Goal: Task Accomplishment & Management: Use online tool/utility

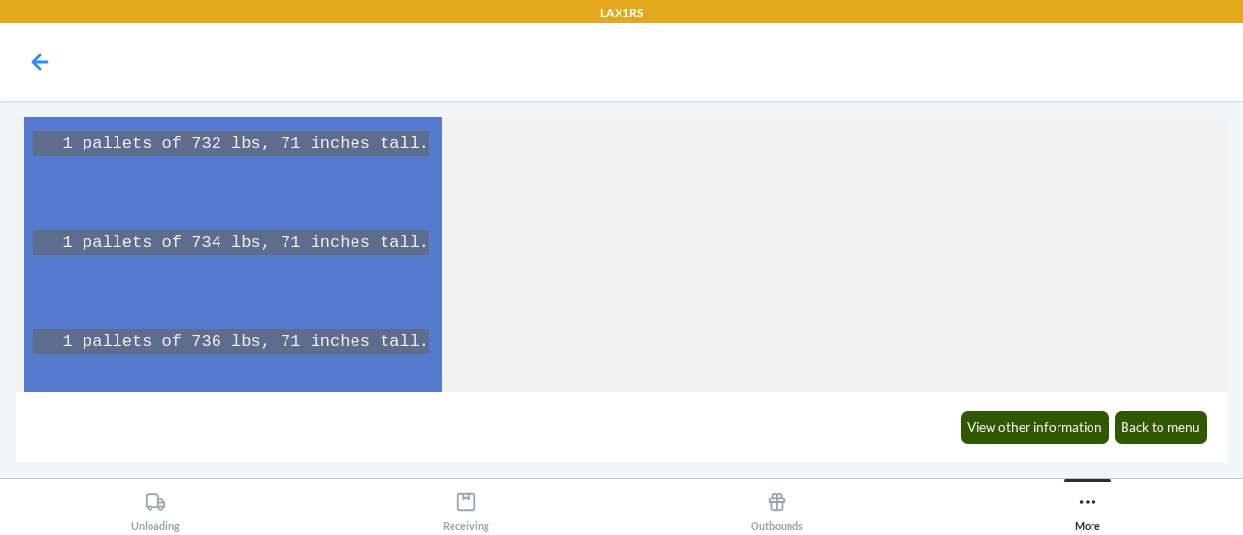
scroll to position [1596, 0]
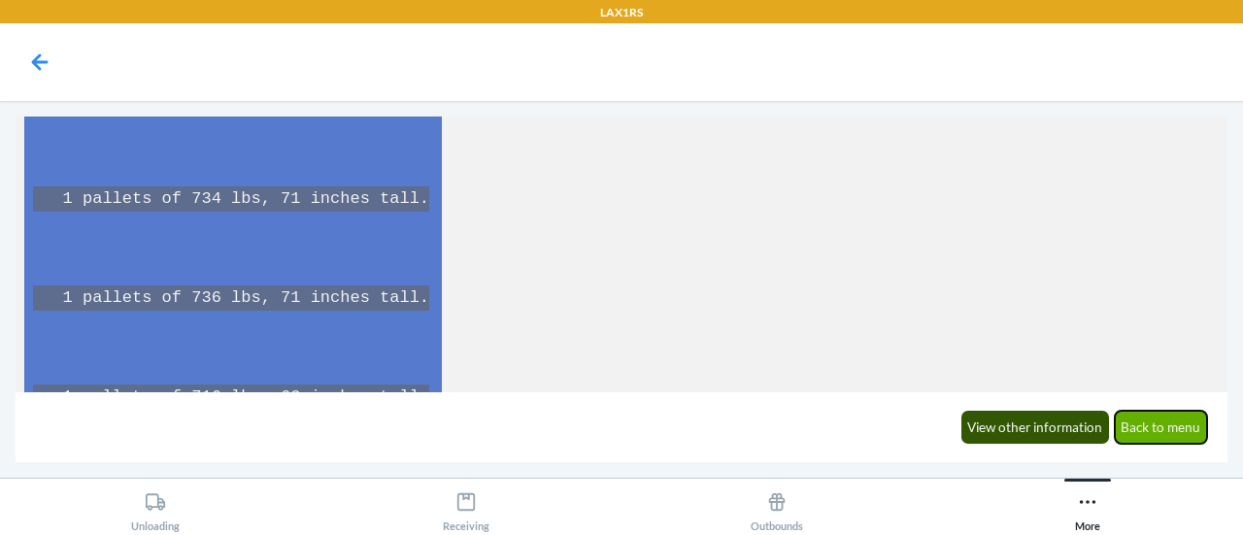
click at [1154, 433] on button "Back to menu" at bounding box center [1160, 427] width 93 height 33
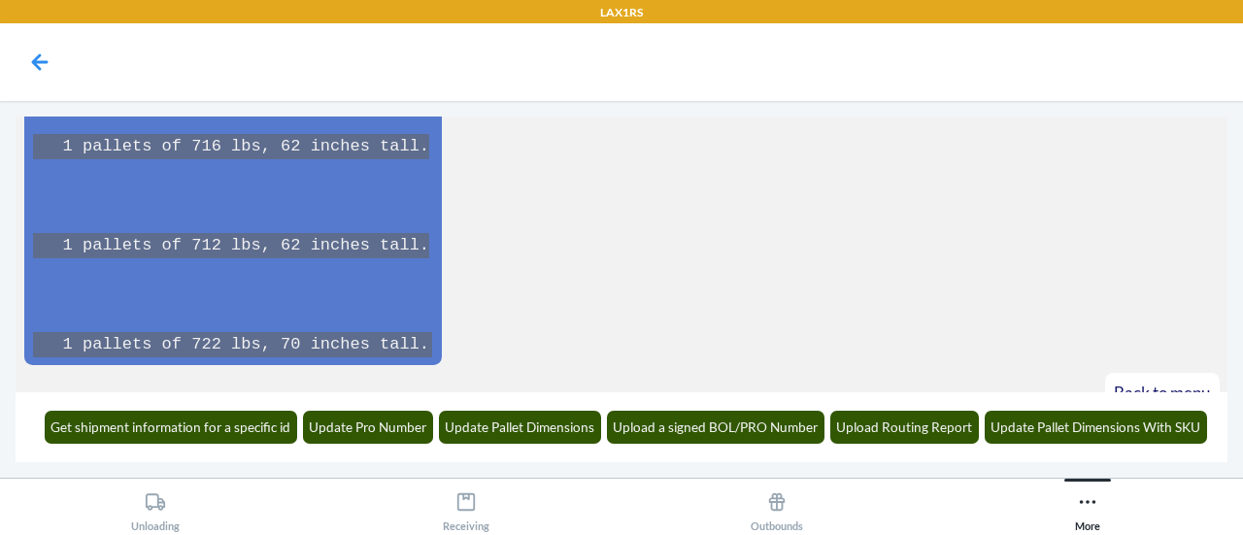
scroll to position [1916, 0]
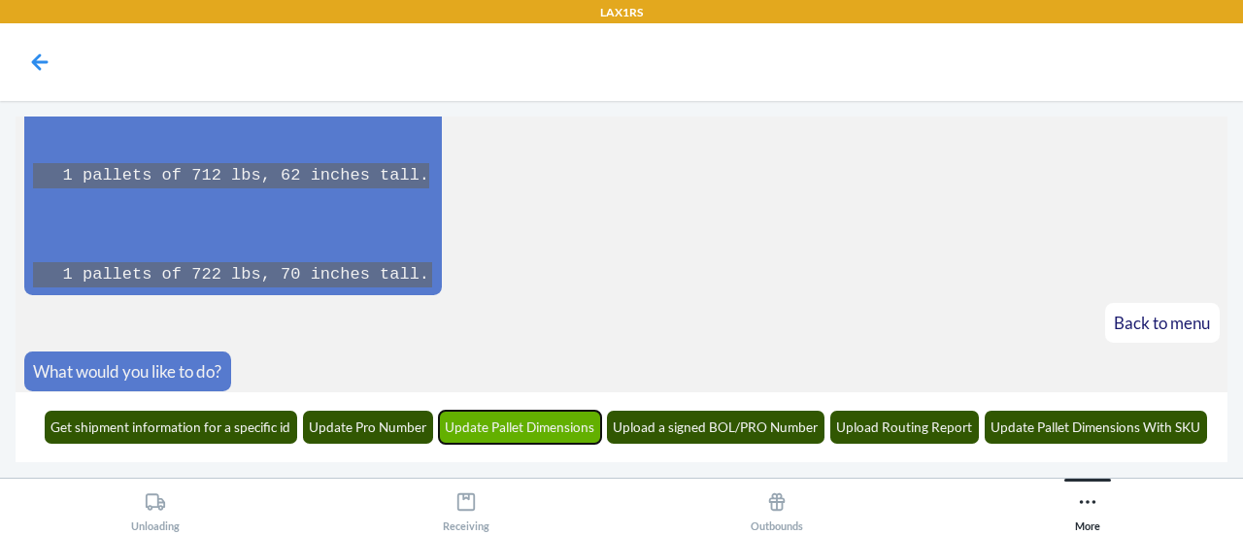
click at [569, 423] on button "Update Pallet Dimensions" at bounding box center [520, 427] width 163 height 33
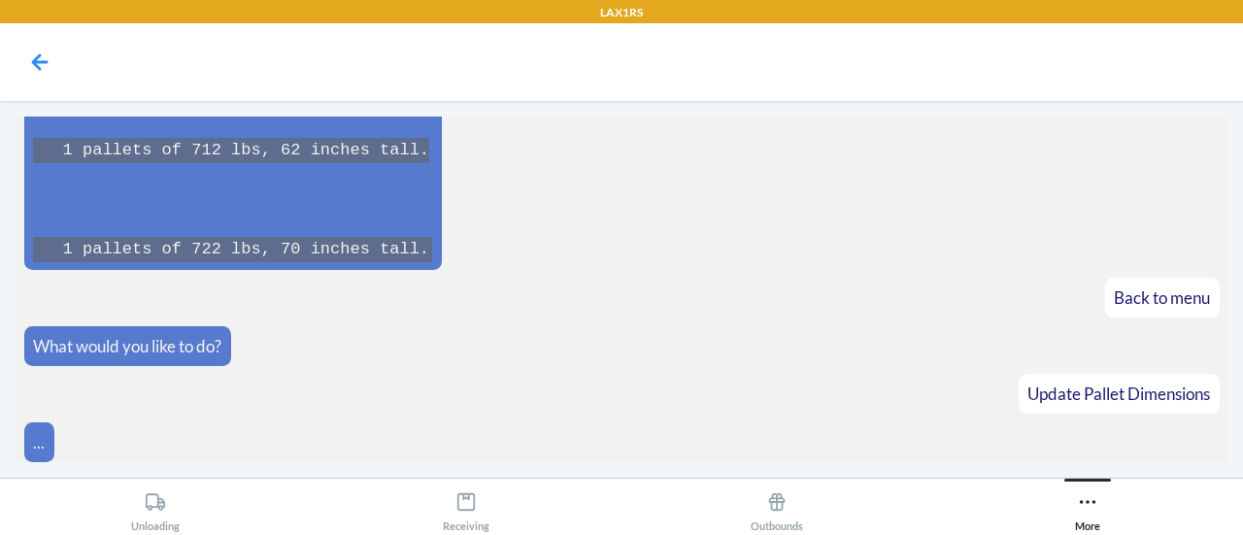
scroll to position [2035, 0]
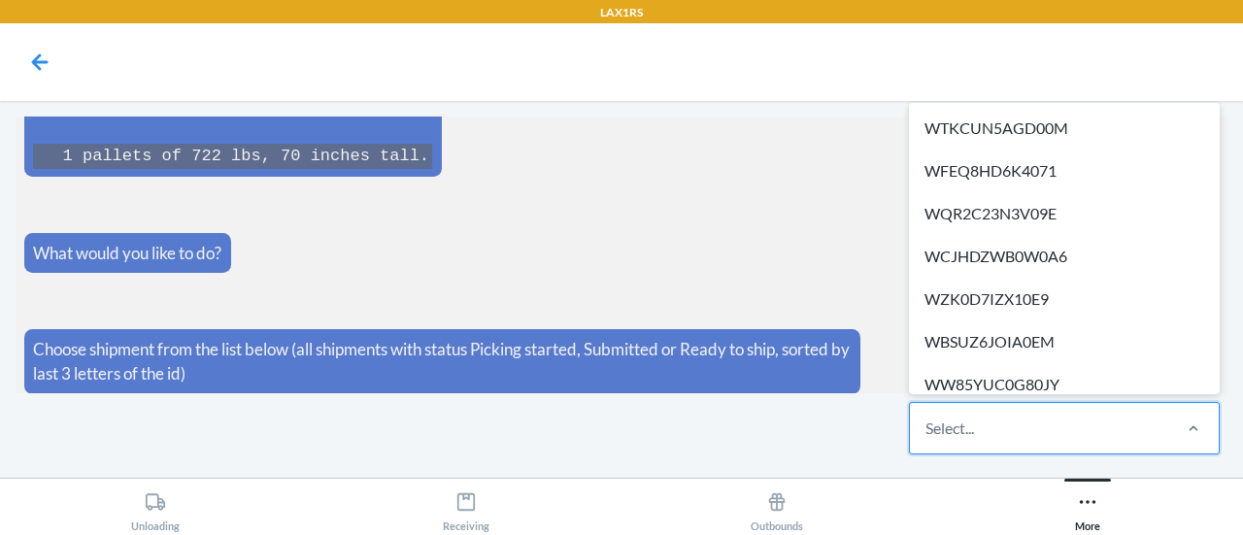
click at [1044, 436] on div "Select..." at bounding box center [1039, 428] width 258 height 50
click at [927, 436] on input "option WTKCUN5AGD00M focused, 1 of 356. 356 results available. Use Up and Down …" at bounding box center [926, 427] width 2 height 23
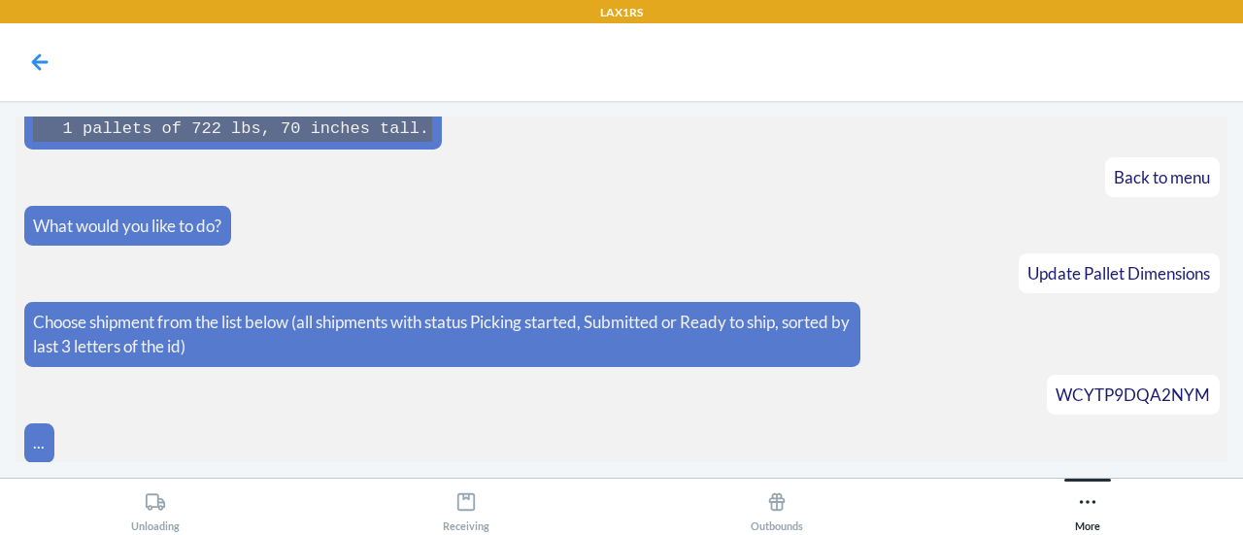
scroll to position [2103, 0]
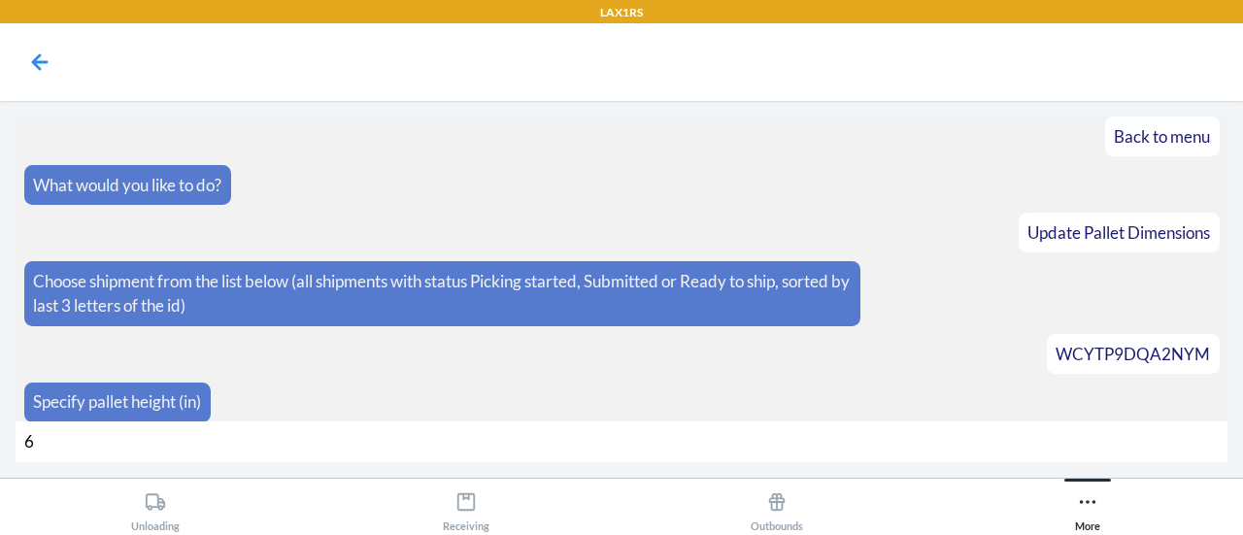
type input "64"
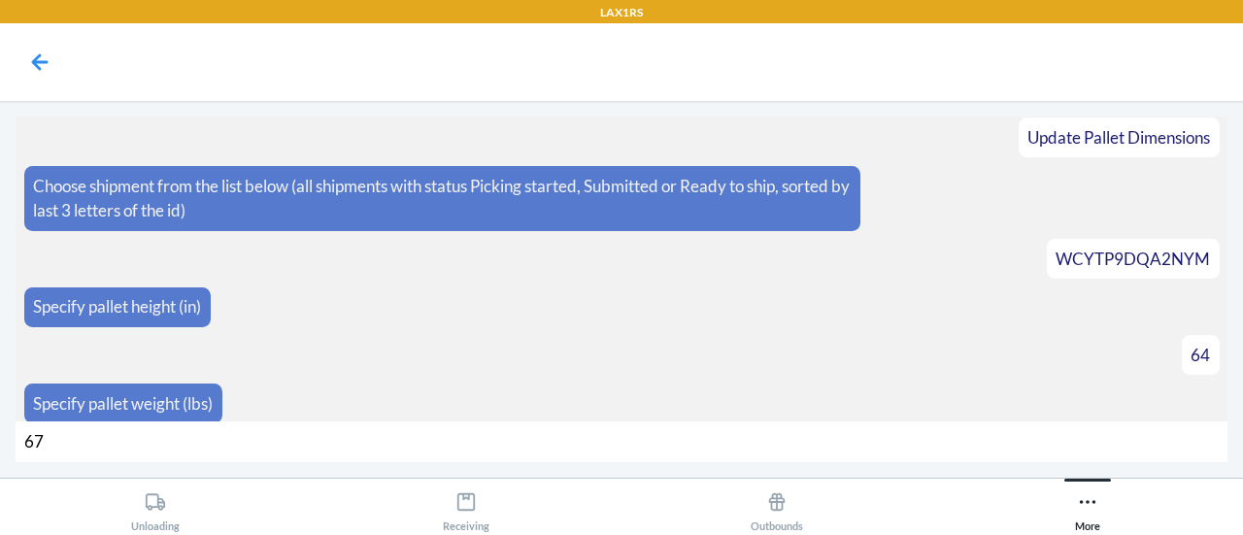
type input "678"
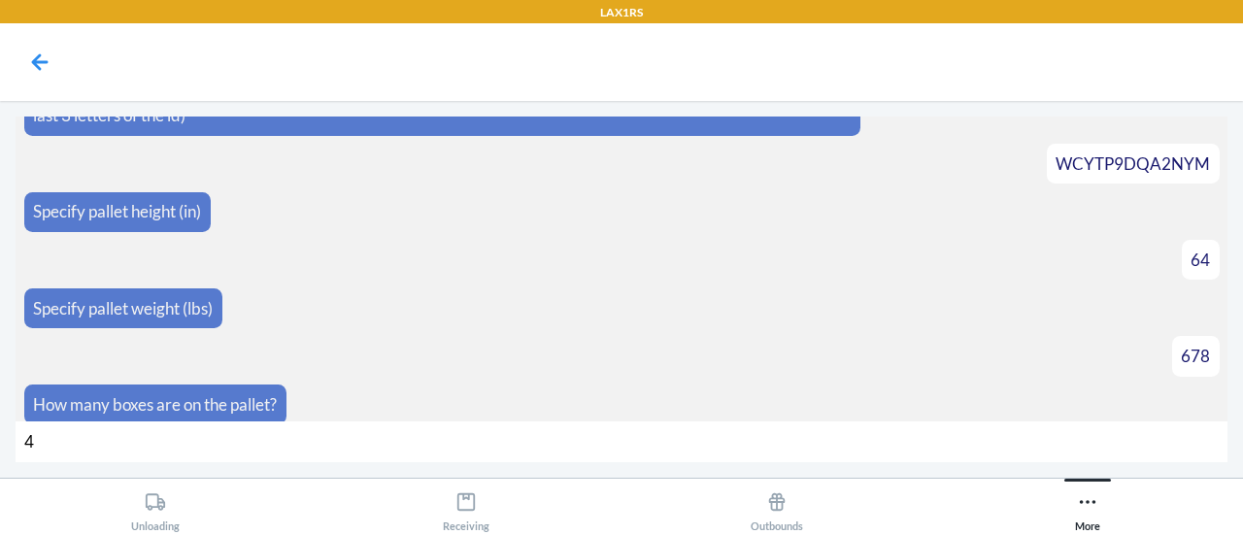
type input "45"
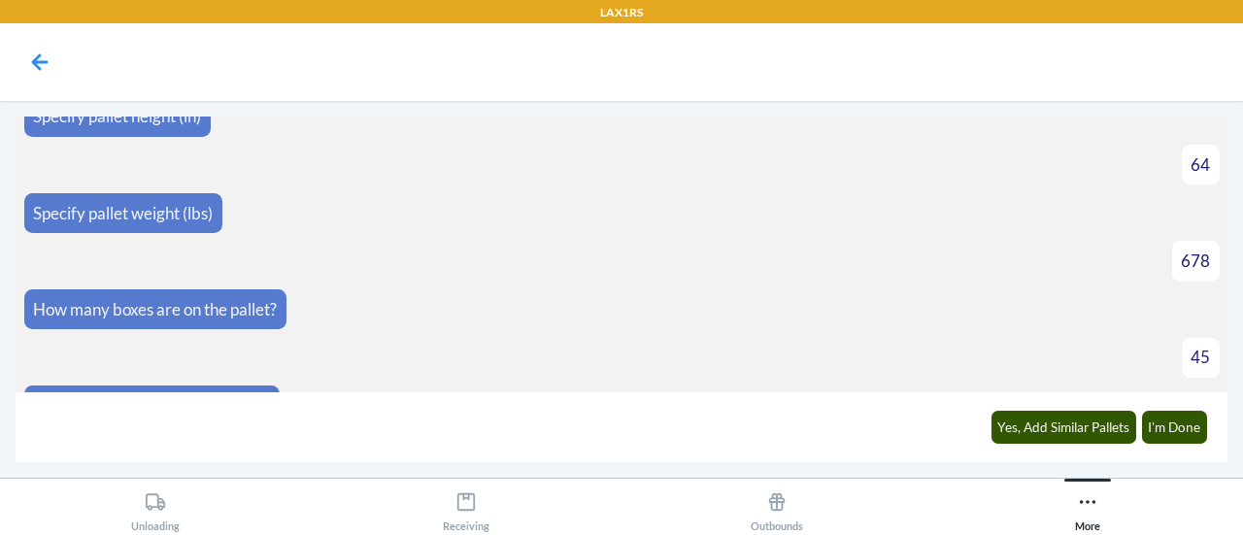
scroll to position [2416, 0]
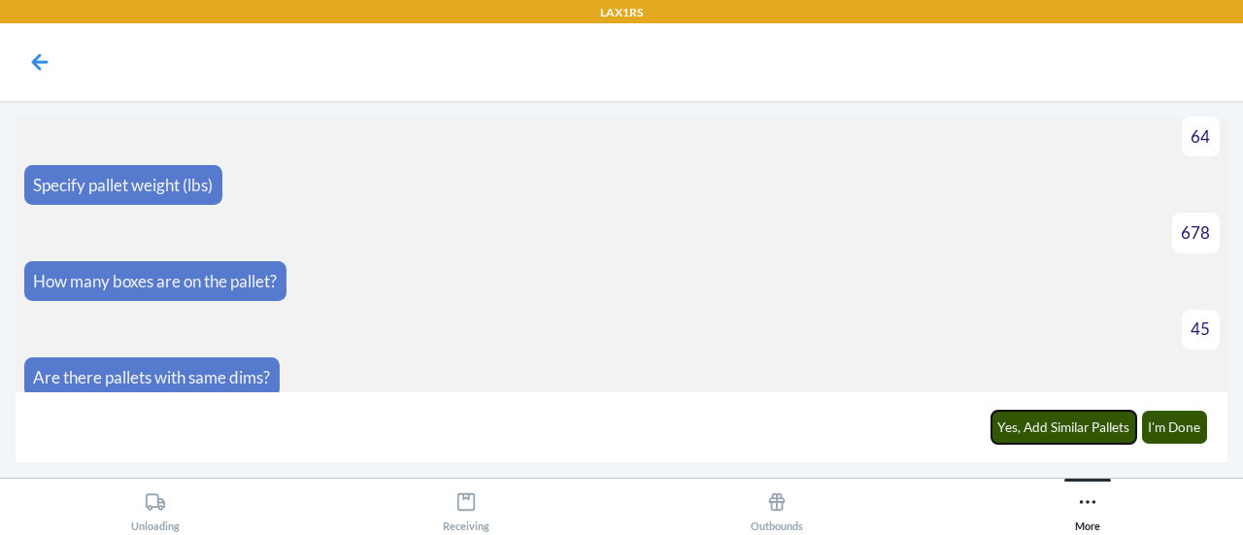
click at [1044, 436] on button "Yes, Add Similar Pallets" at bounding box center [1064, 427] width 146 height 33
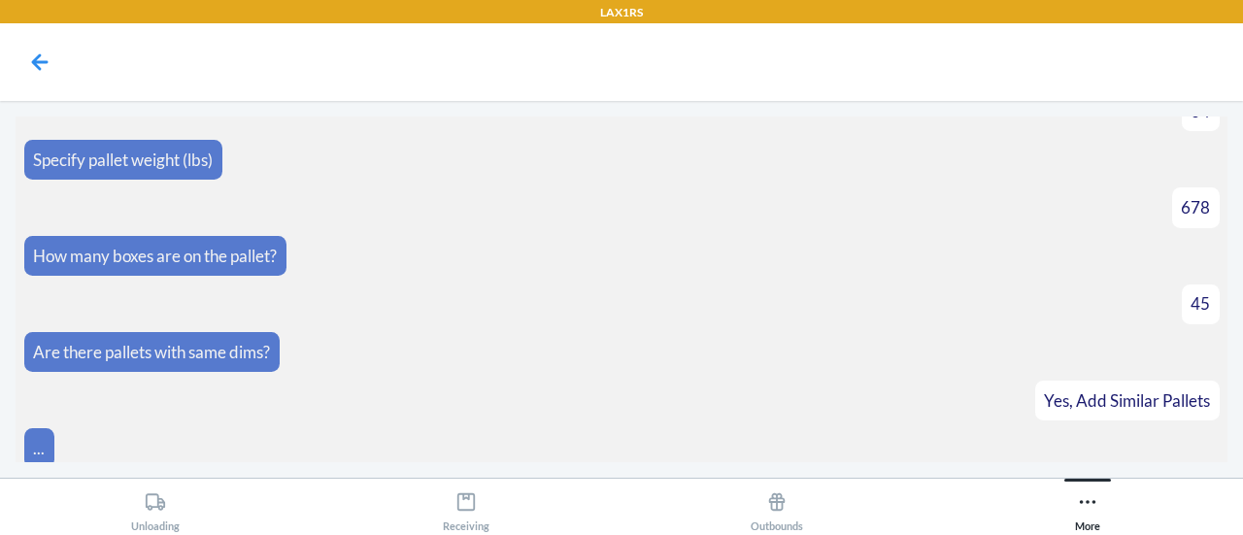
scroll to position [2483, 0]
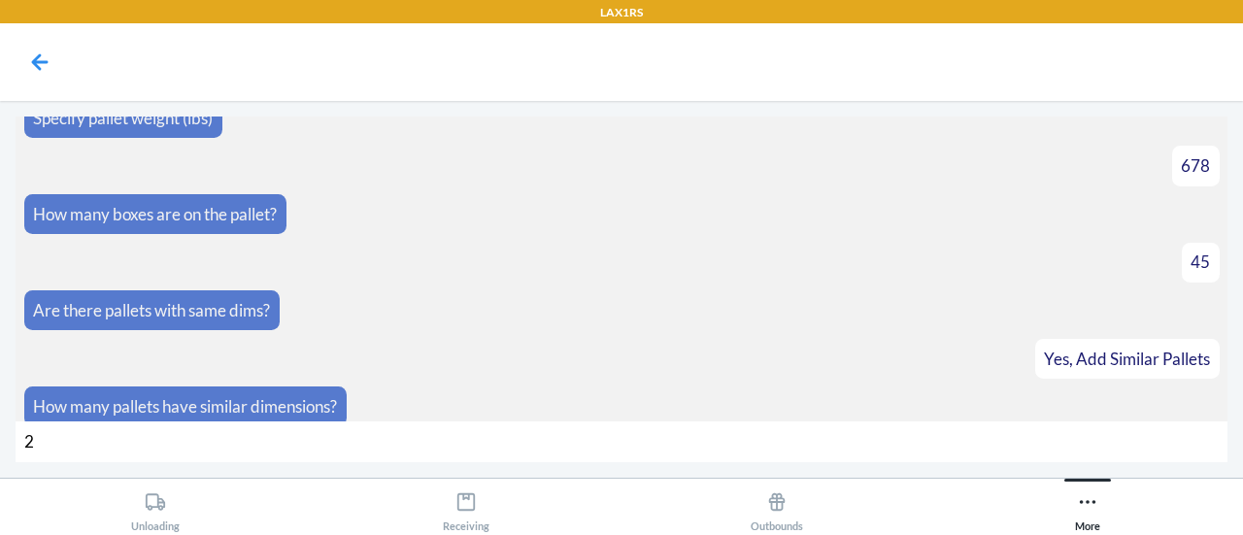
type input "21"
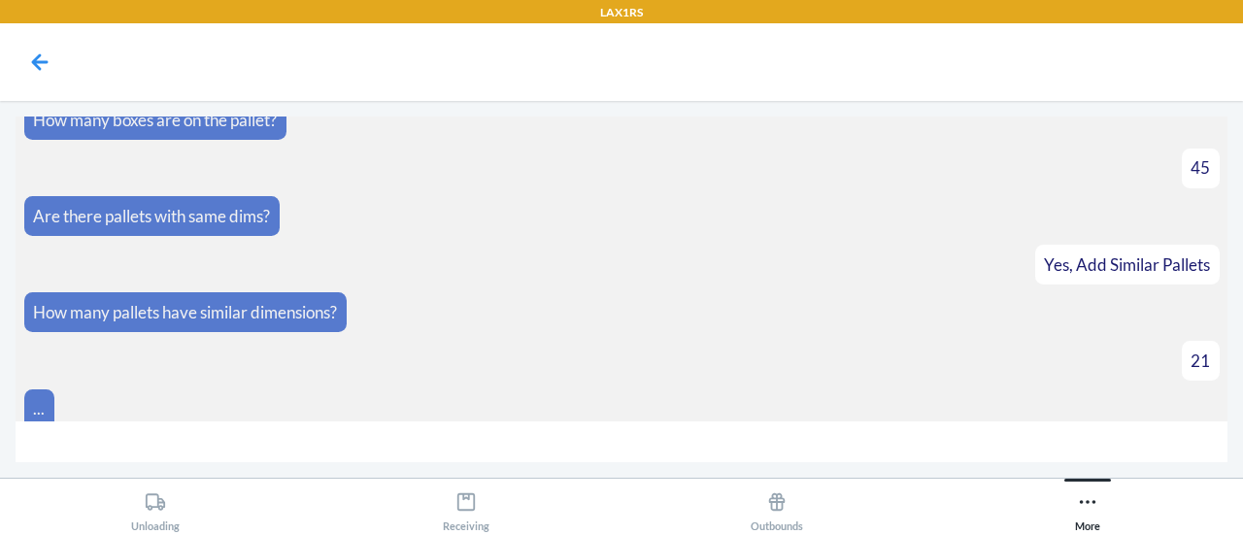
scroll to position [2730, 0]
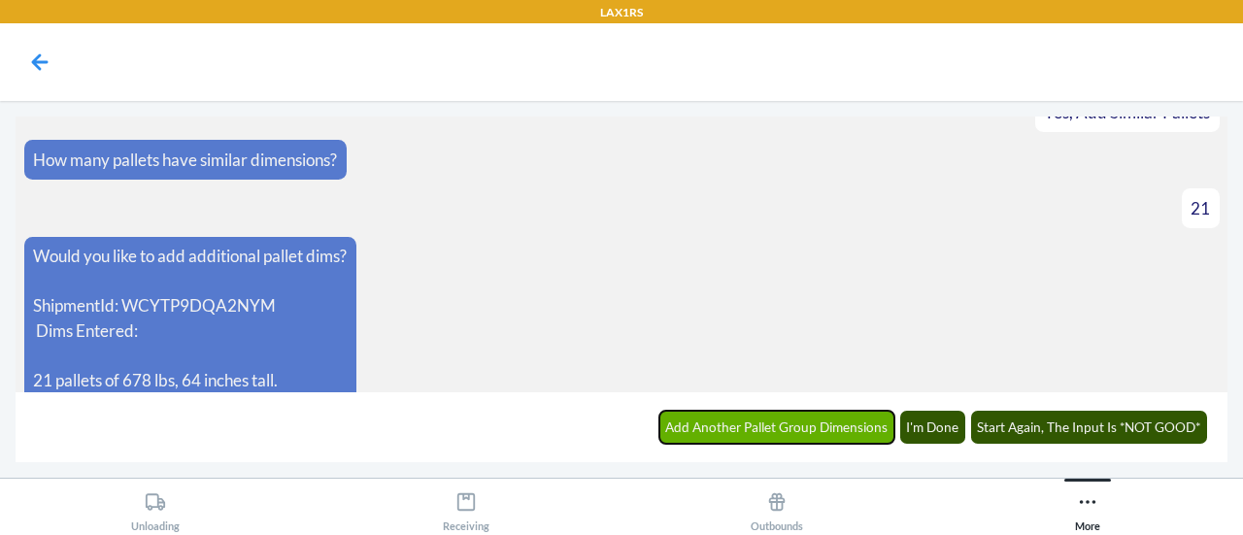
click at [864, 427] on button "Add Another Pallet Group Dimensions" at bounding box center [777, 427] width 236 height 33
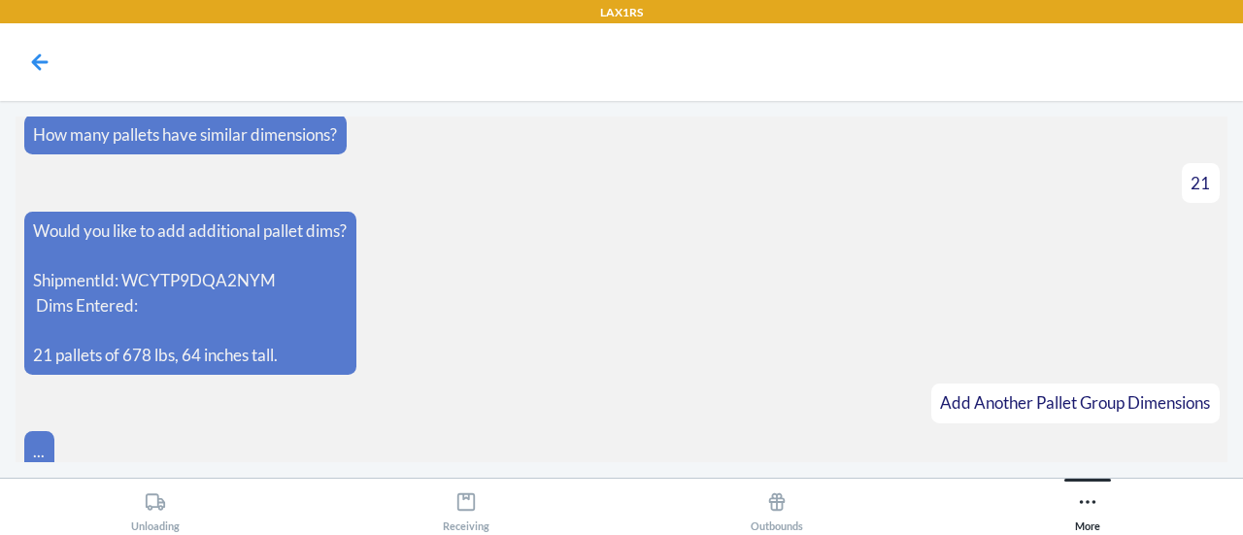
scroll to position [2796, 0]
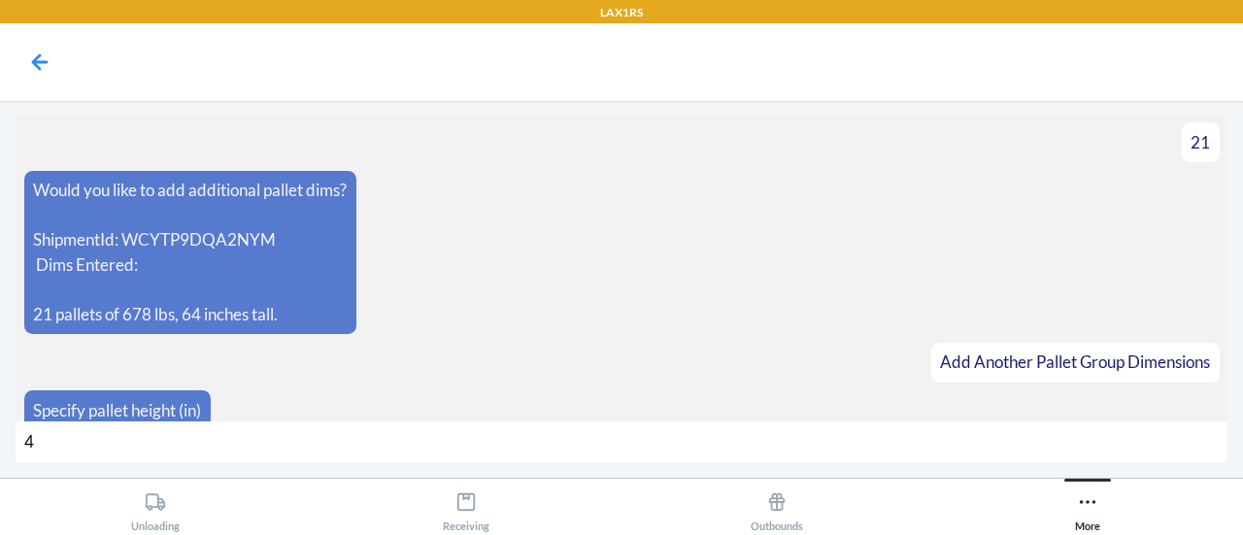
type input "41"
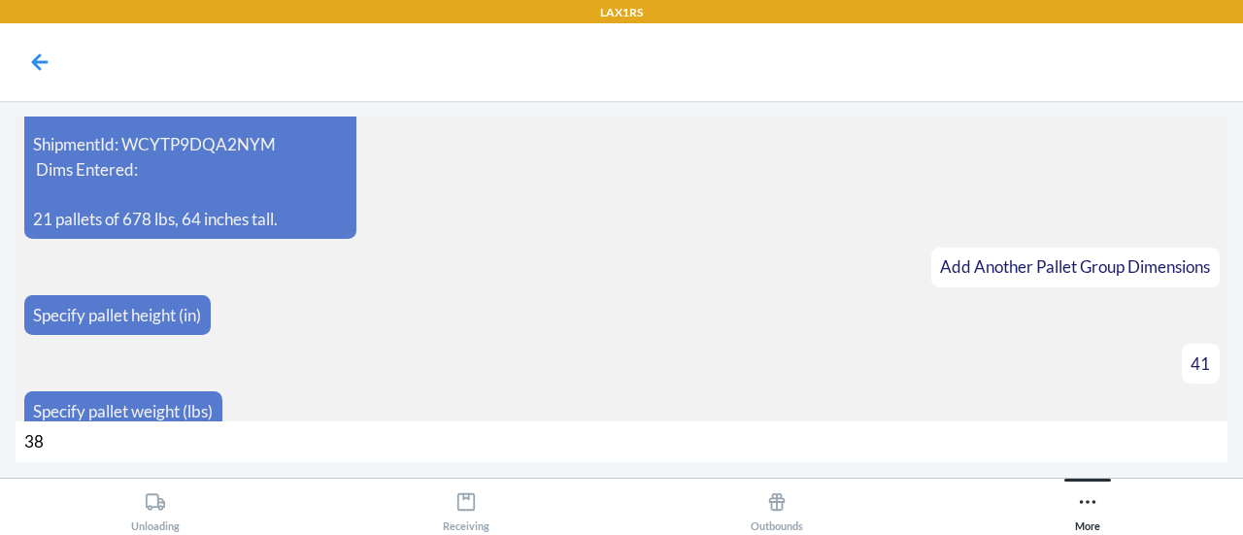
type input "386"
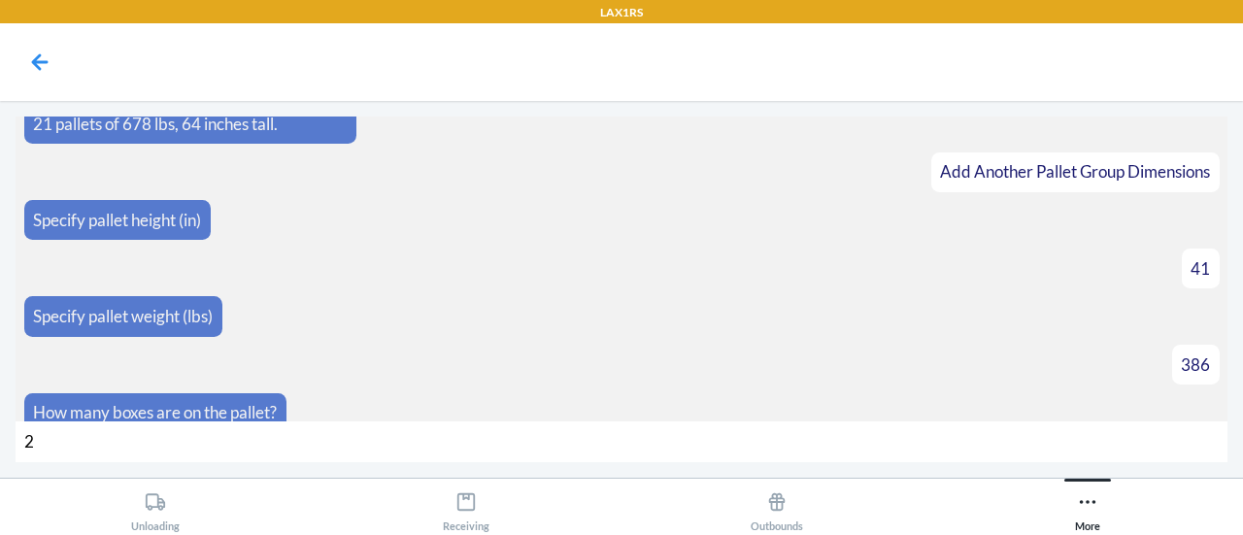
type input "25"
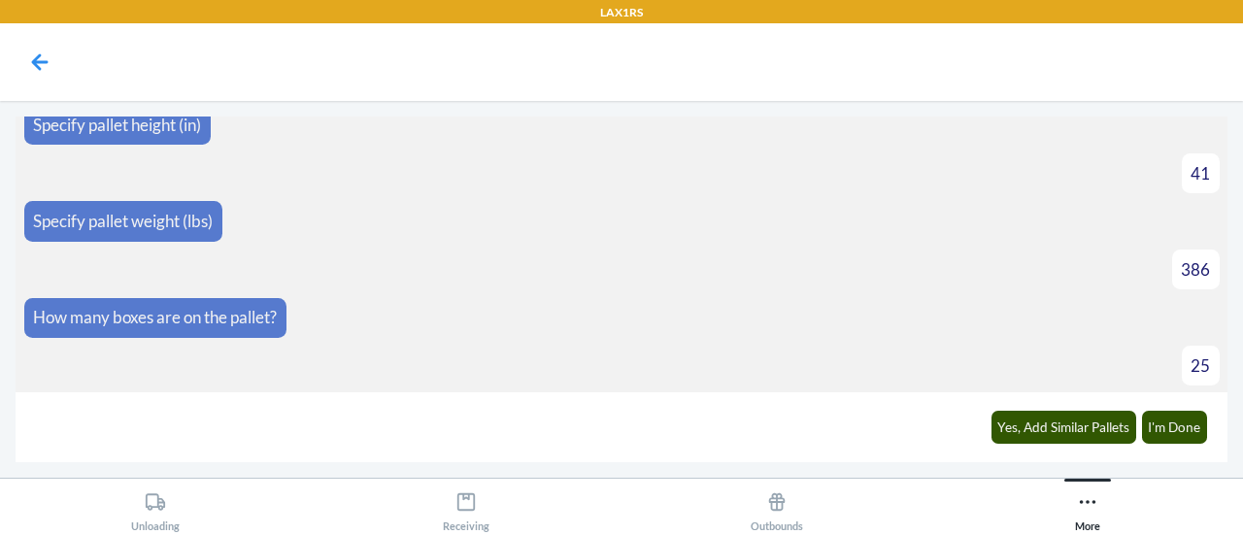
scroll to position [3110, 0]
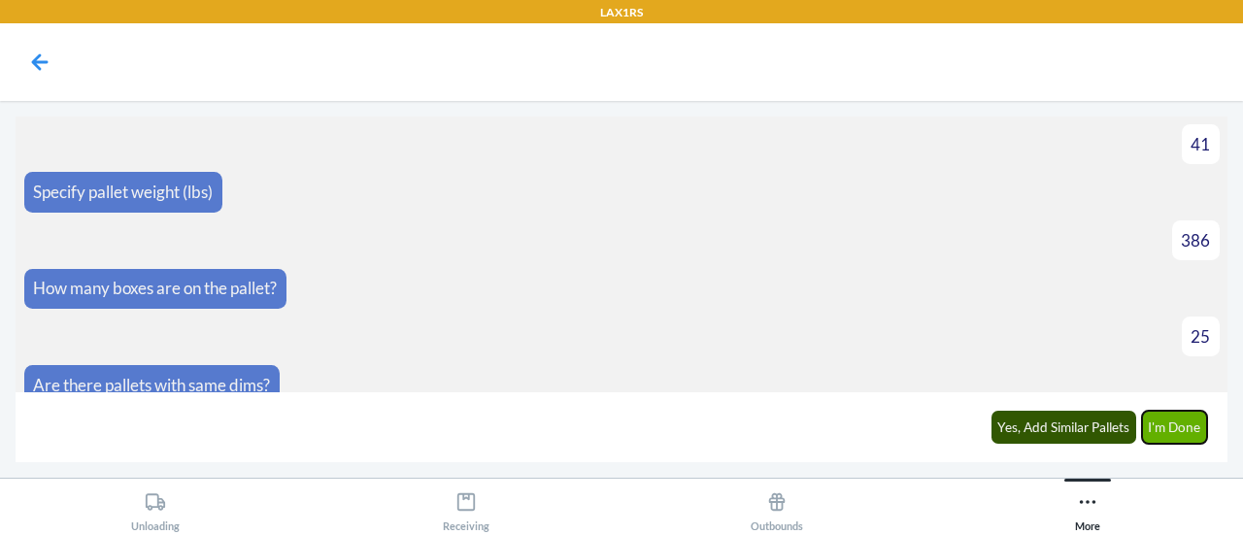
click at [1159, 425] on button "I'm Done" at bounding box center [1175, 427] width 66 height 33
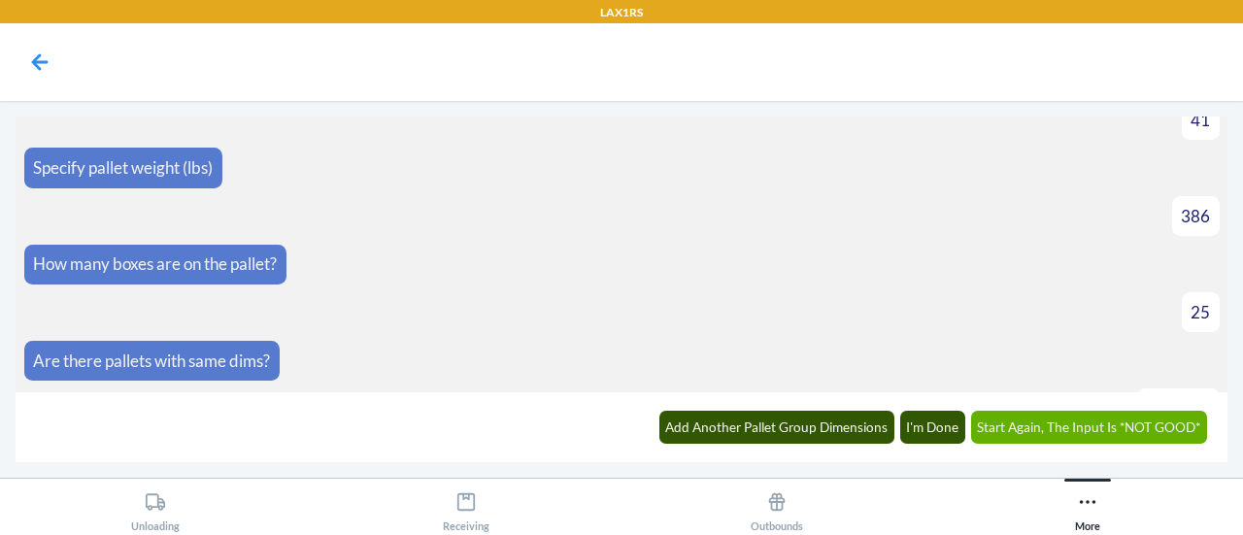
scroll to position [3378, 0]
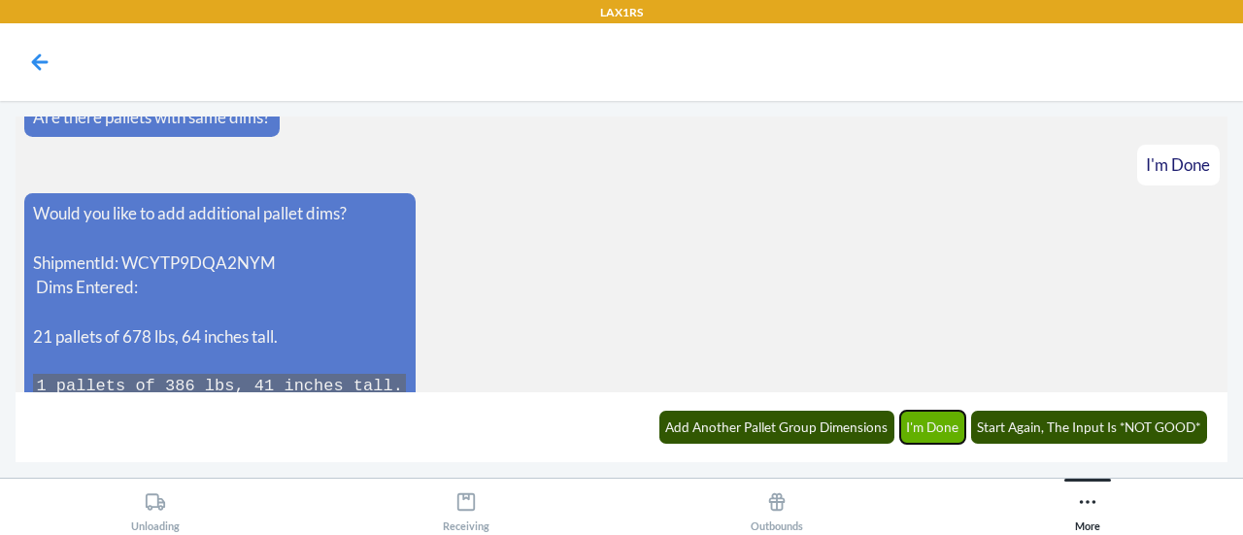
click at [945, 432] on button "I'm Done" at bounding box center [933, 427] width 66 height 33
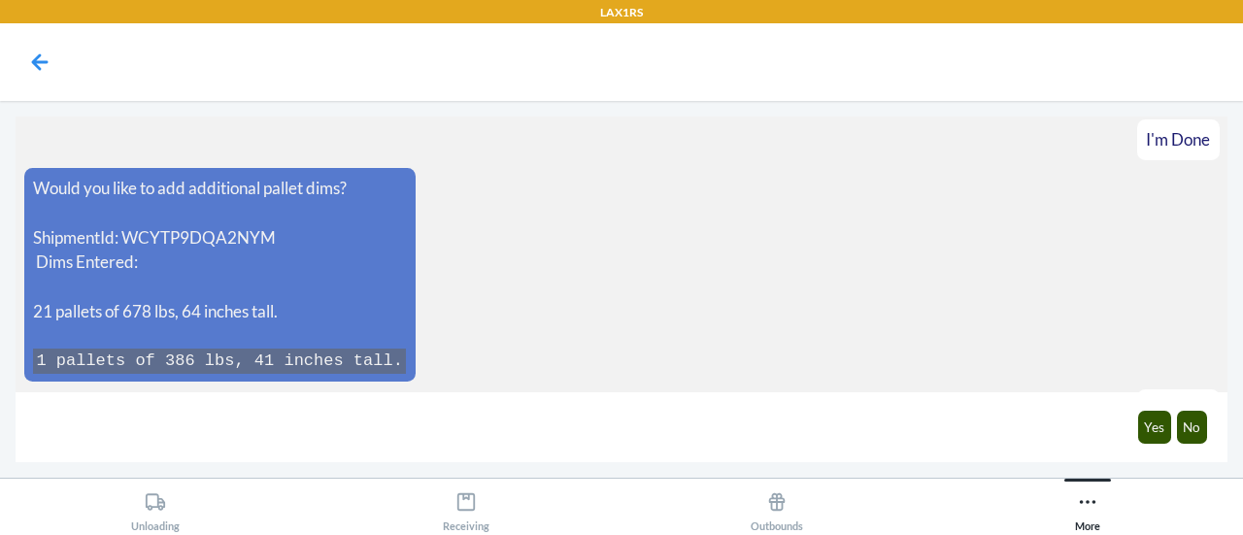
scroll to position [3473, 0]
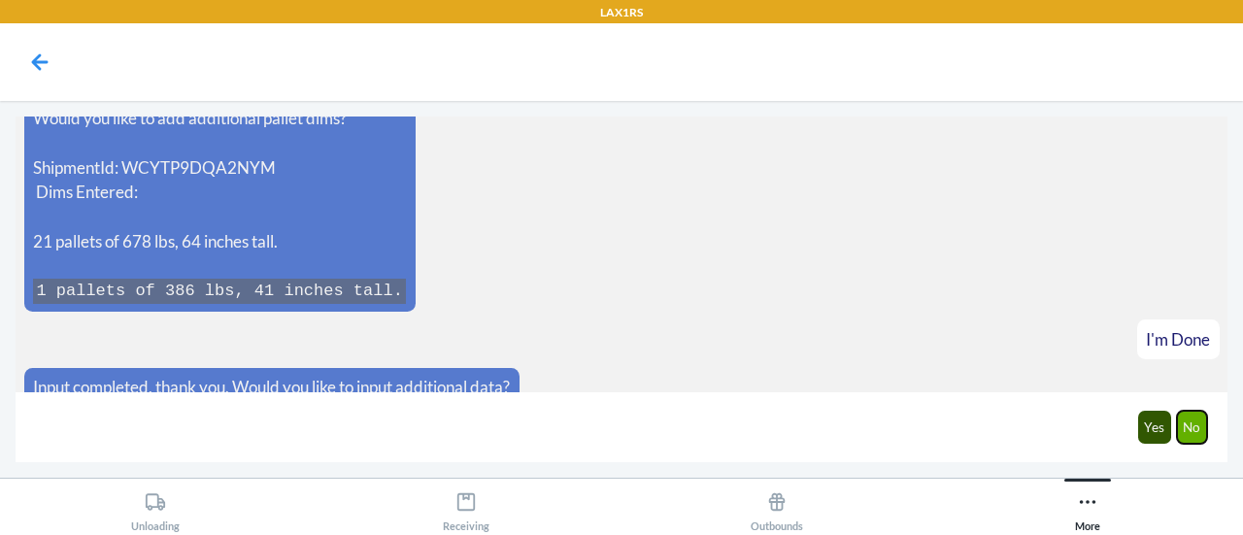
click at [1196, 432] on button "No" at bounding box center [1191, 427] width 31 height 33
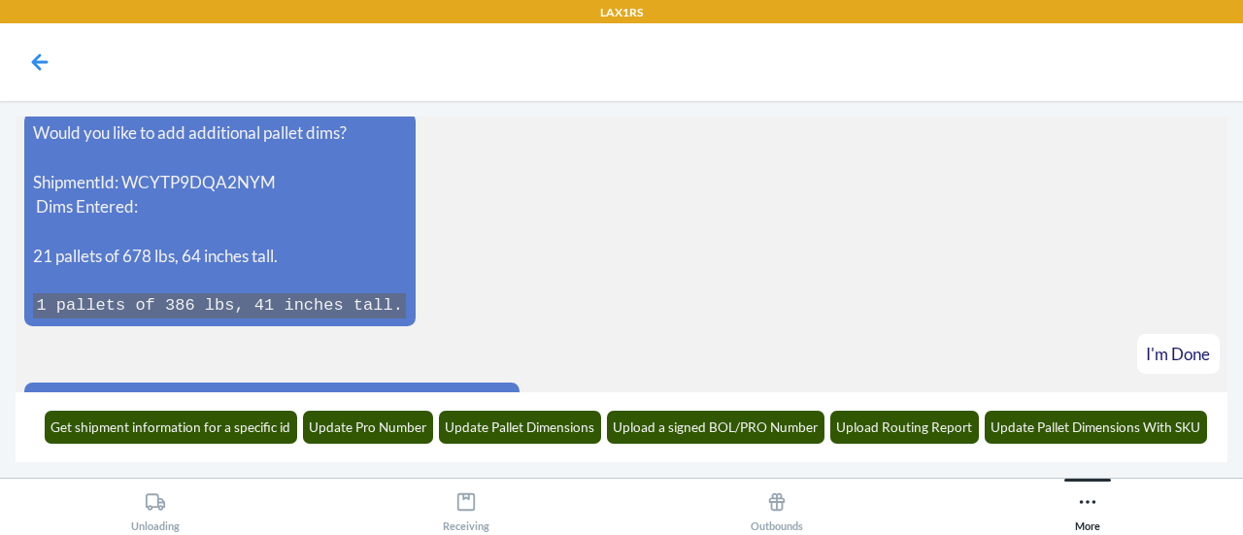
scroll to position [3474, 0]
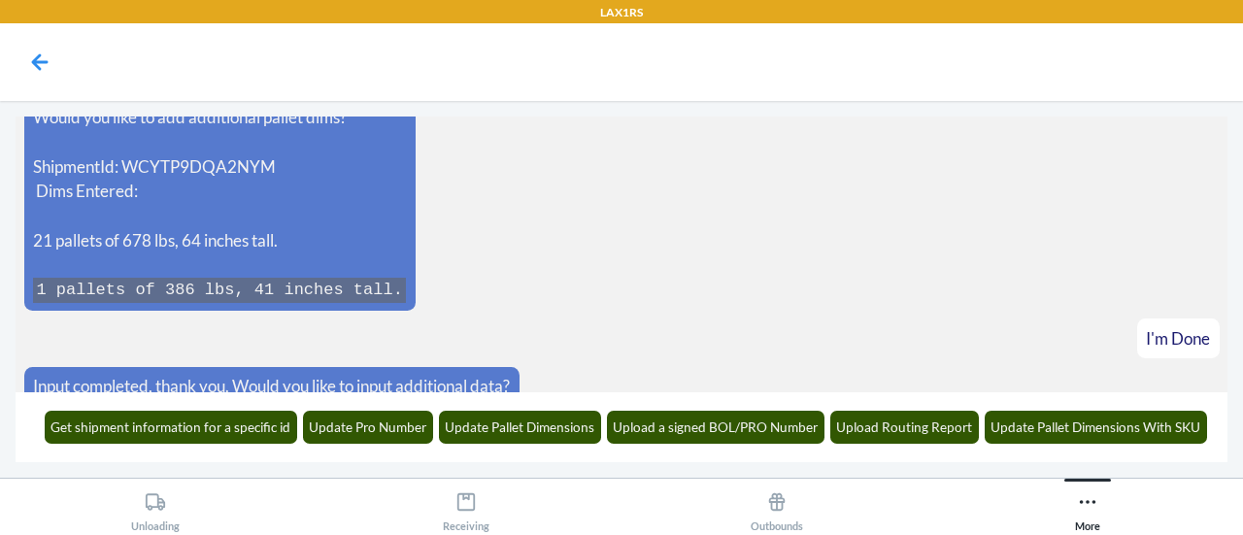
click at [235, 154] on p "ShipmentId: WCYTP9DQA2NYM Dims Entered:" at bounding box center [219, 179] width 373 height 50
copy p "WCYTP9DQA2NYM"
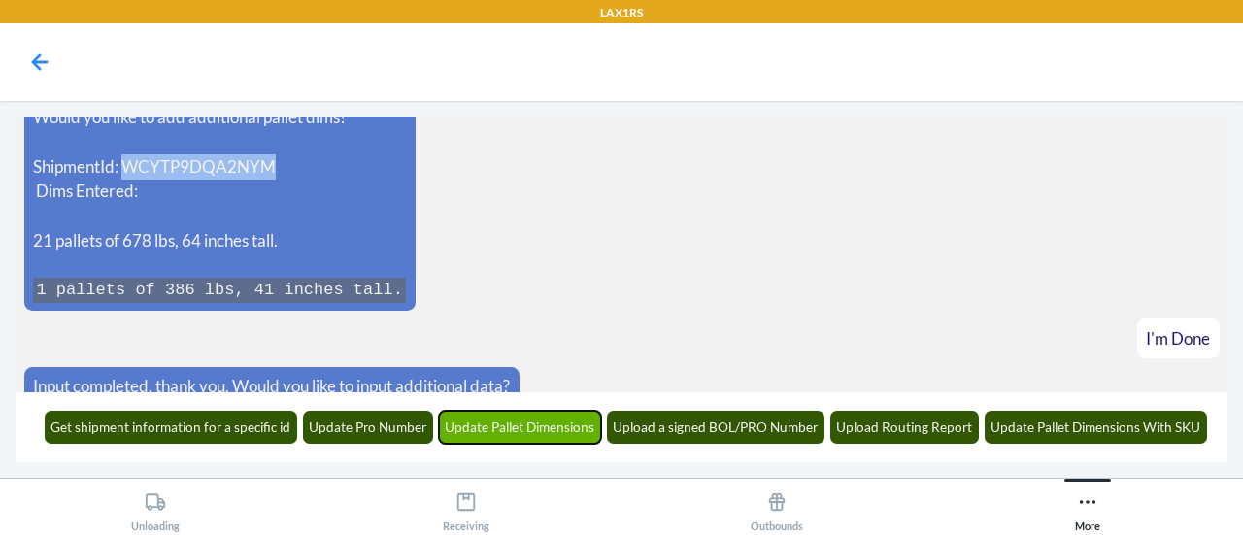
click at [573, 434] on button "Update Pallet Dimensions" at bounding box center [520, 427] width 163 height 33
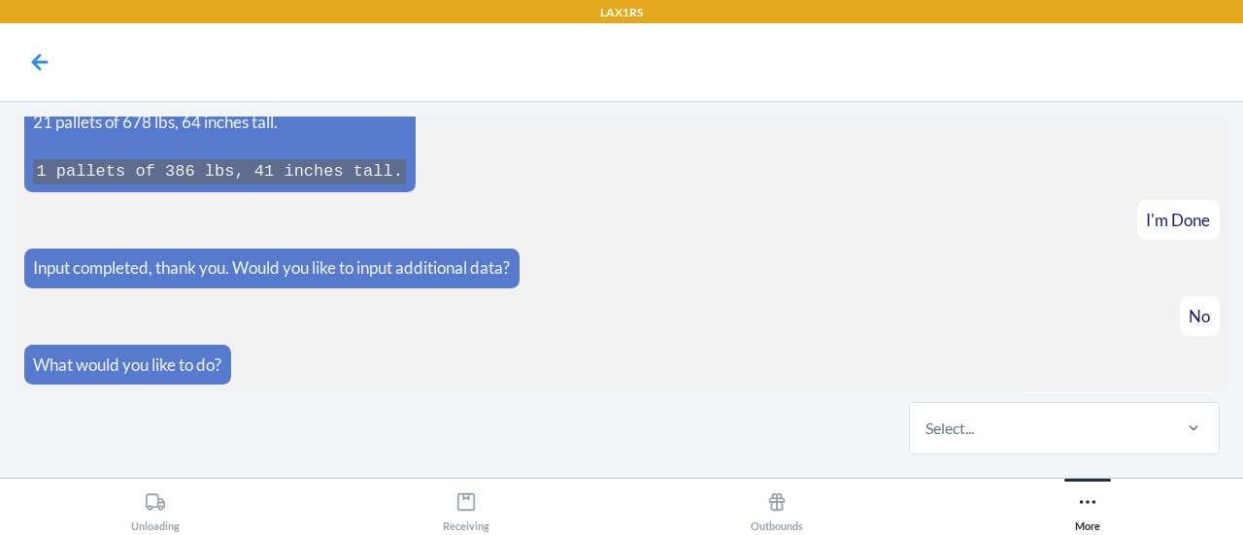
scroll to position [3687, 0]
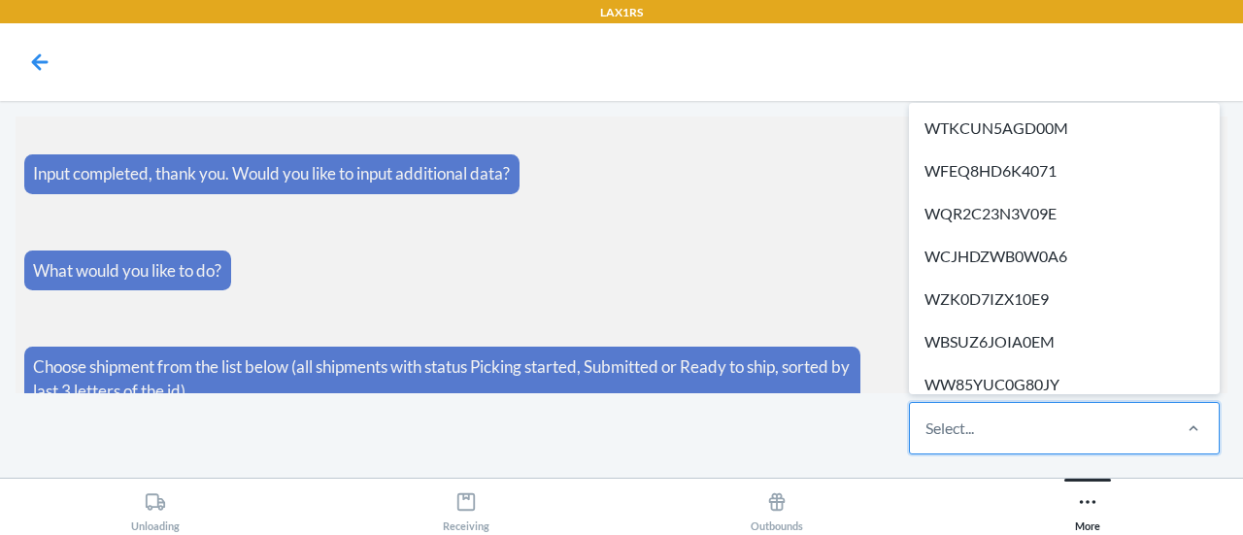
click at [939, 428] on div "Select..." at bounding box center [949, 427] width 49 height 23
click at [927, 428] on input "option WTKCUN5AGD00M focused, 1 of 355. 355 results available. Use Up and Down …" at bounding box center [926, 427] width 2 height 23
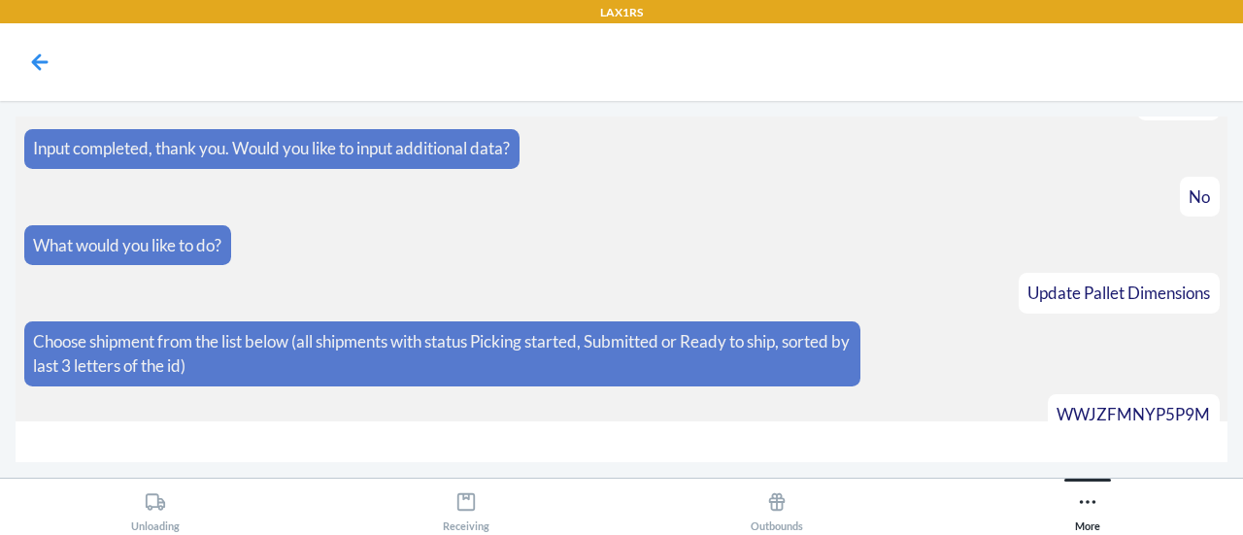
scroll to position [3754, 0]
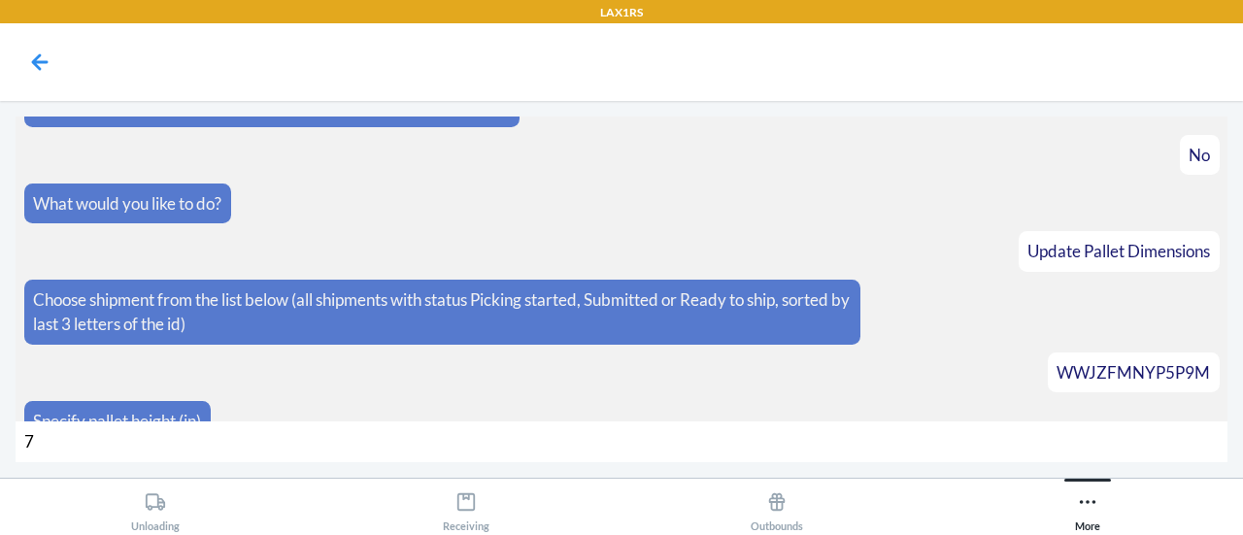
type input "71"
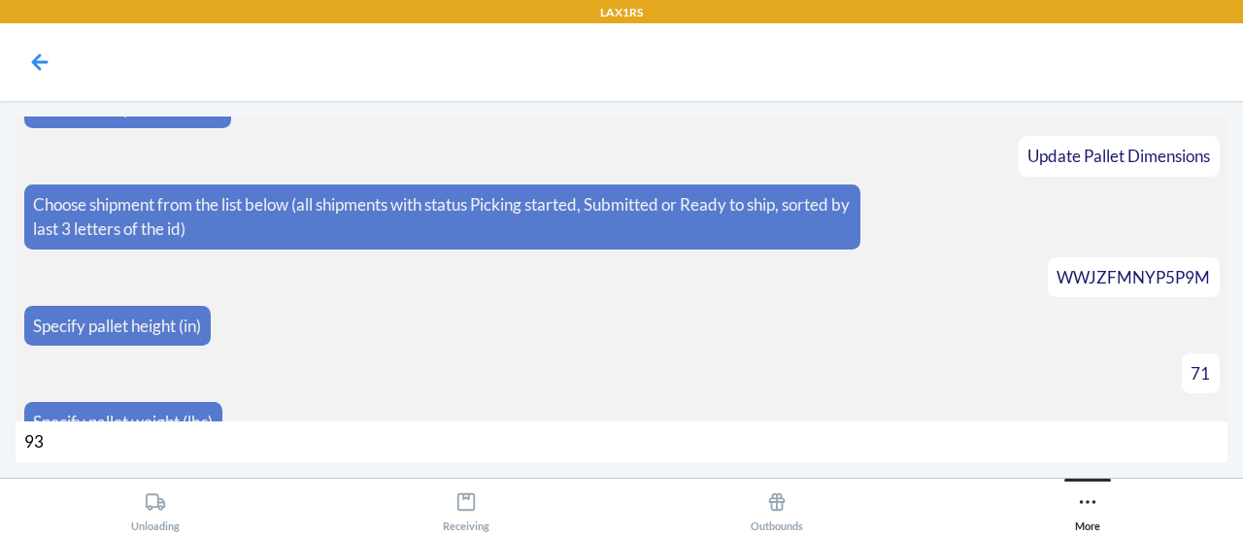
type input "934"
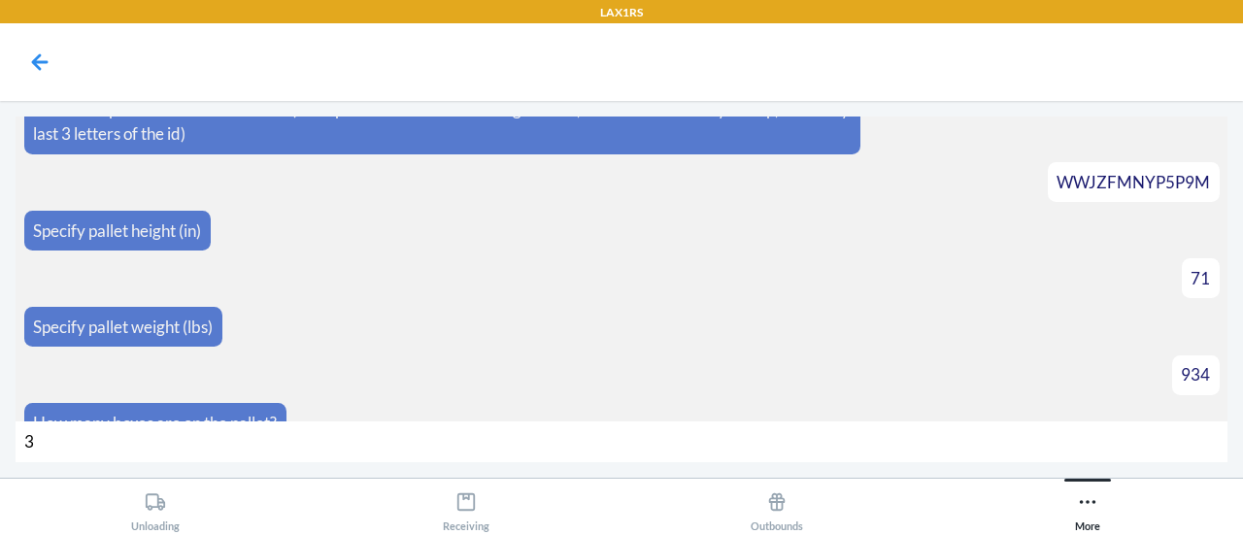
type input "33"
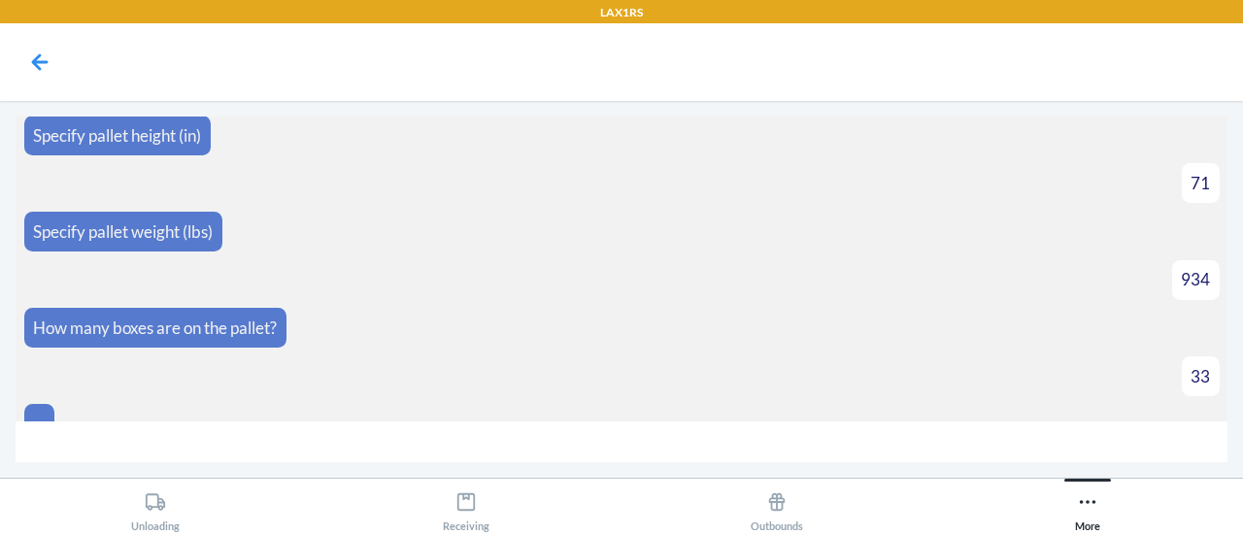
scroll to position [4067, 0]
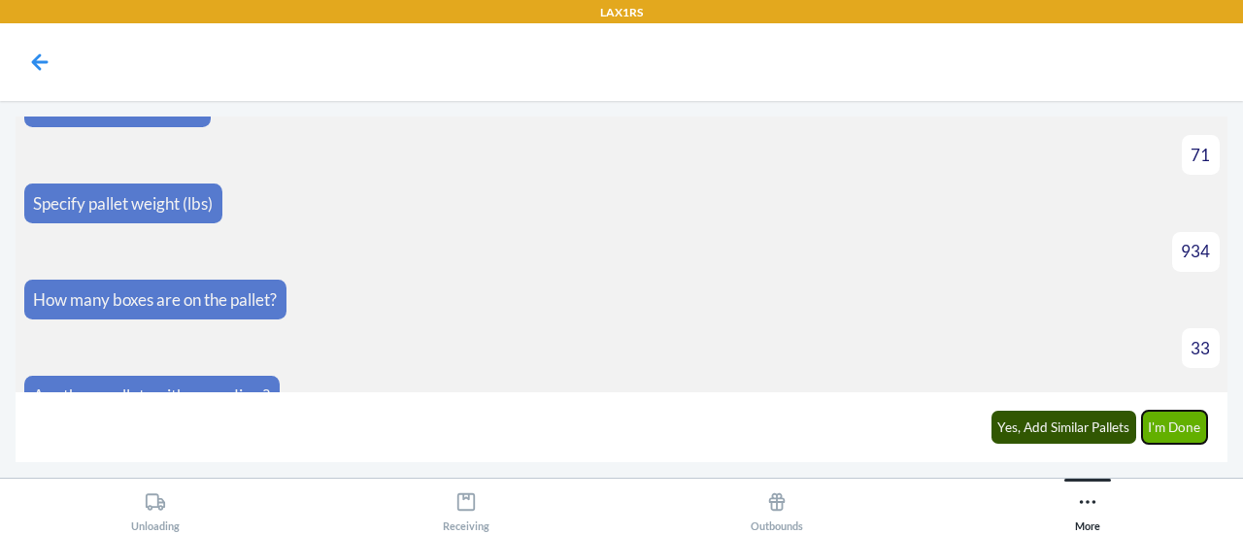
click at [1180, 422] on button "I'm Done" at bounding box center [1175, 427] width 66 height 33
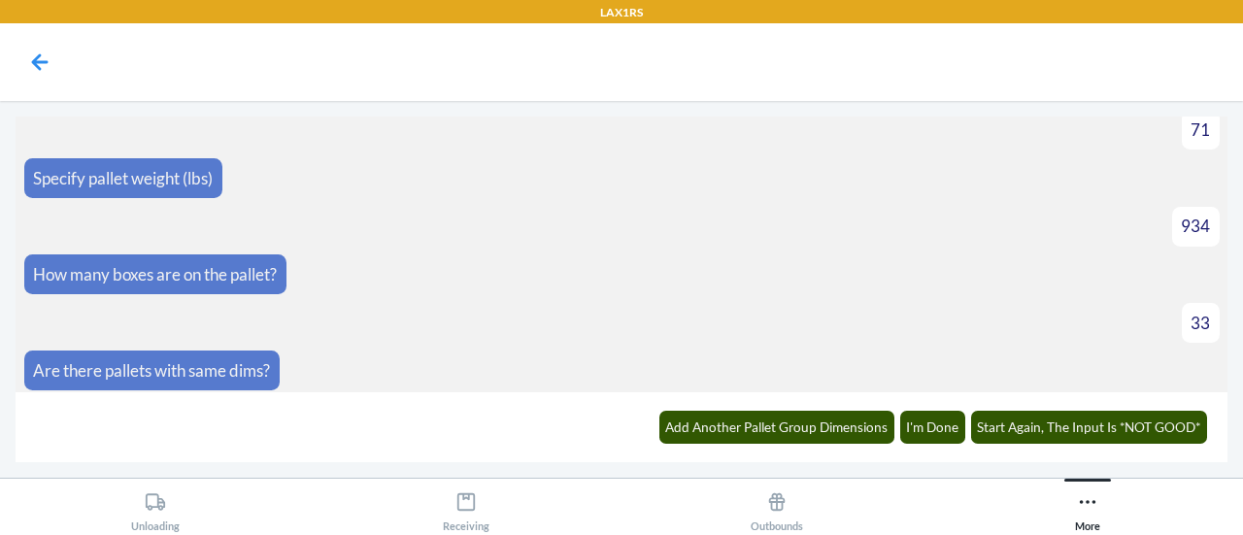
scroll to position [4287, 0]
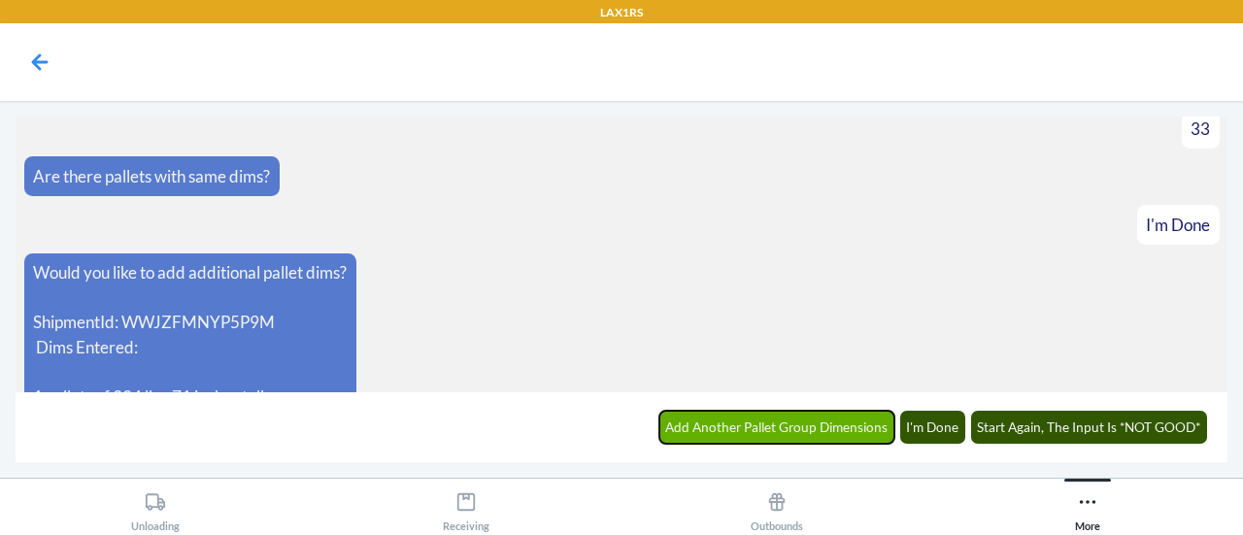
click at [847, 423] on button "Add Another Pallet Group Dimensions" at bounding box center [777, 427] width 236 height 33
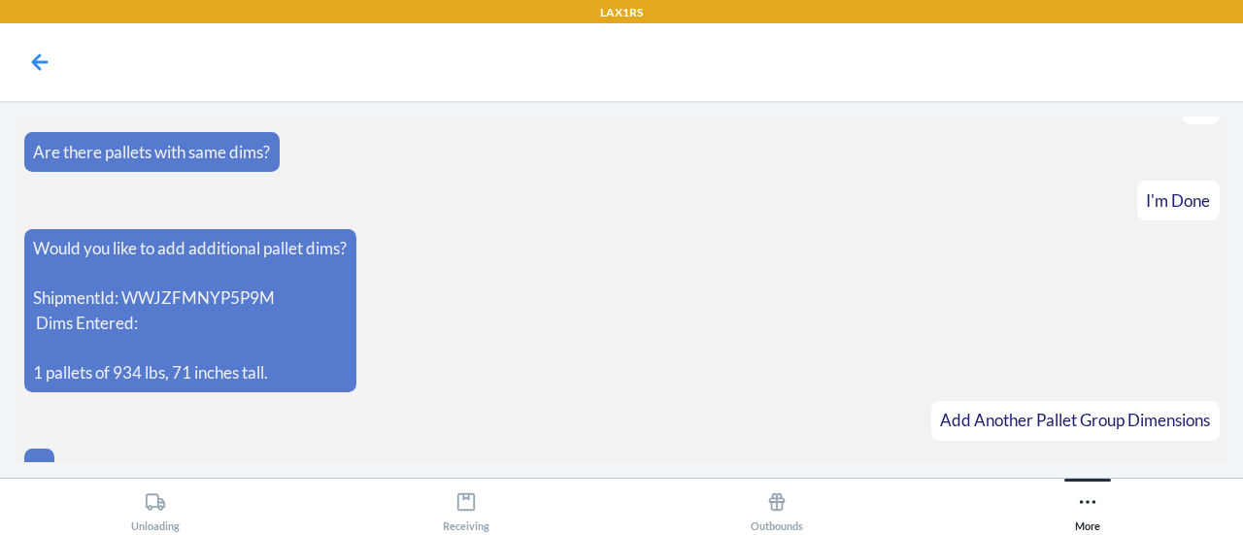
scroll to position [4353, 0]
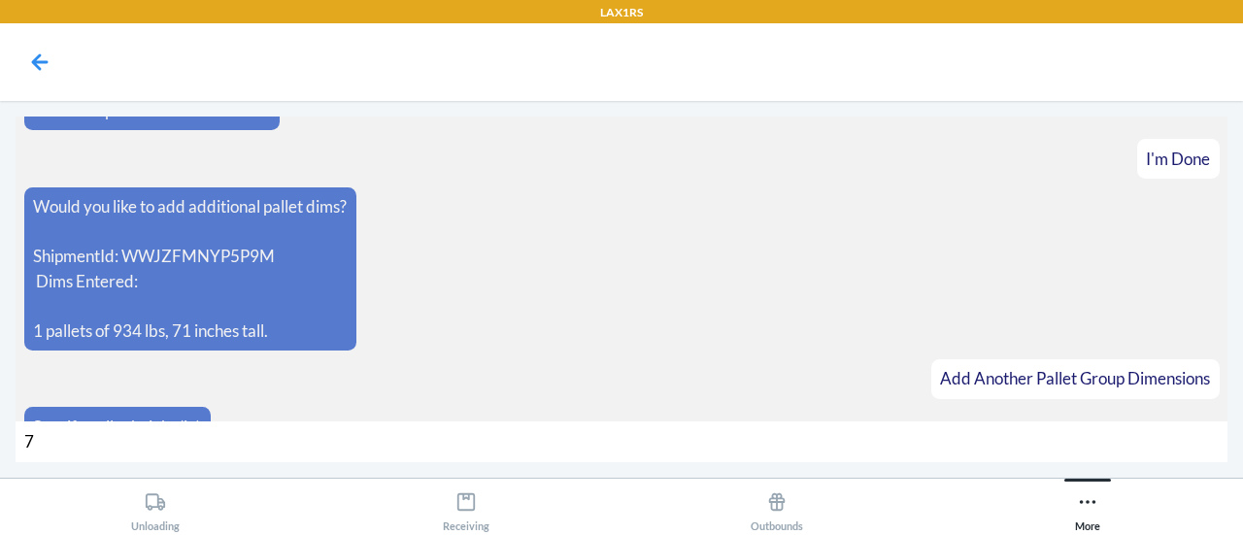
type input "71"
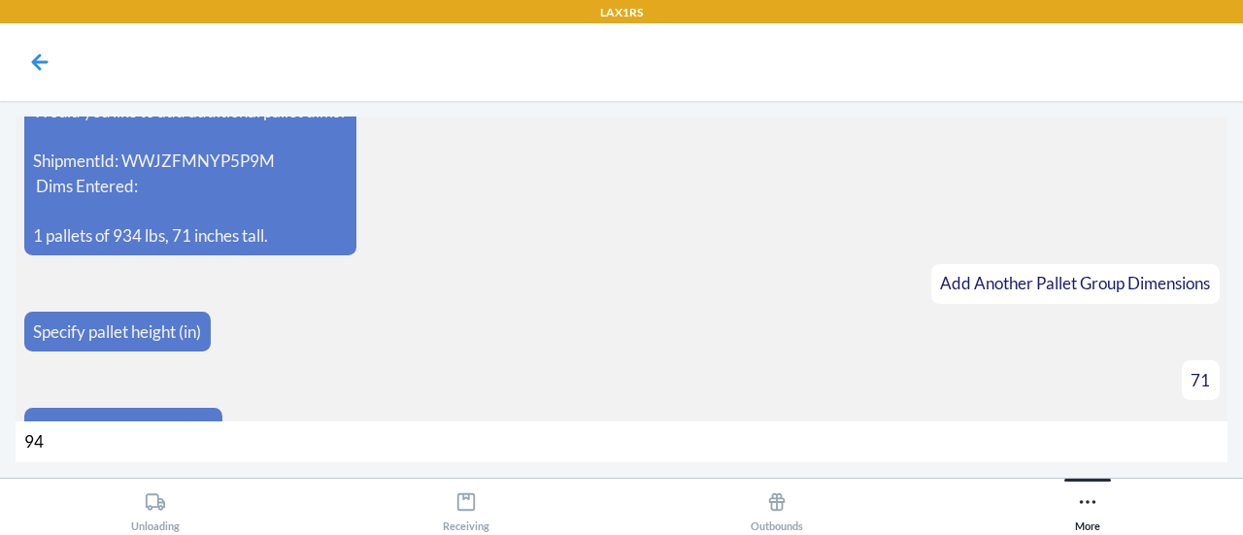
type input "948"
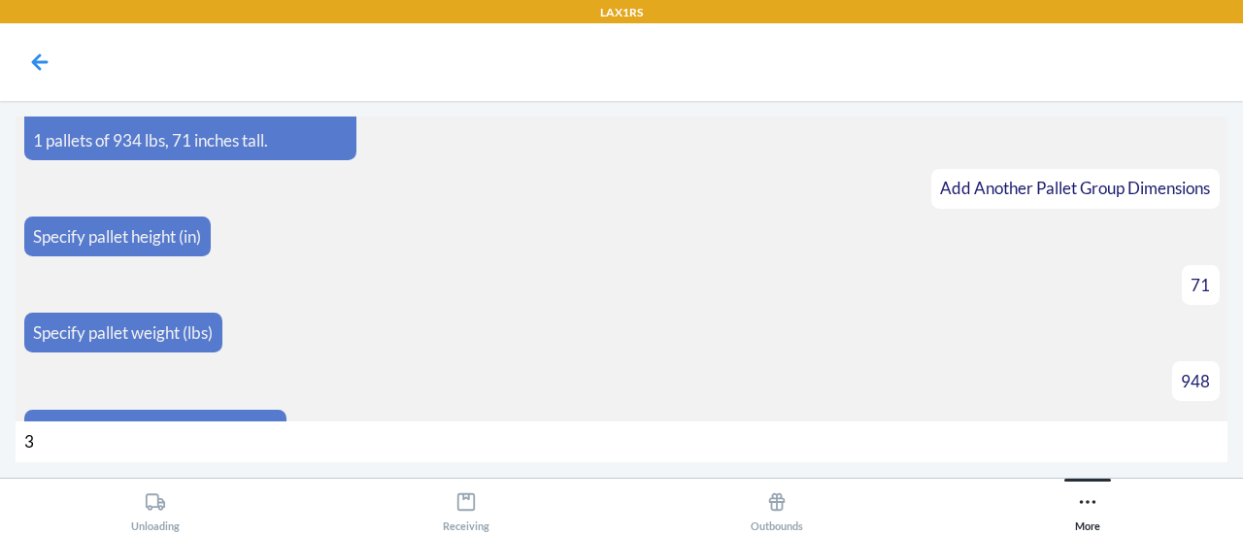
type input "33"
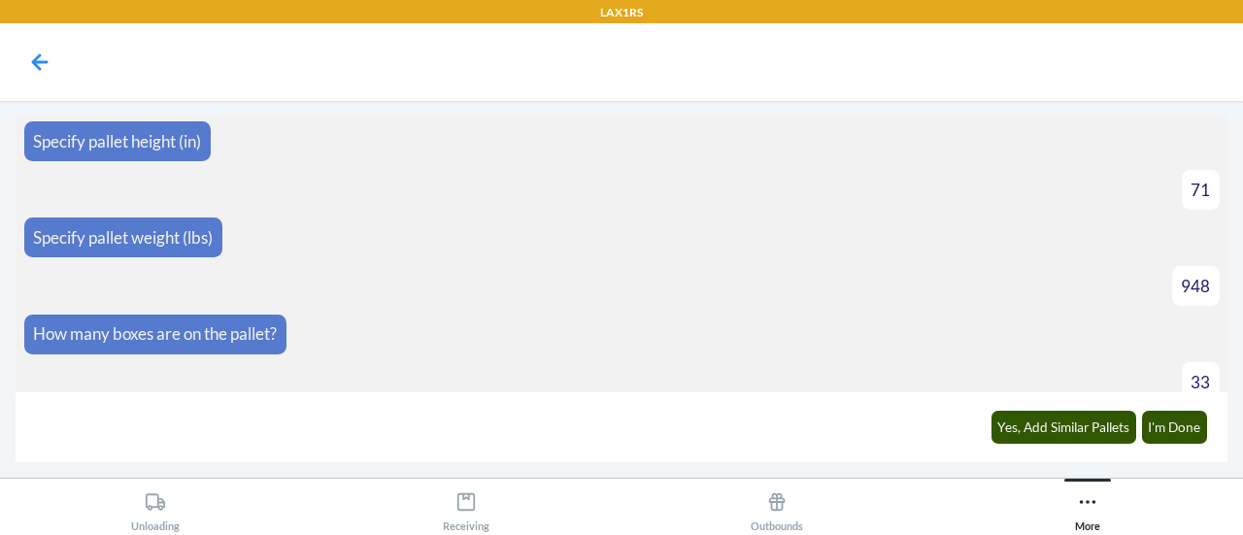
scroll to position [4666, 0]
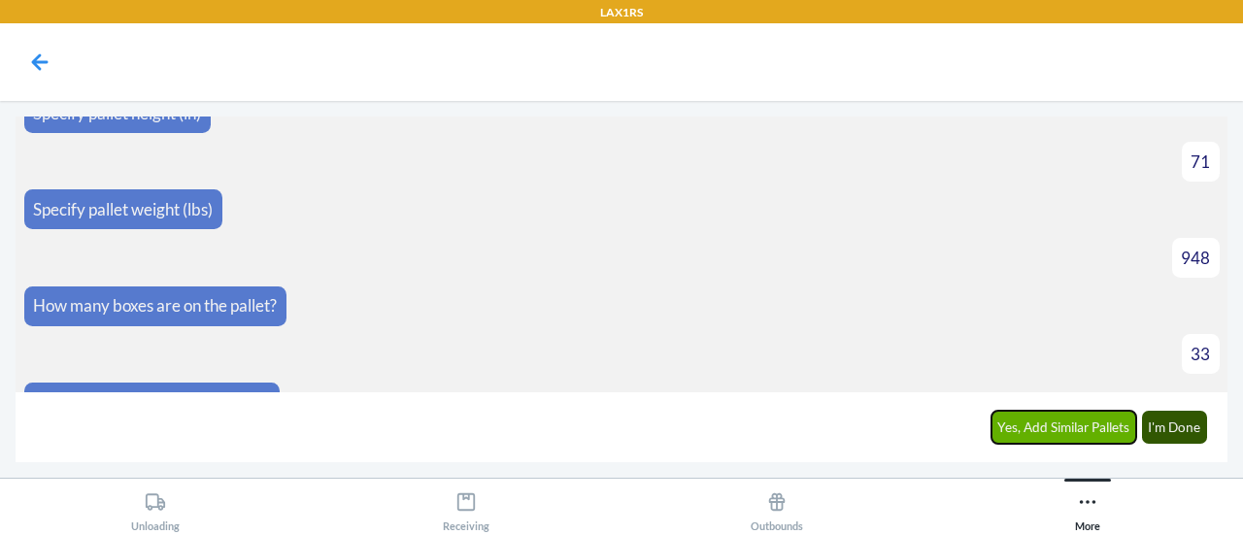
click at [1122, 427] on button "Yes, Add Similar Pallets" at bounding box center [1064, 427] width 146 height 33
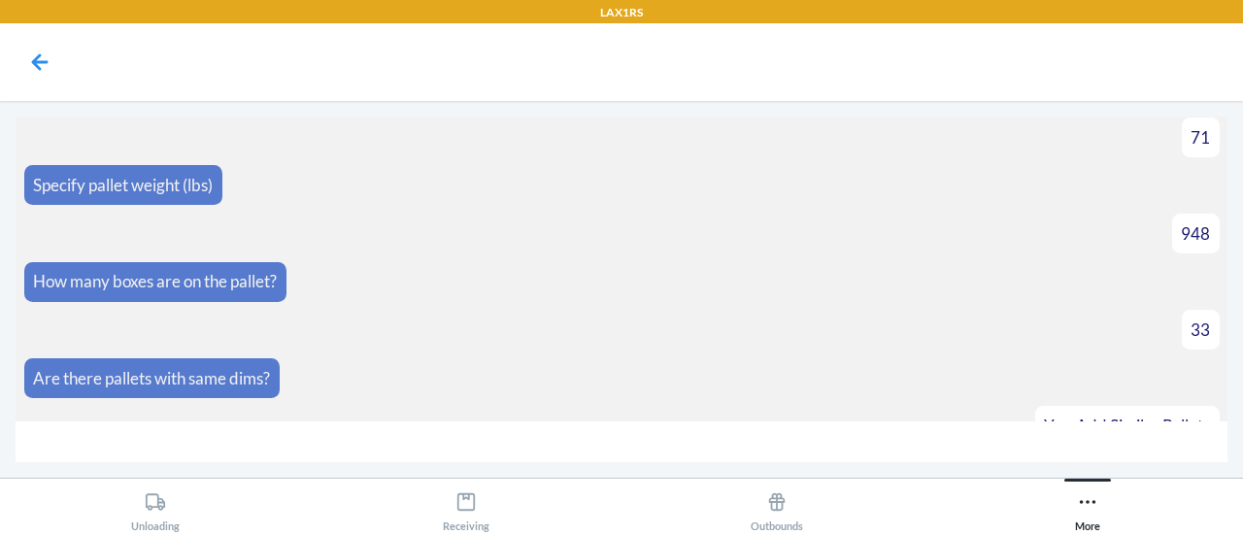
scroll to position [4732, 0]
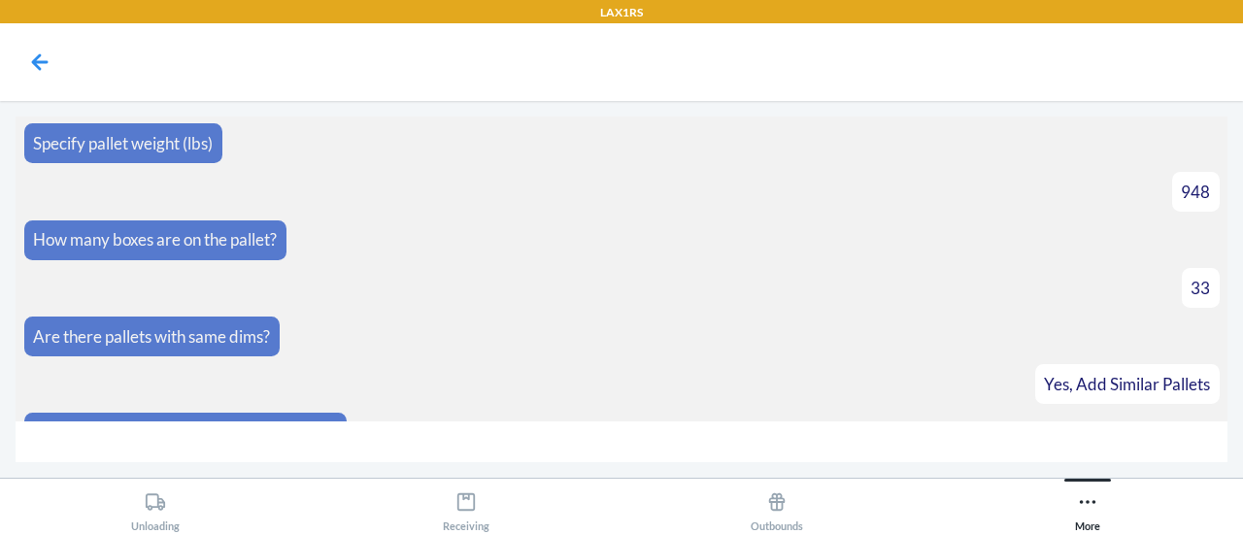
type input "3"
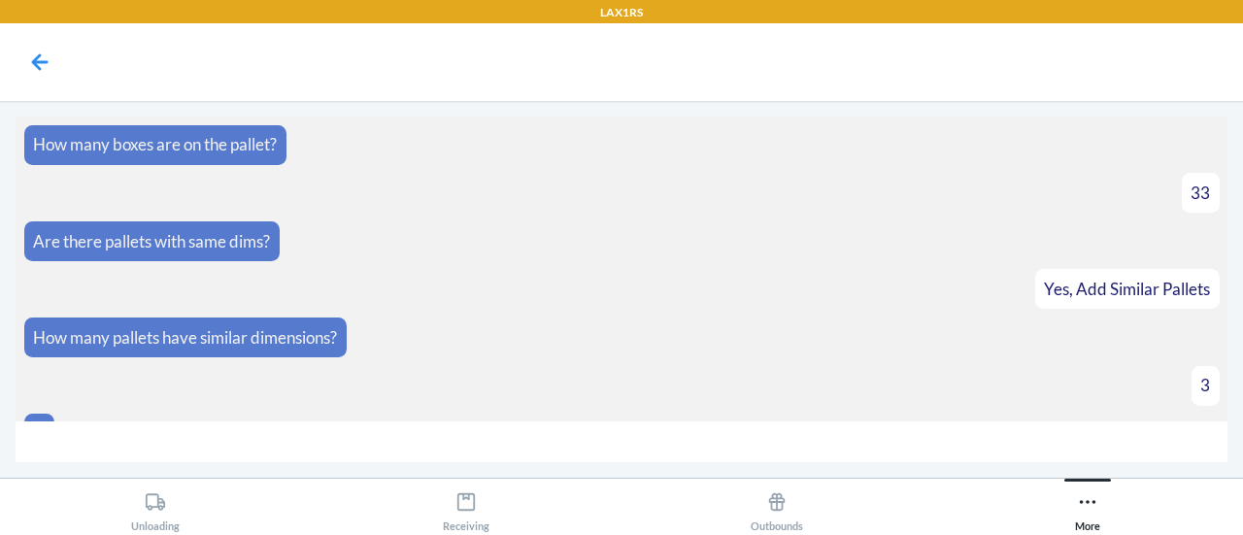
scroll to position [5029, 0]
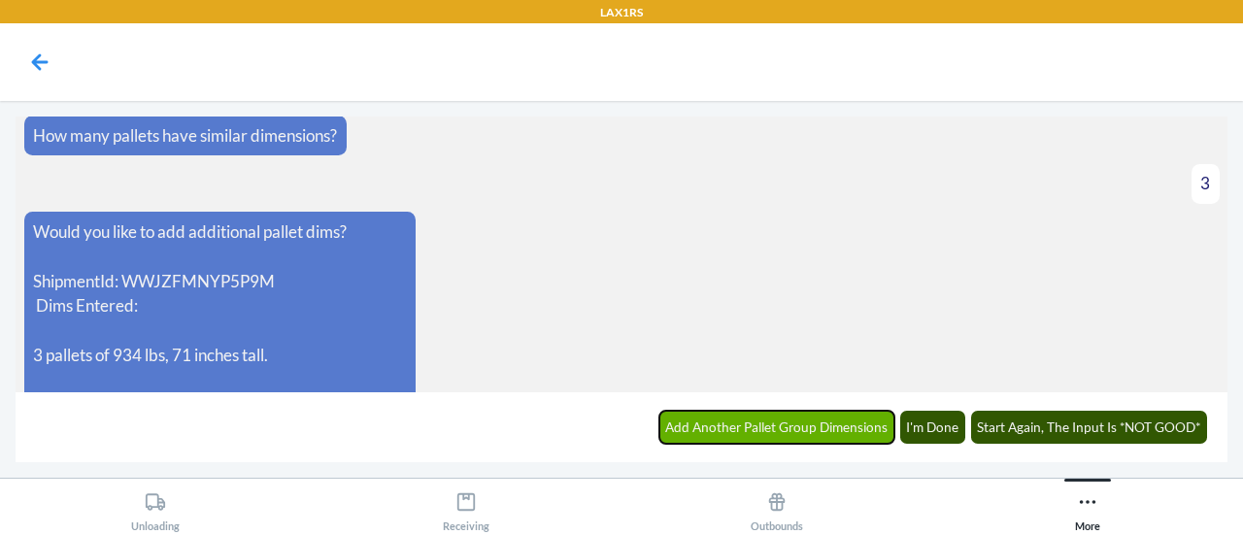
click at [850, 427] on button "Add Another Pallet Group Dimensions" at bounding box center [777, 427] width 236 height 33
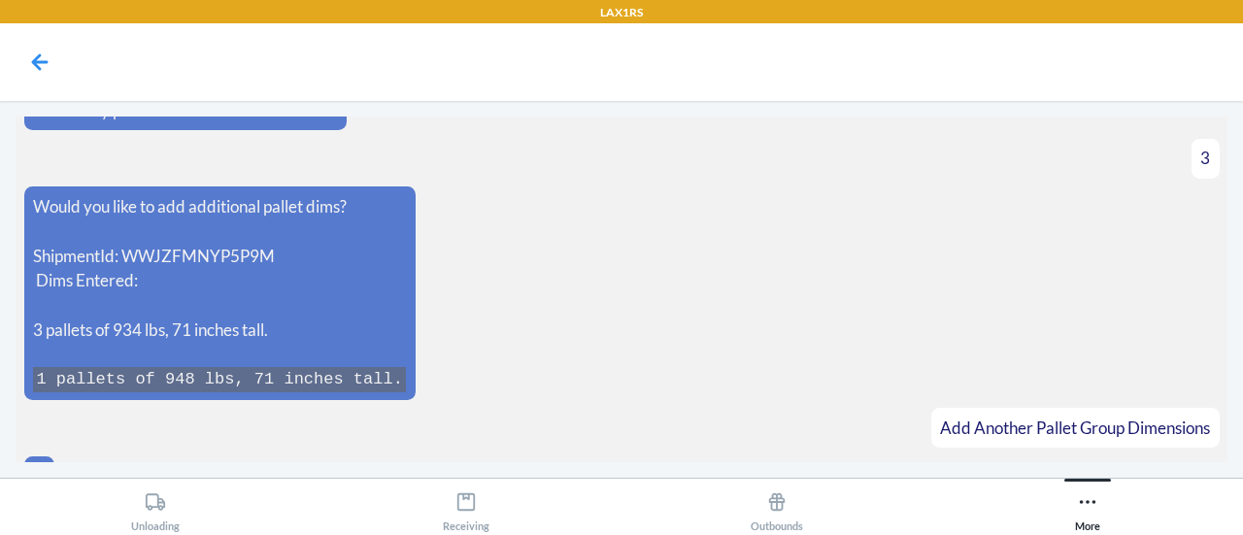
scroll to position [5096, 0]
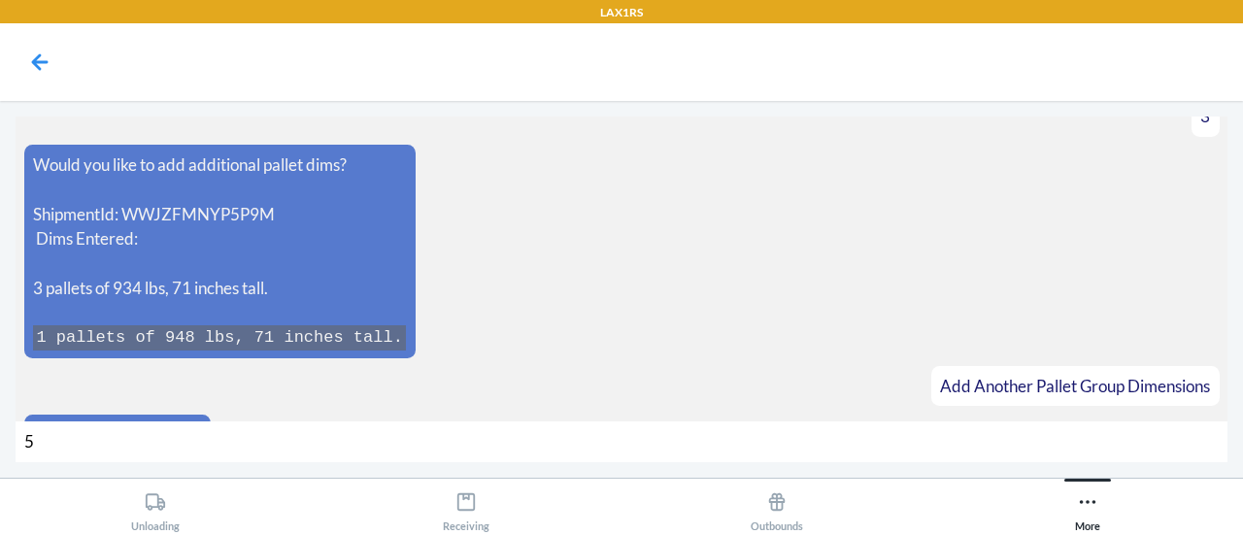
type input "57"
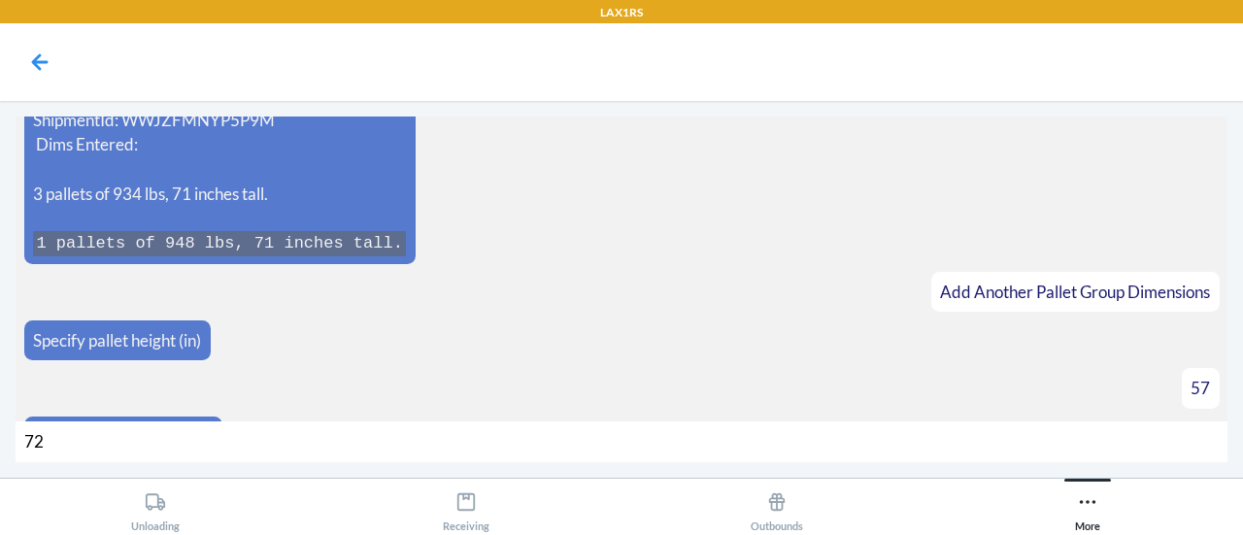
type input "720"
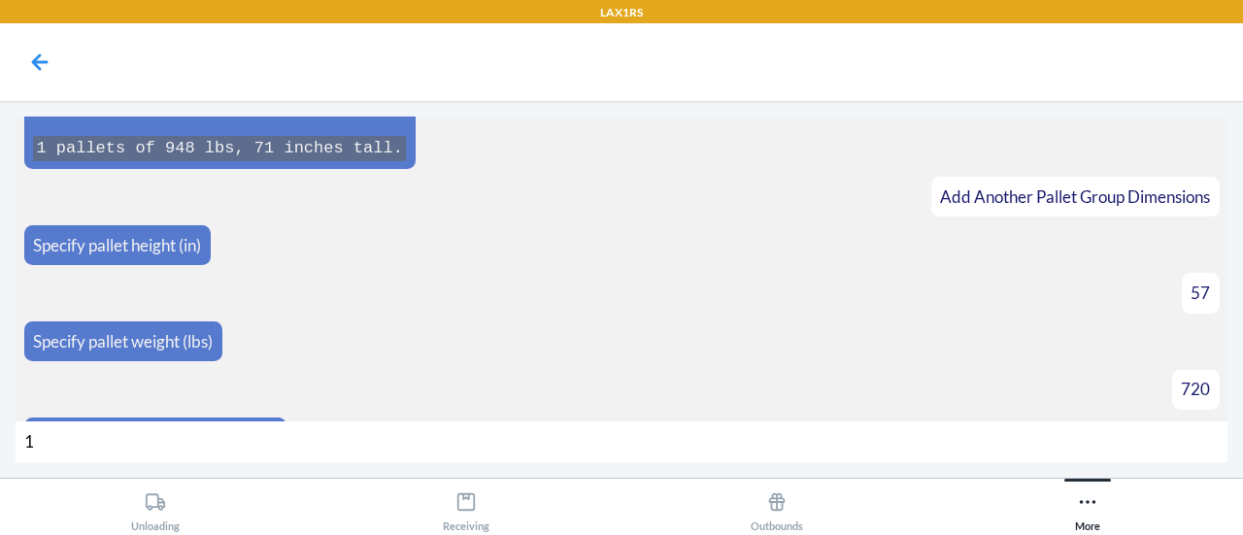
type input "15"
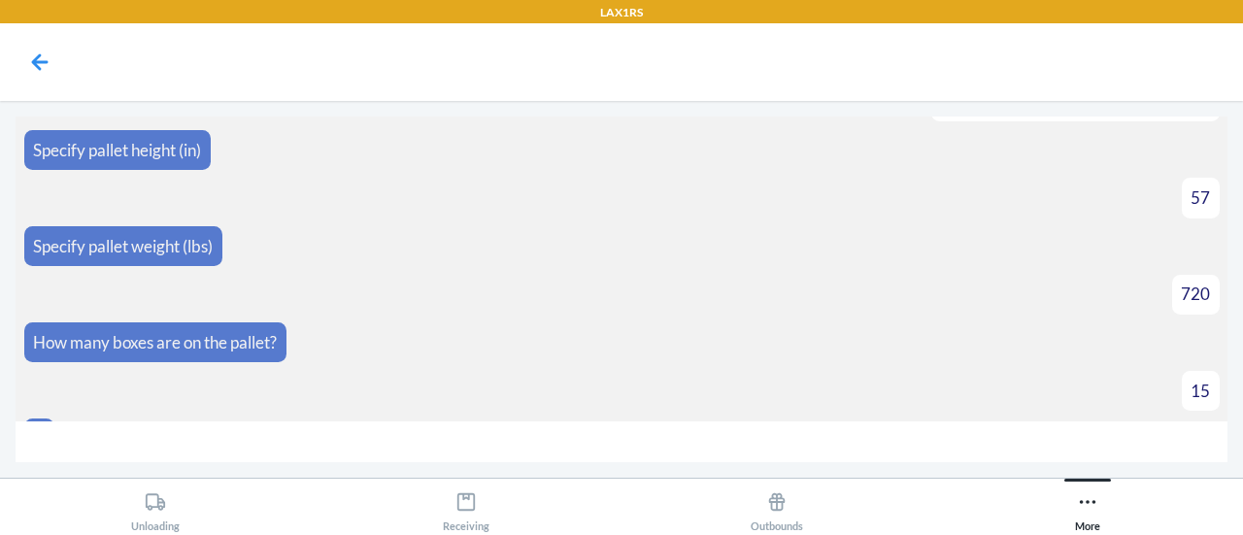
scroll to position [5409, 0]
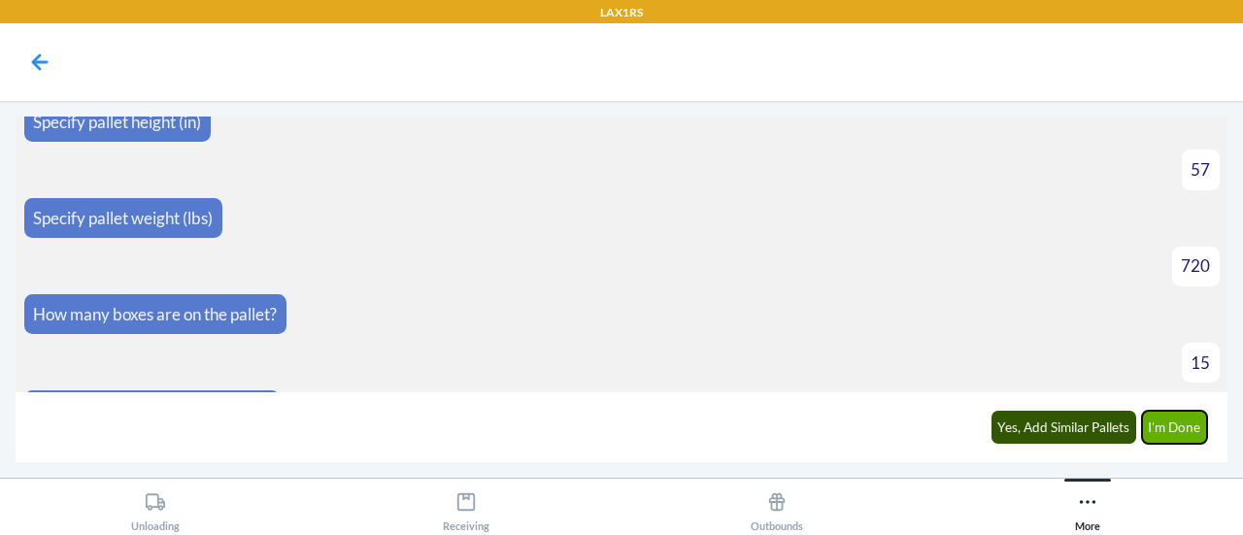
click at [1156, 424] on button "I'm Done" at bounding box center [1175, 427] width 66 height 33
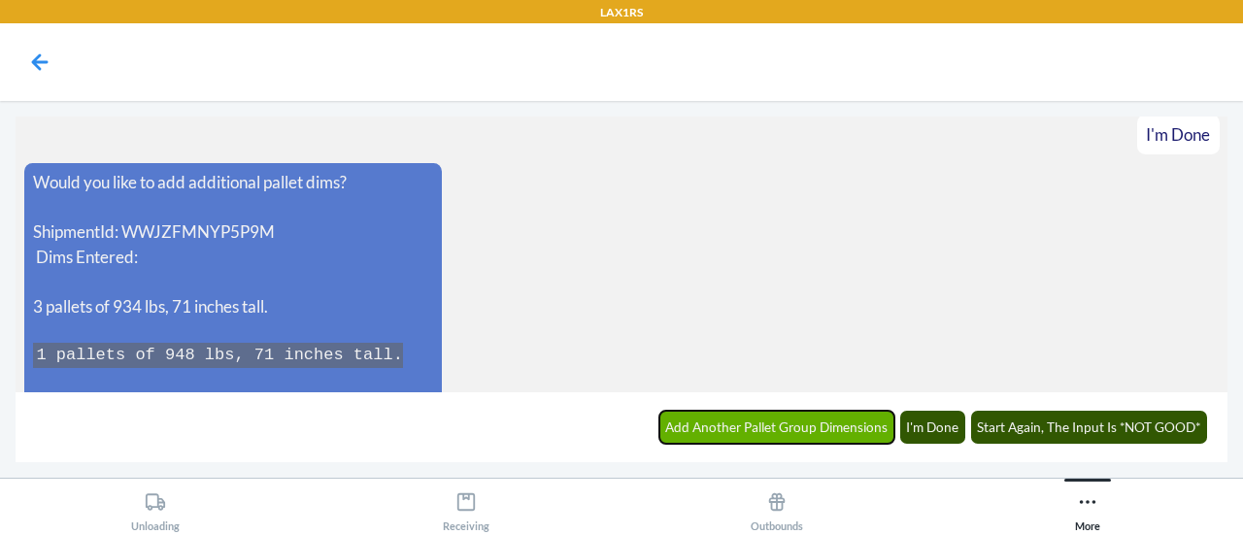
click at [855, 431] on button "Add Another Pallet Group Dimensions" at bounding box center [777, 427] width 236 height 33
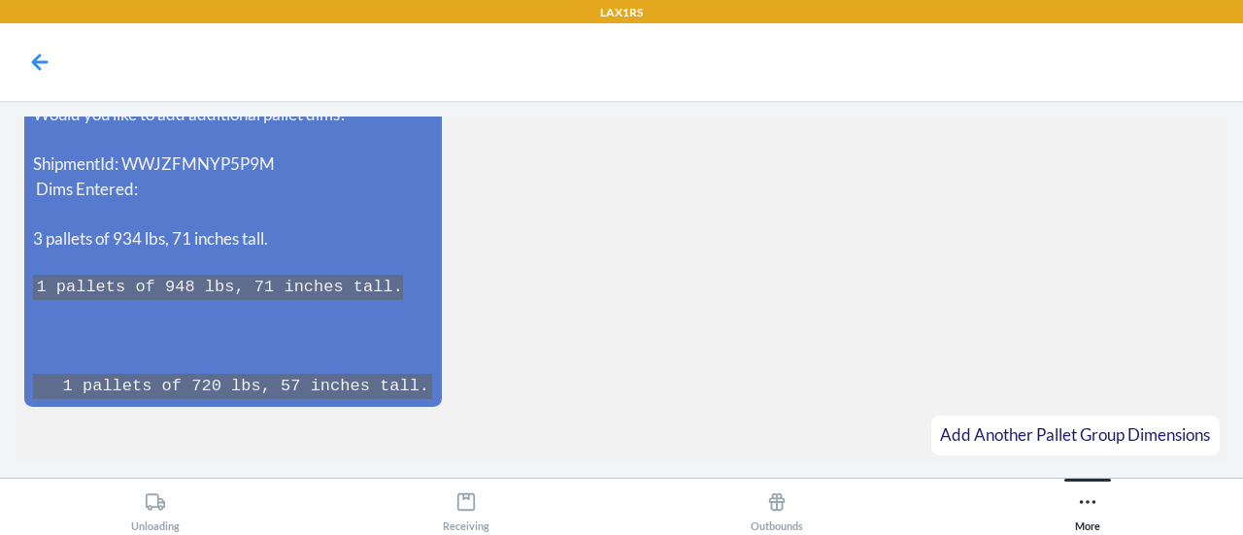
scroll to position [5843, 0]
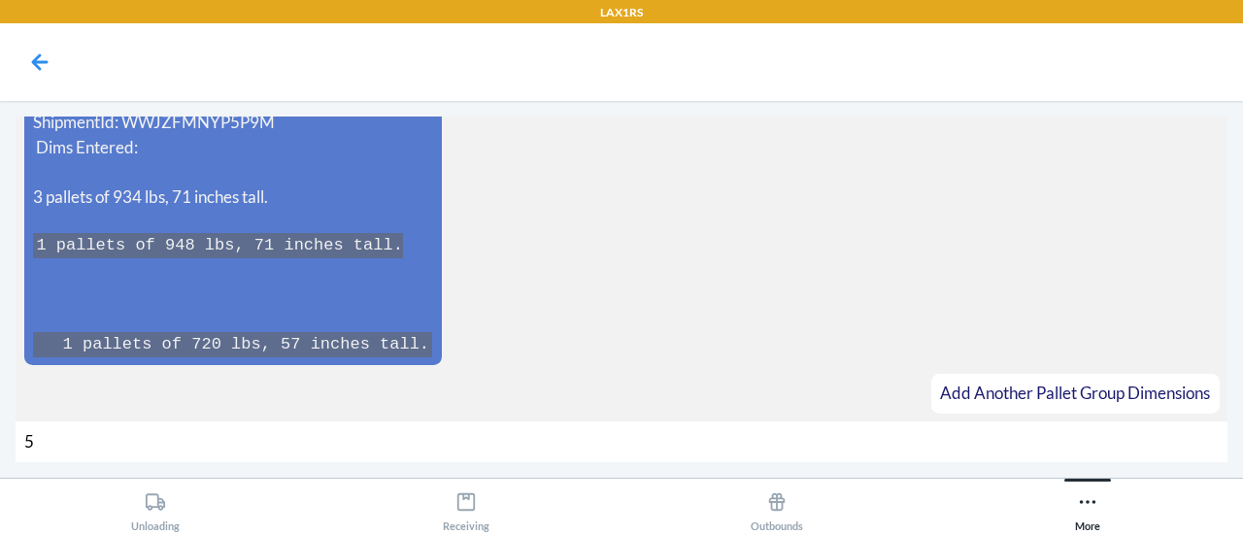
type input "54"
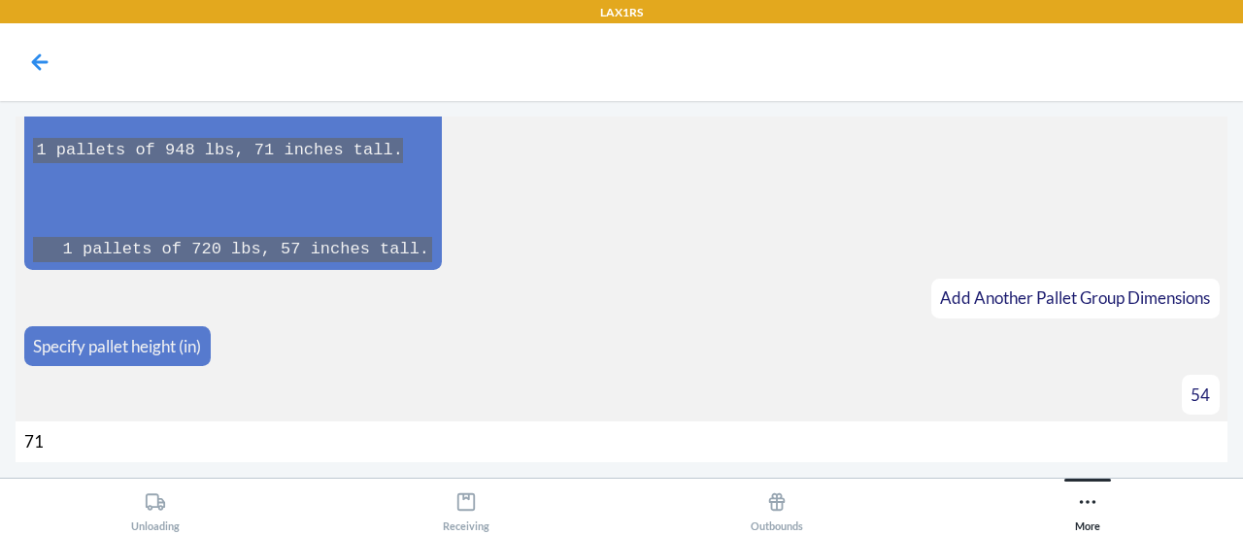
type input "712"
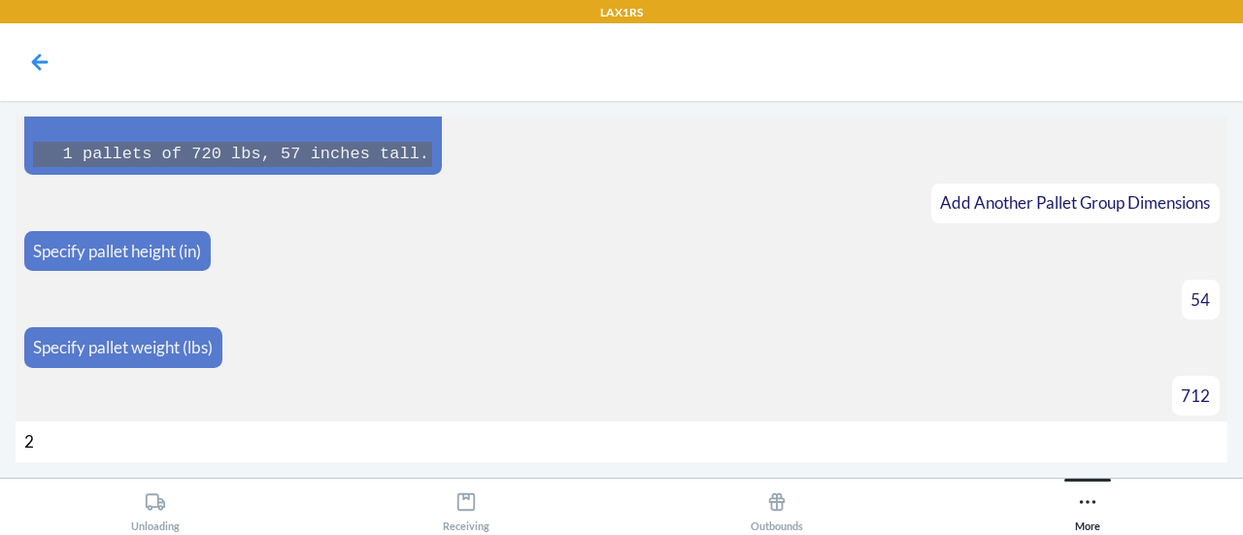
type input "24"
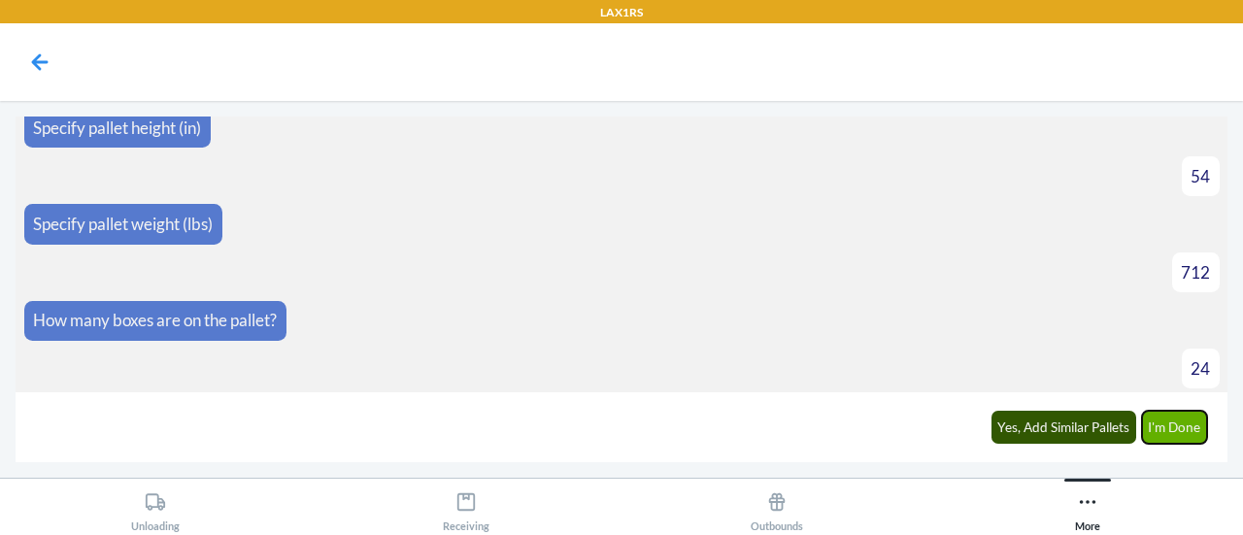
click at [1175, 424] on button "I'm Done" at bounding box center [1175, 427] width 66 height 33
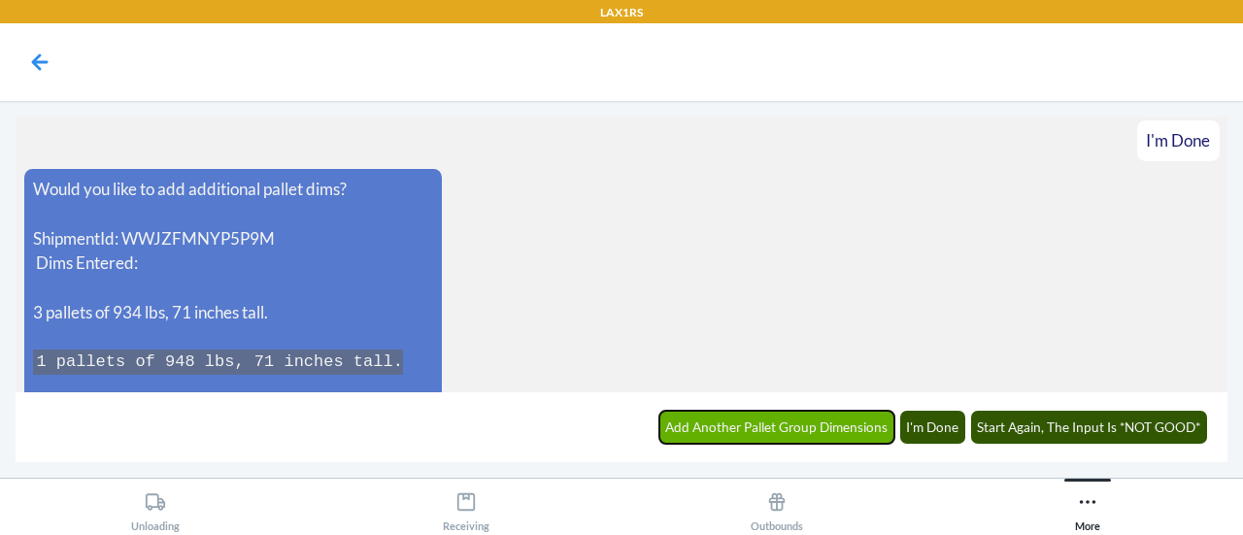
click at [870, 421] on button "Add Another Pallet Group Dimensions" at bounding box center [777, 427] width 236 height 33
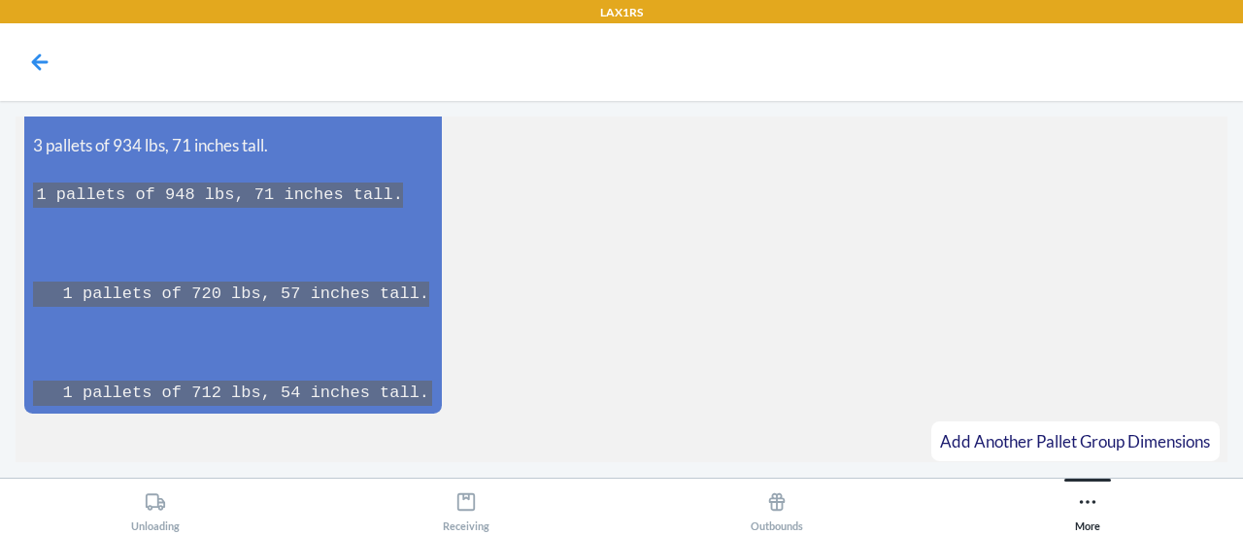
scroll to position [6689, 0]
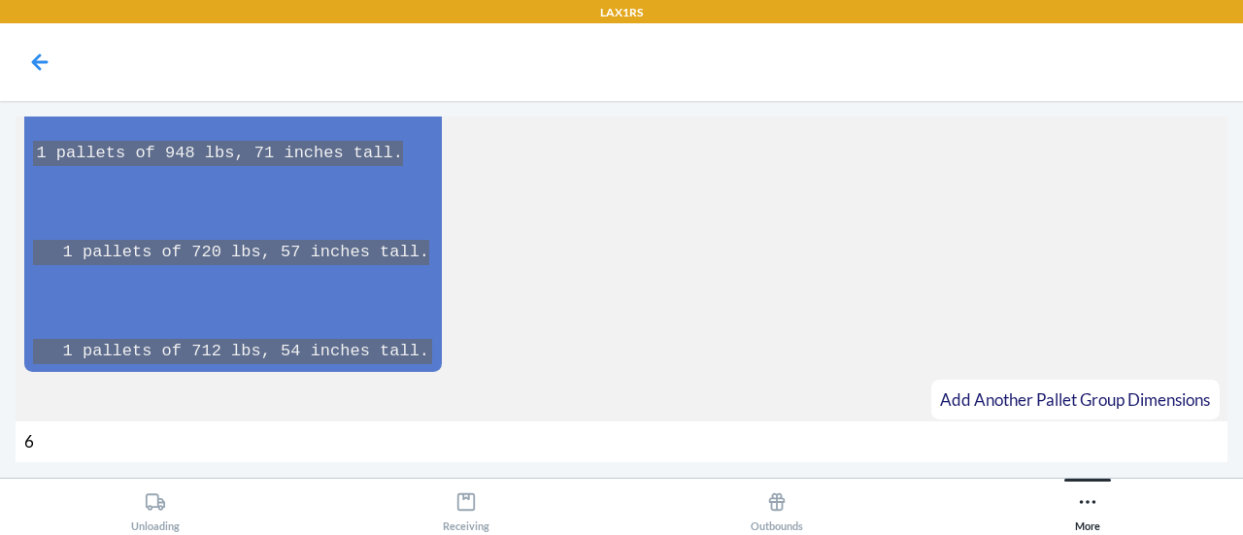
type input "65"
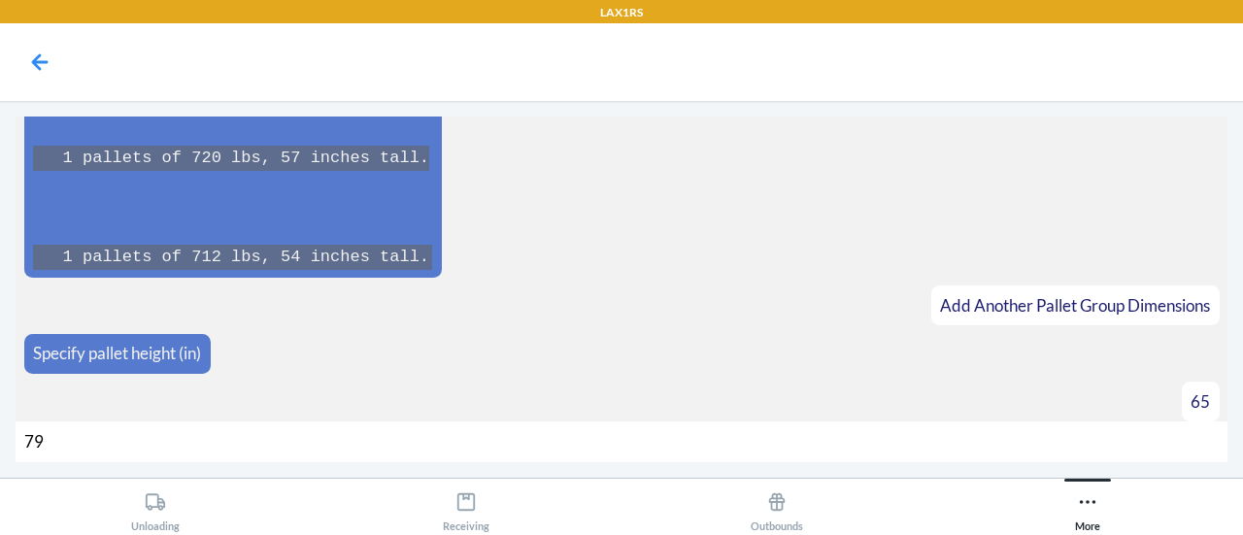
type input "798"
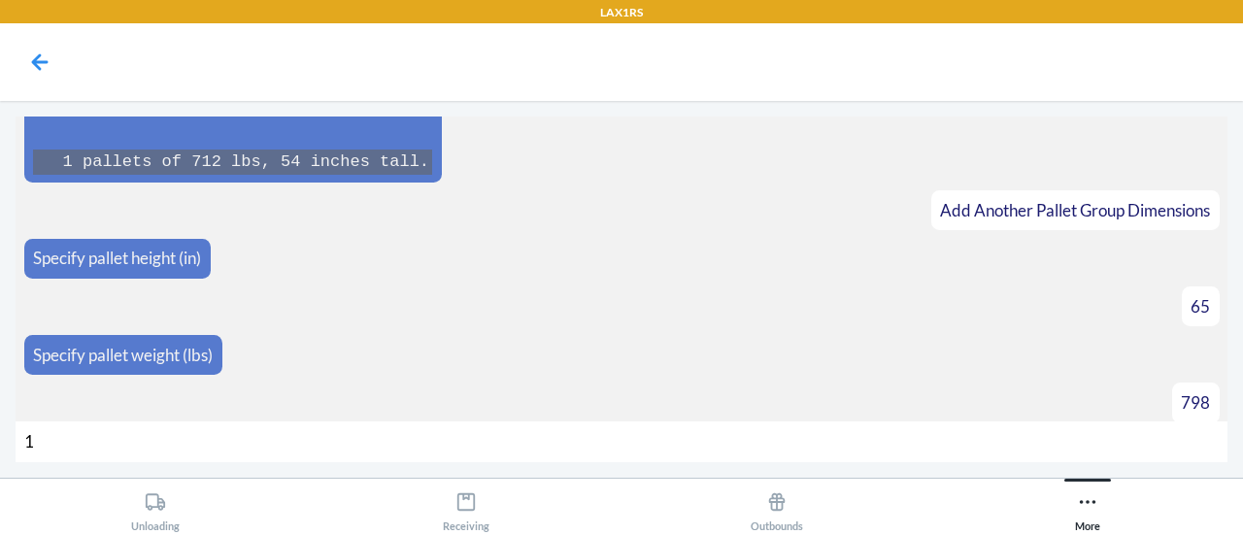
type input "17"
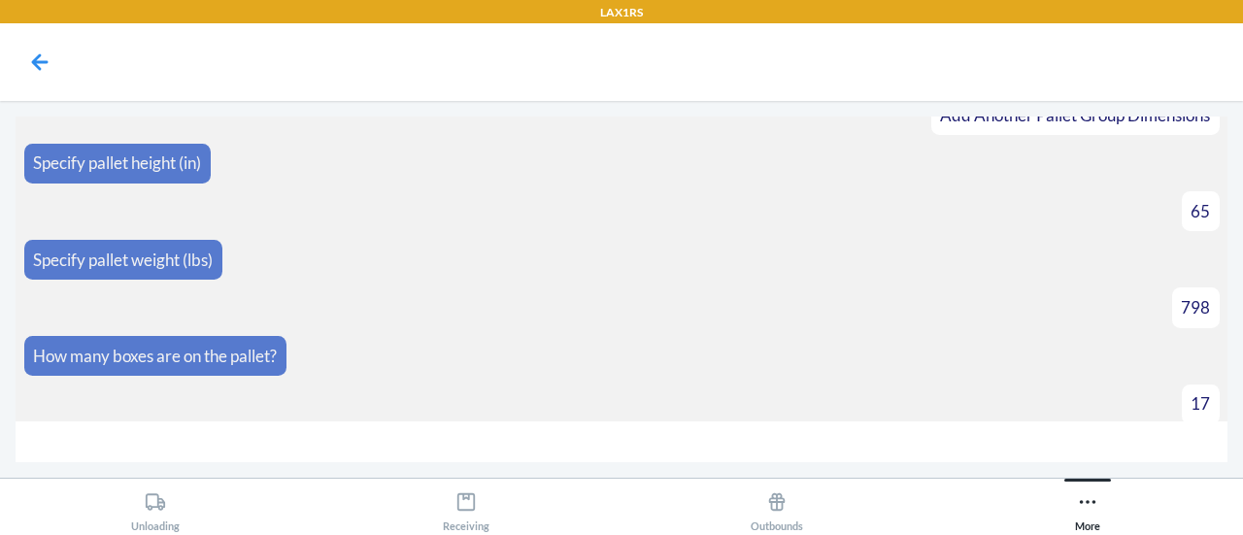
scroll to position [7003, 0]
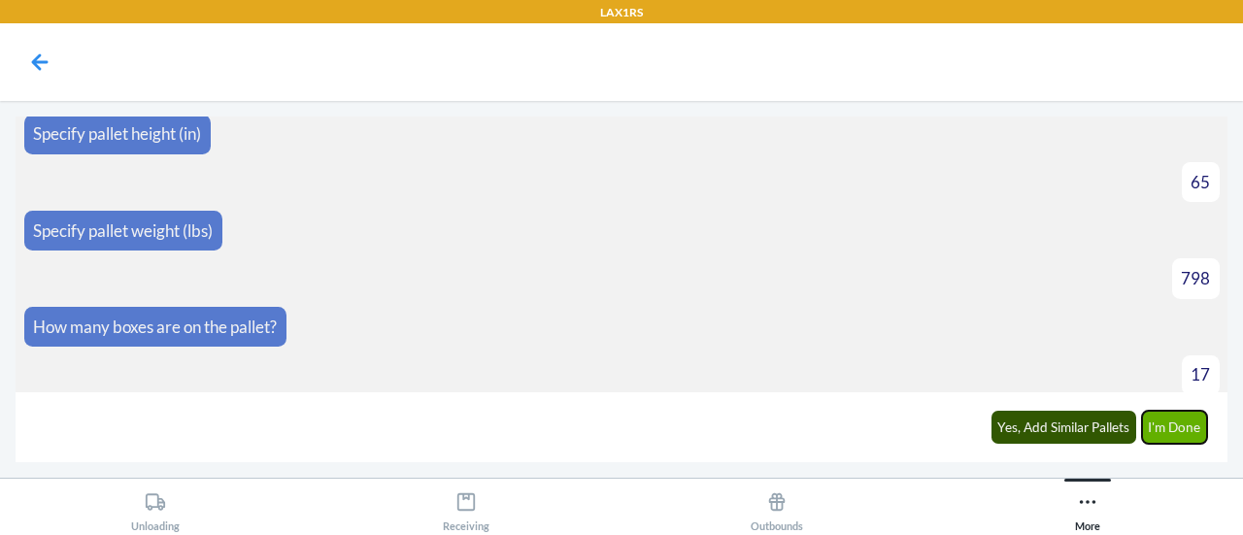
click at [1176, 434] on button "I'm Done" at bounding box center [1175, 427] width 66 height 33
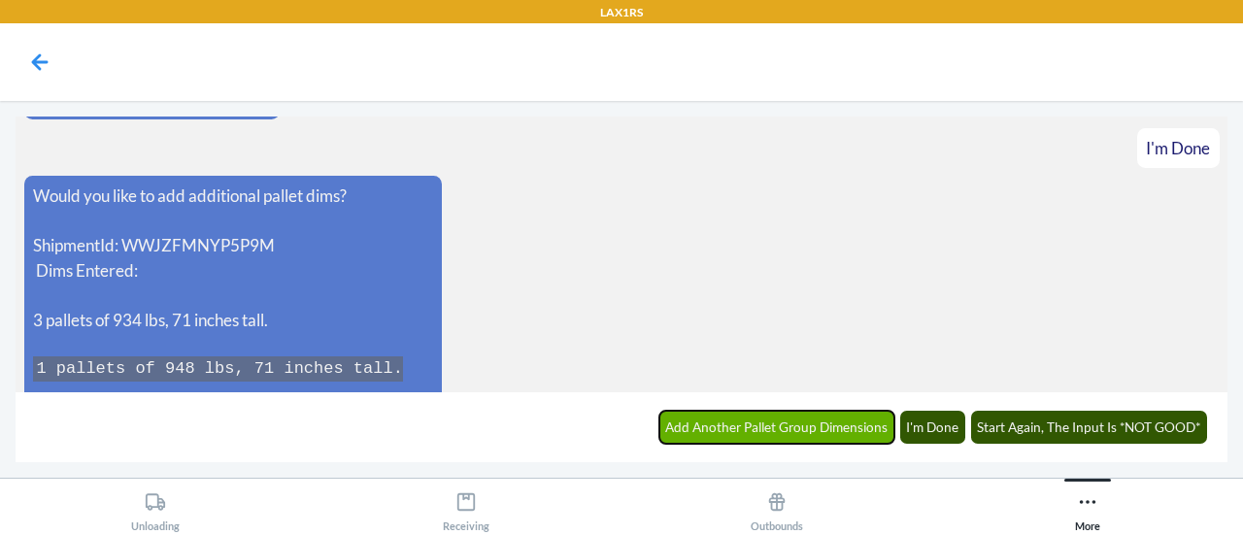
click at [827, 430] on button "Add Another Pallet Group Dimensions" at bounding box center [777, 427] width 236 height 33
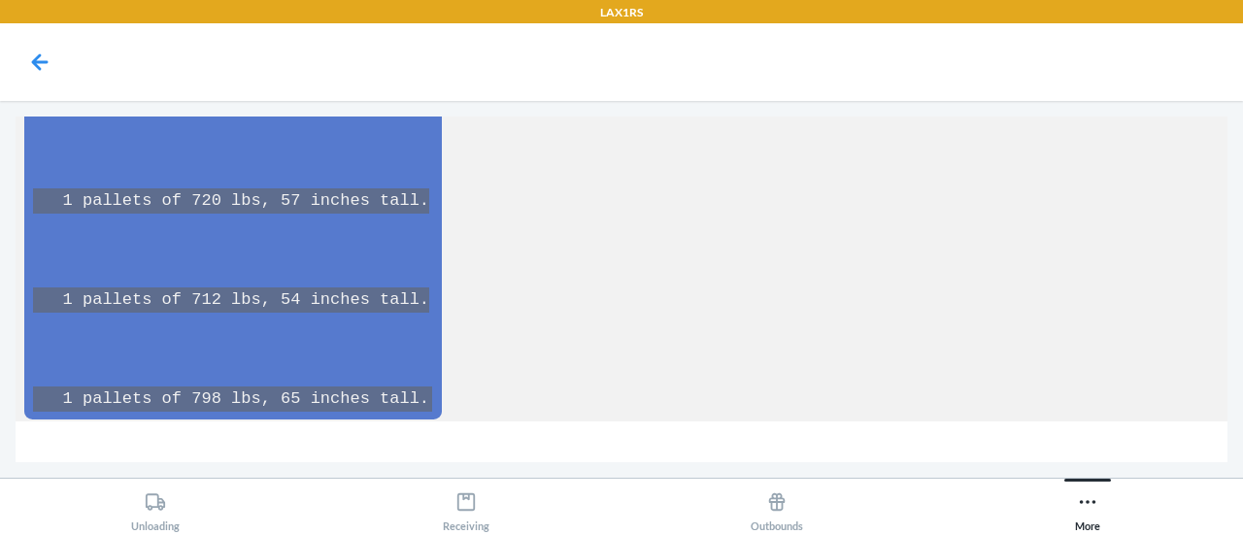
scroll to position [7634, 0]
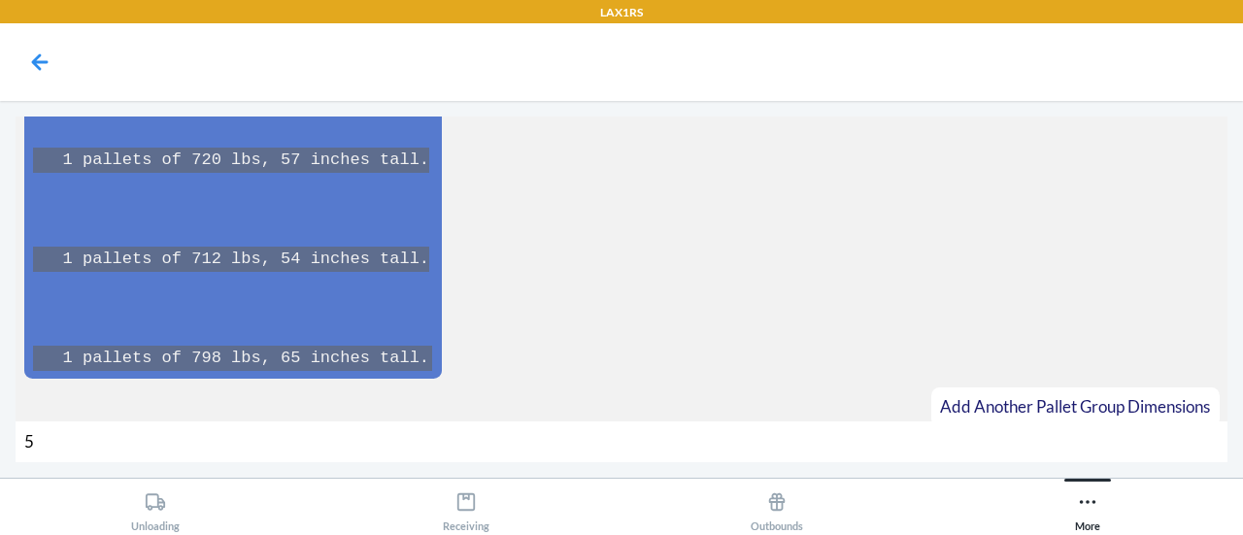
type input "52"
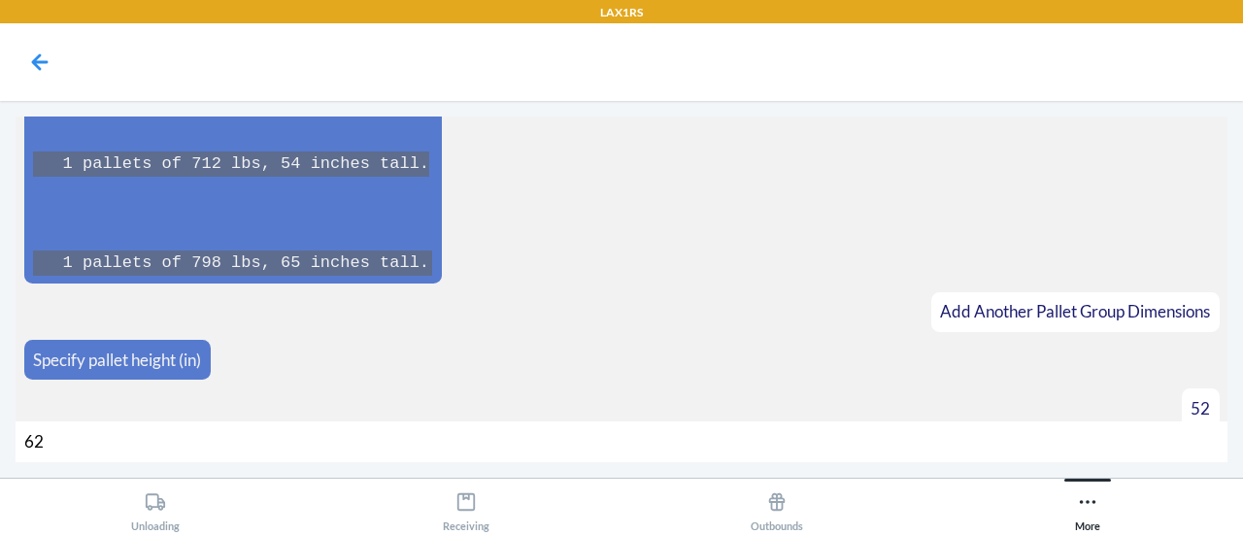
type input "628"
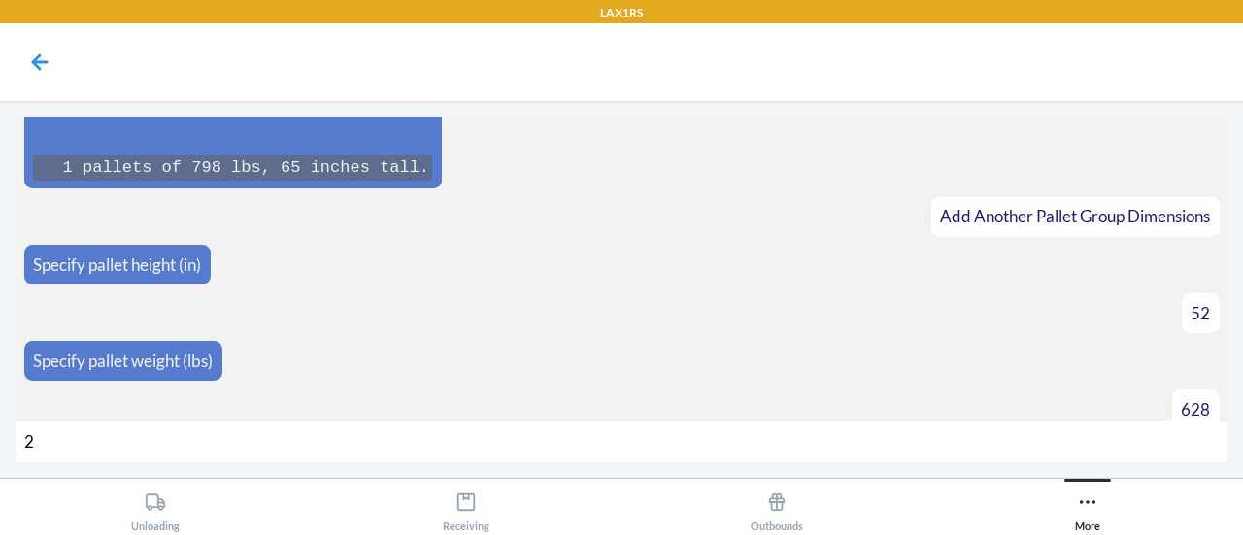
type input "22"
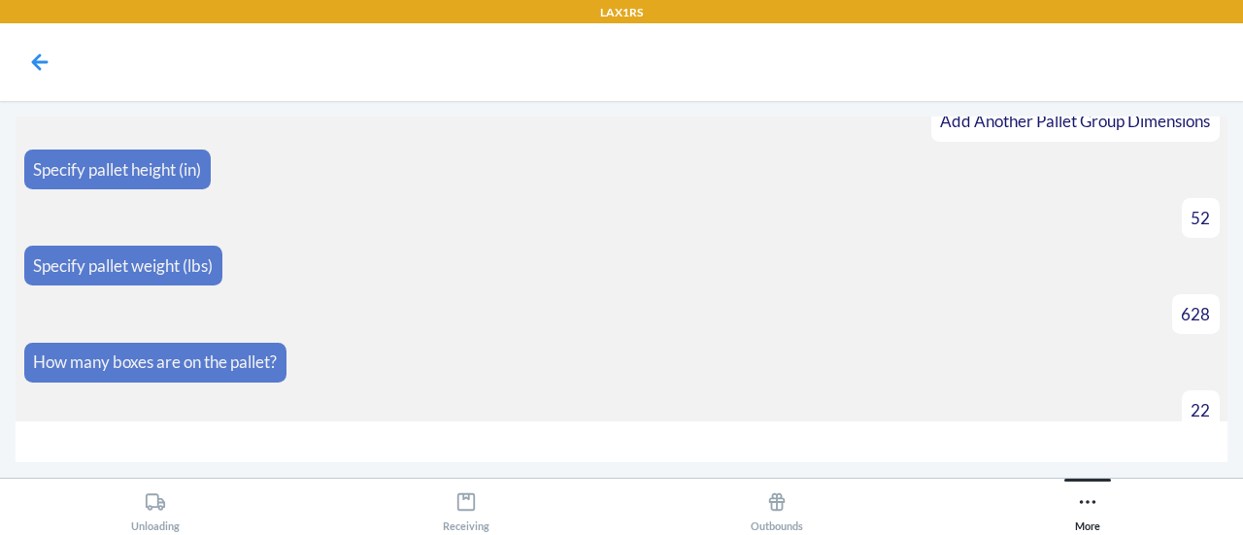
scroll to position [7947, 0]
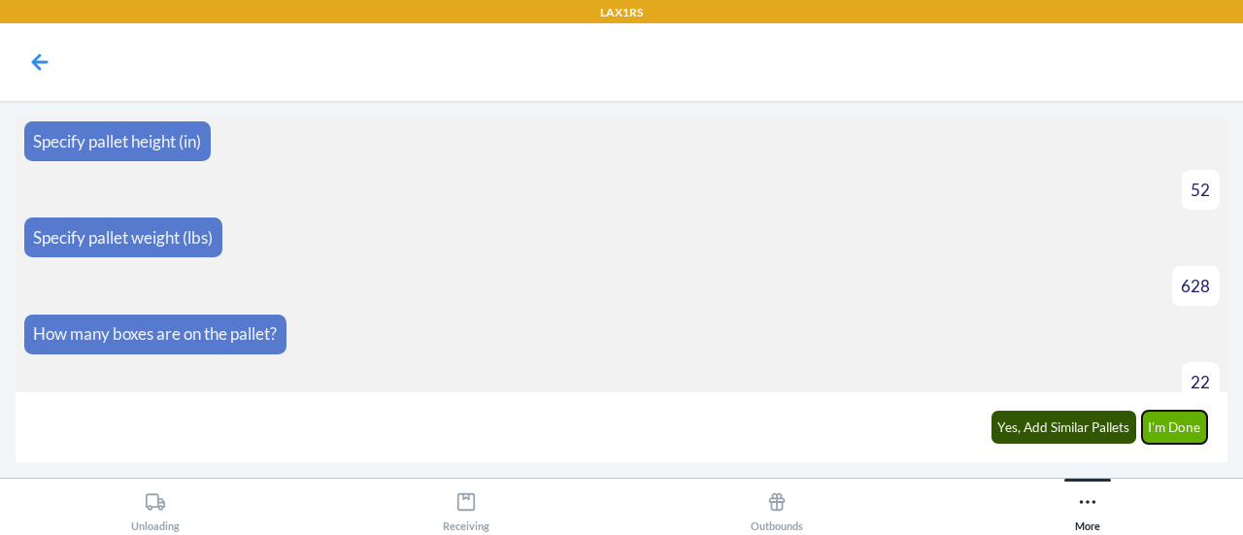
click at [1163, 436] on button "I'm Done" at bounding box center [1175, 427] width 66 height 33
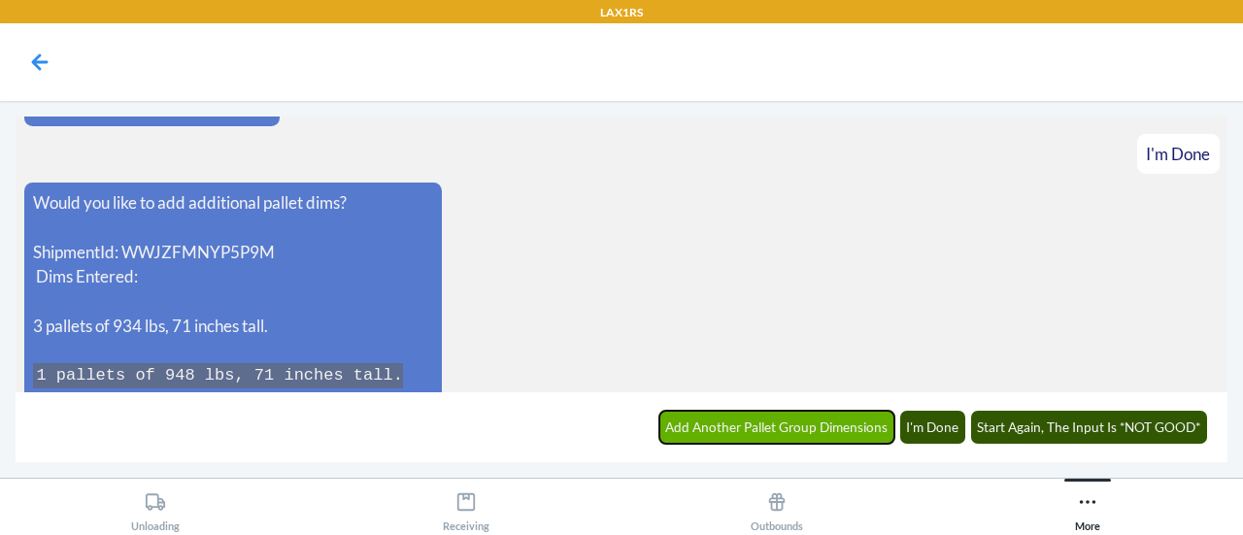
click at [822, 418] on button "Add Another Pallet Group Dimensions" at bounding box center [777, 427] width 236 height 33
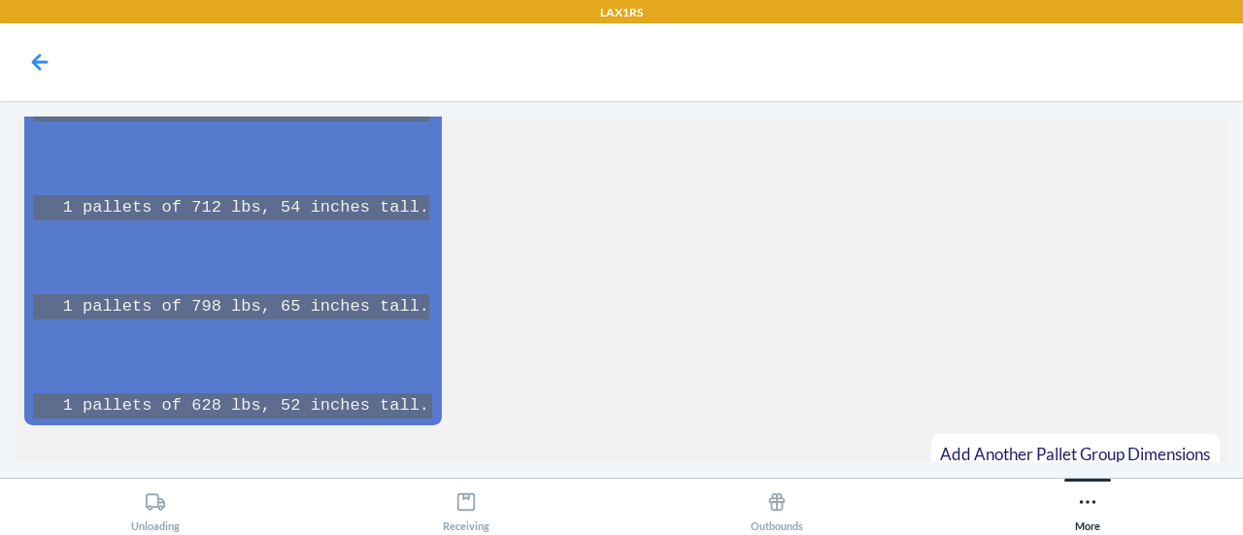
scroll to position [8678, 0]
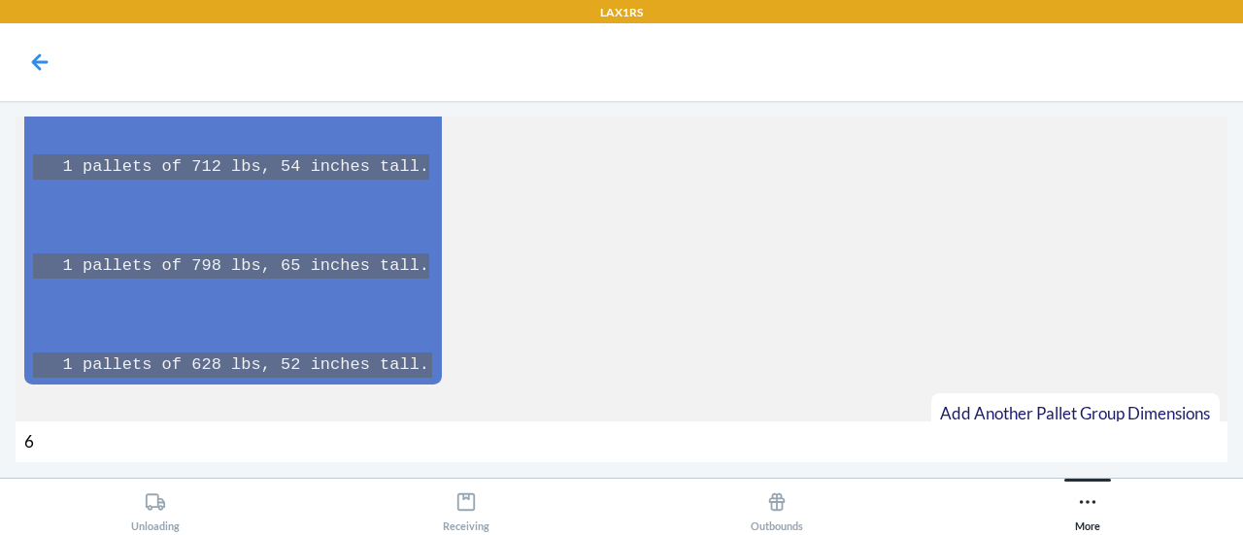
type input "68"
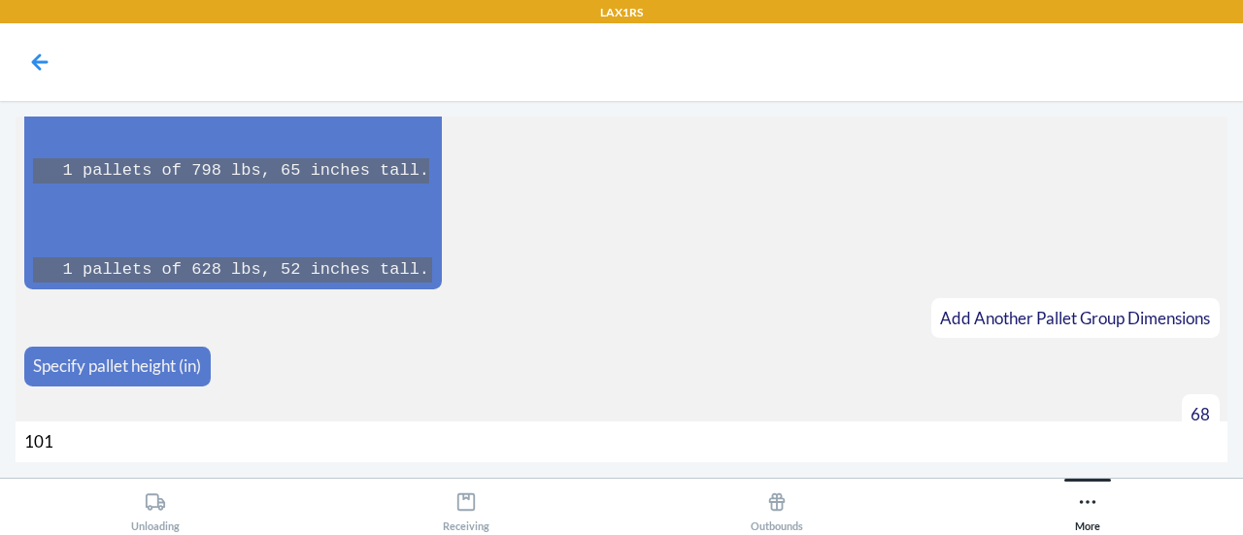
type input "1012"
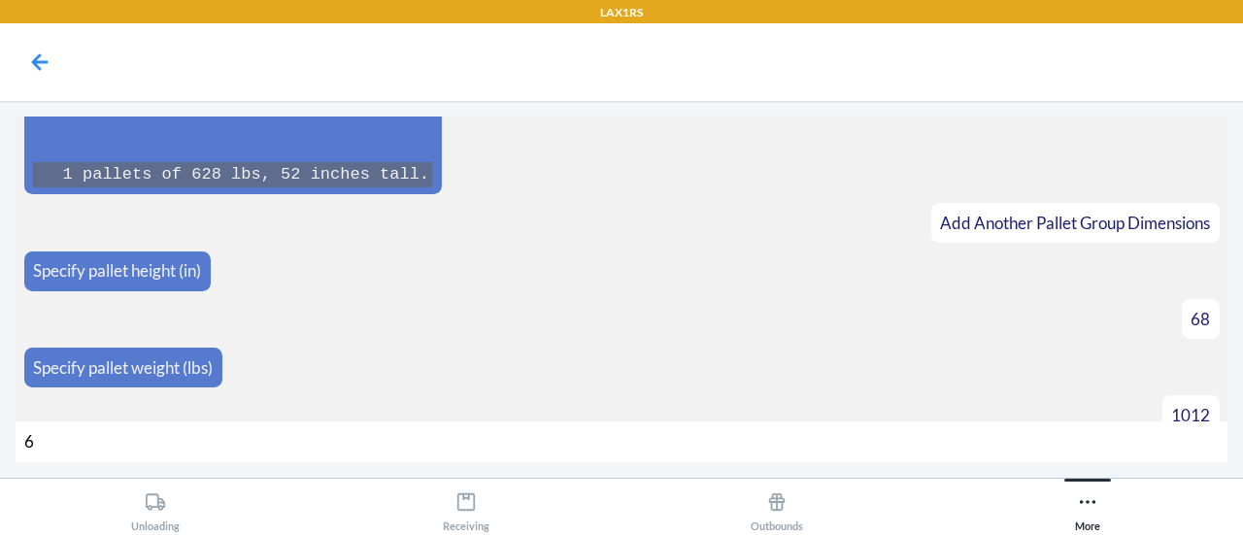
type input "68"
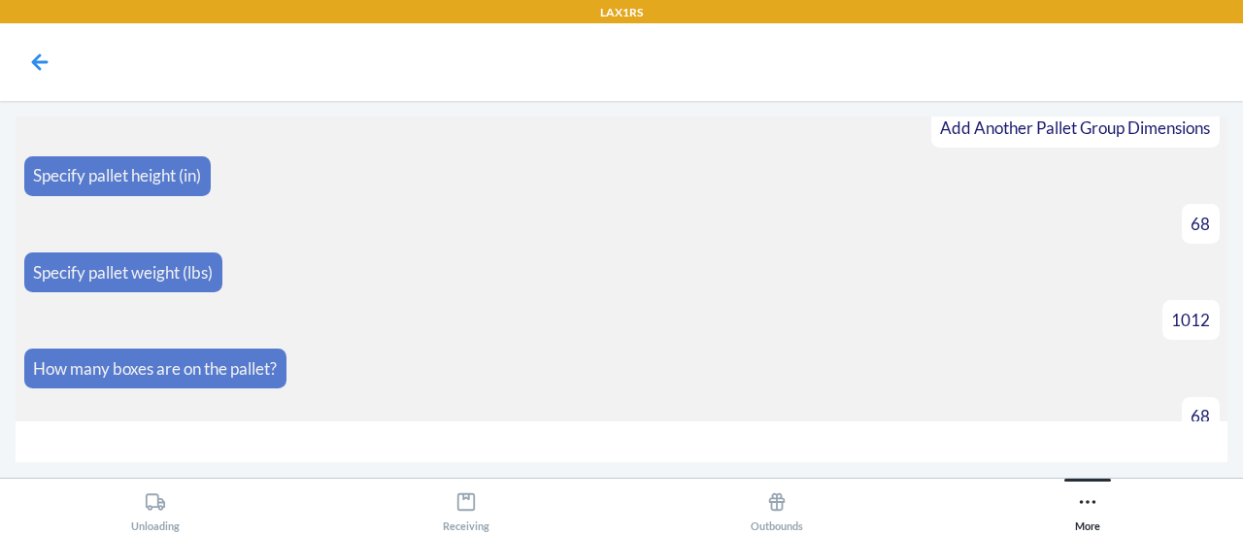
scroll to position [8992, 0]
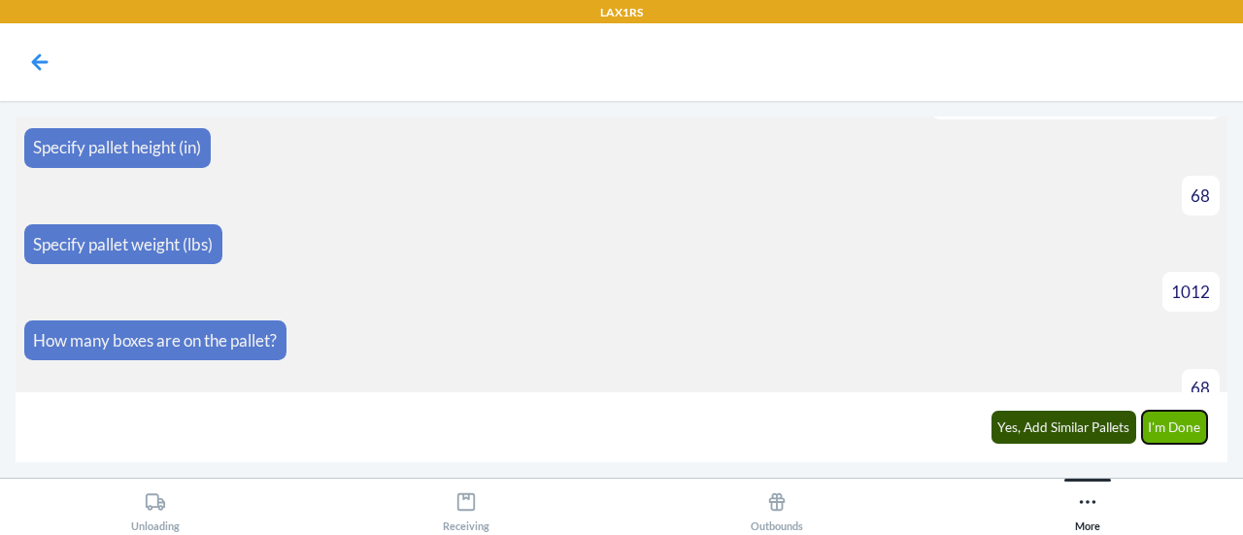
click at [1150, 434] on button "I'm Done" at bounding box center [1175, 427] width 66 height 33
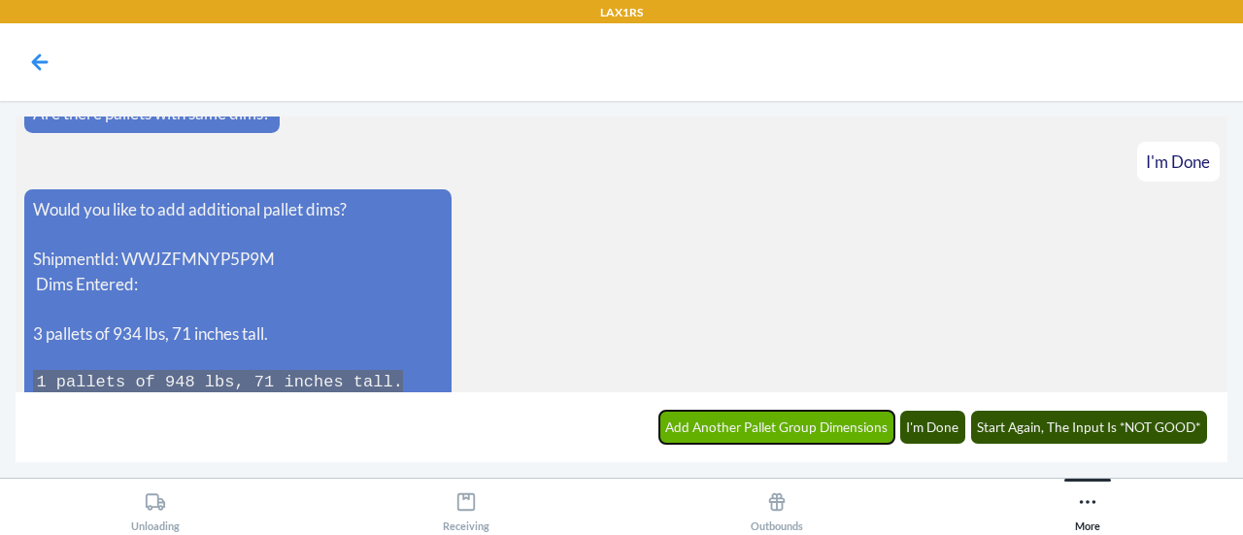
click at [852, 429] on button "Add Another Pallet Group Dimensions" at bounding box center [777, 427] width 236 height 33
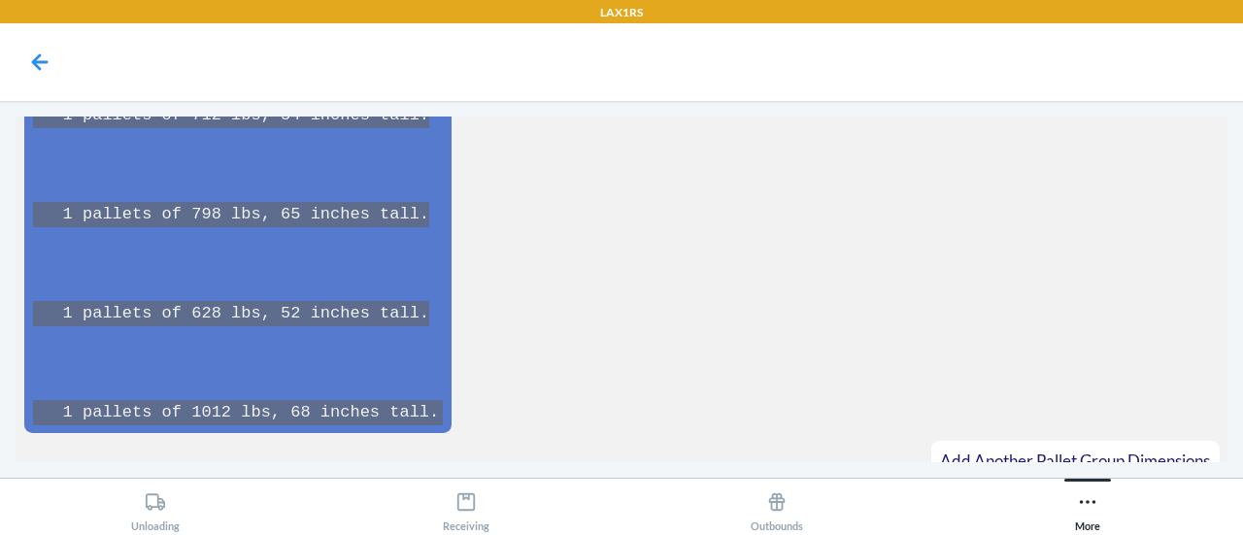
scroll to position [9822, 0]
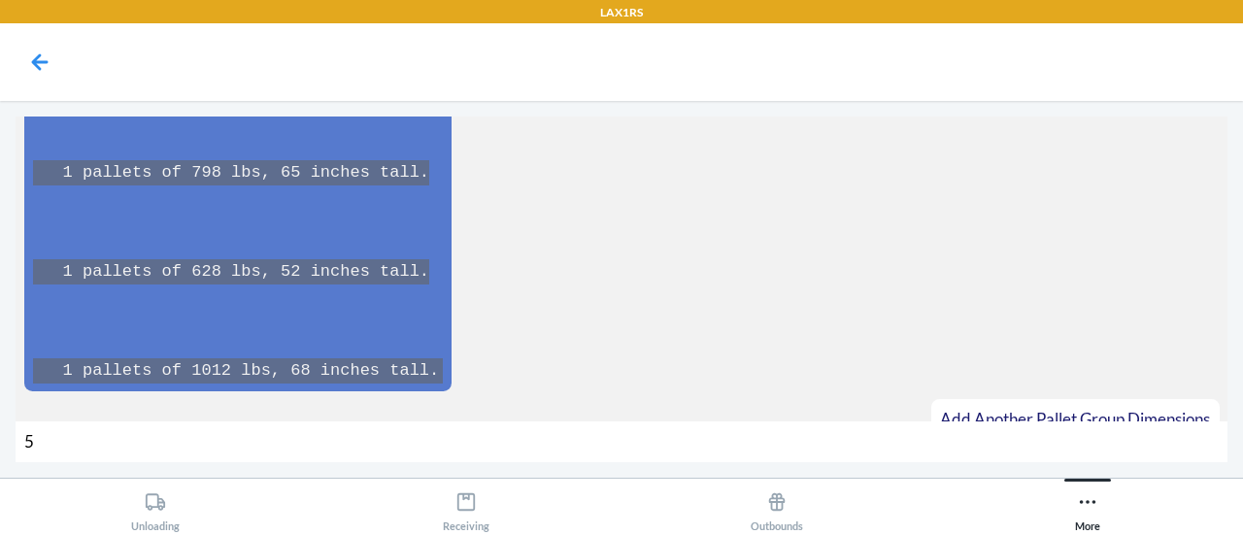
type input "57"
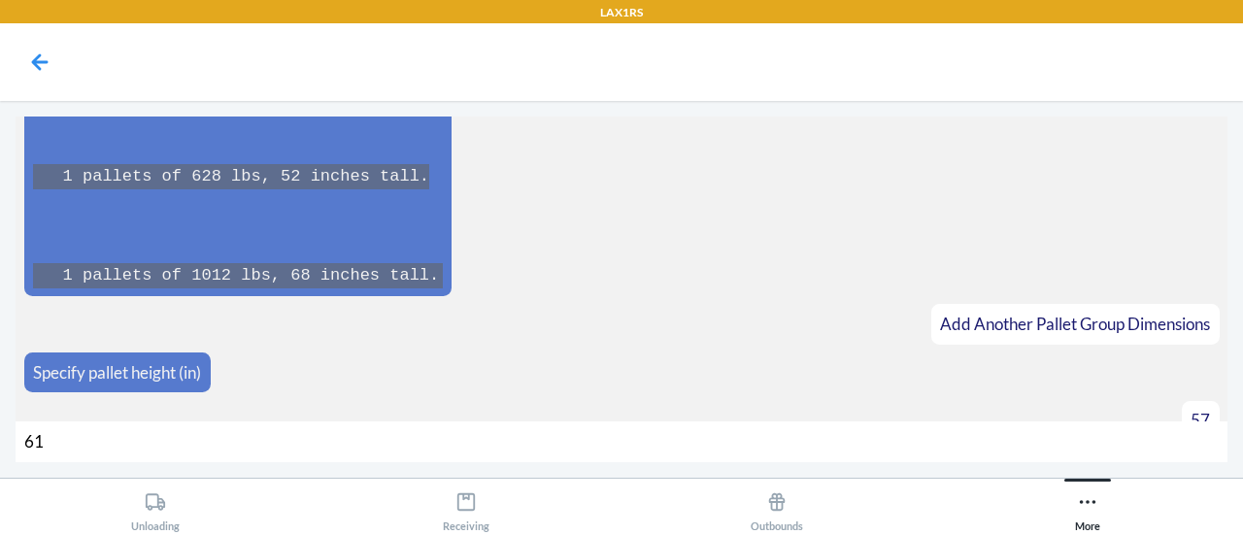
type input "610"
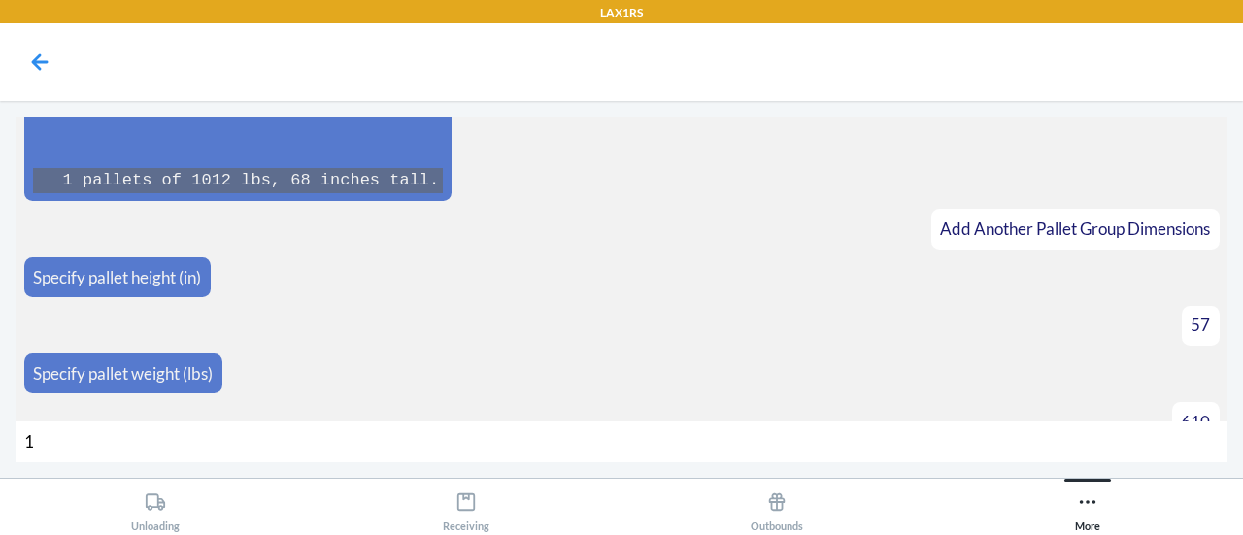
type input "13"
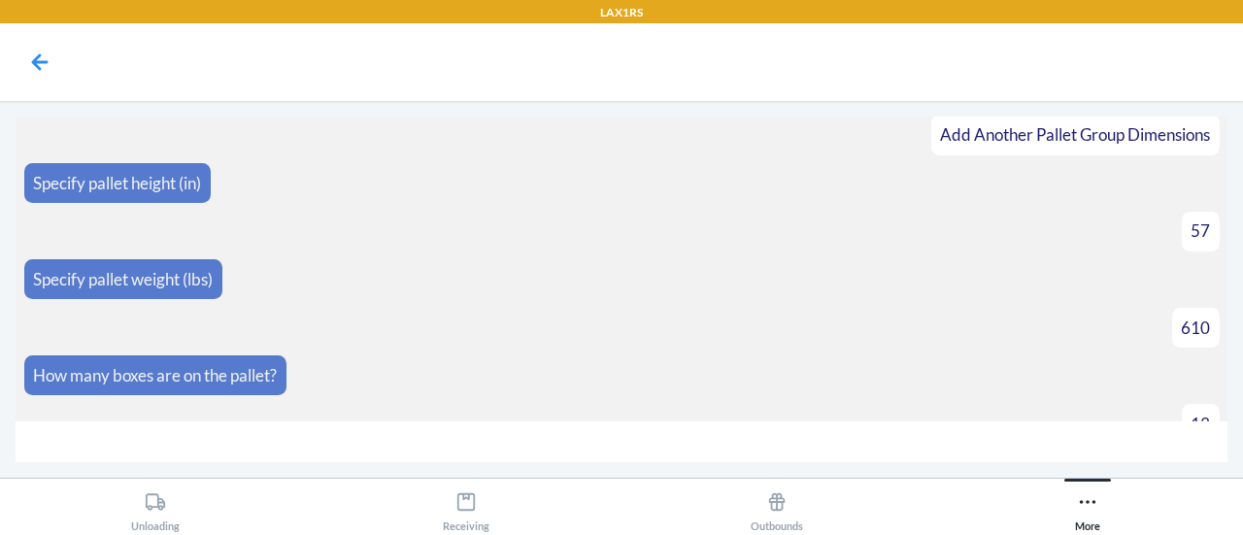
scroll to position [10134, 0]
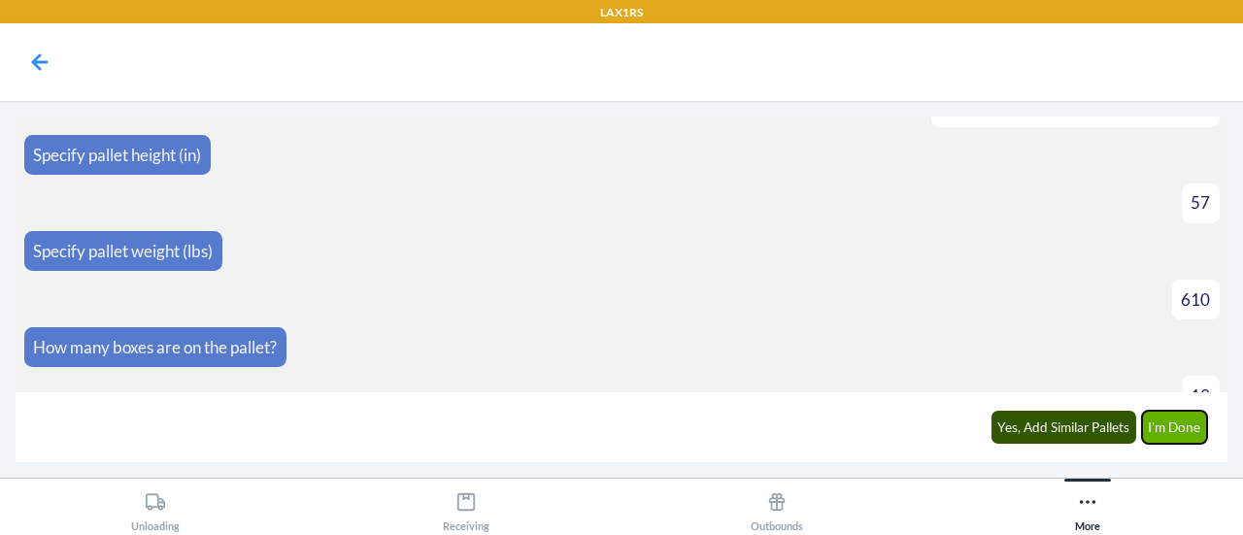
click at [1204, 424] on button "I'm Done" at bounding box center [1175, 427] width 66 height 33
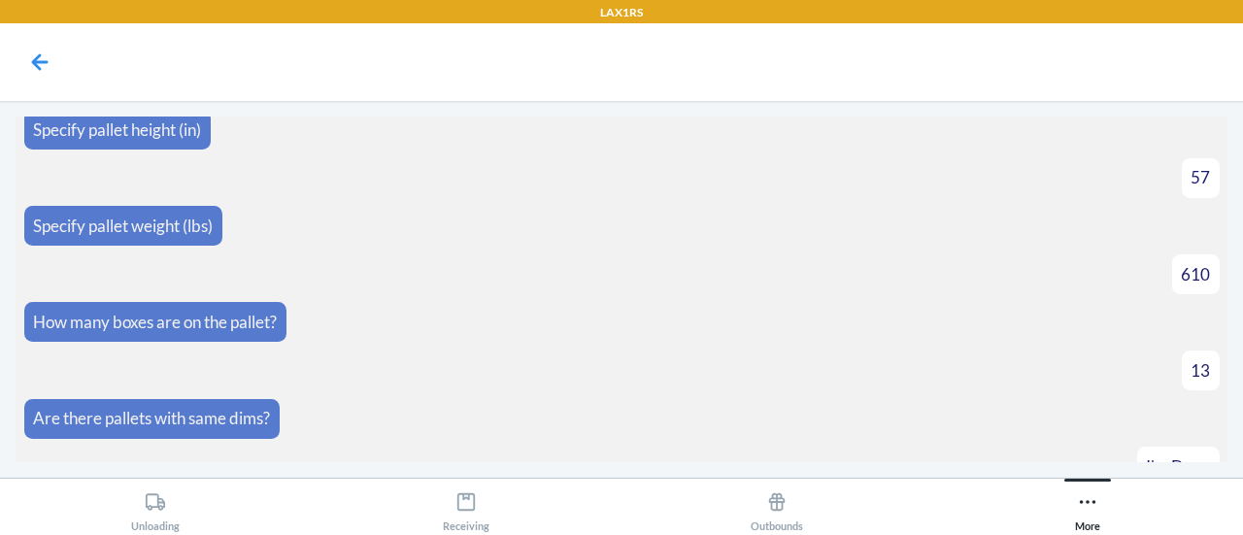
scroll to position [10458, 0]
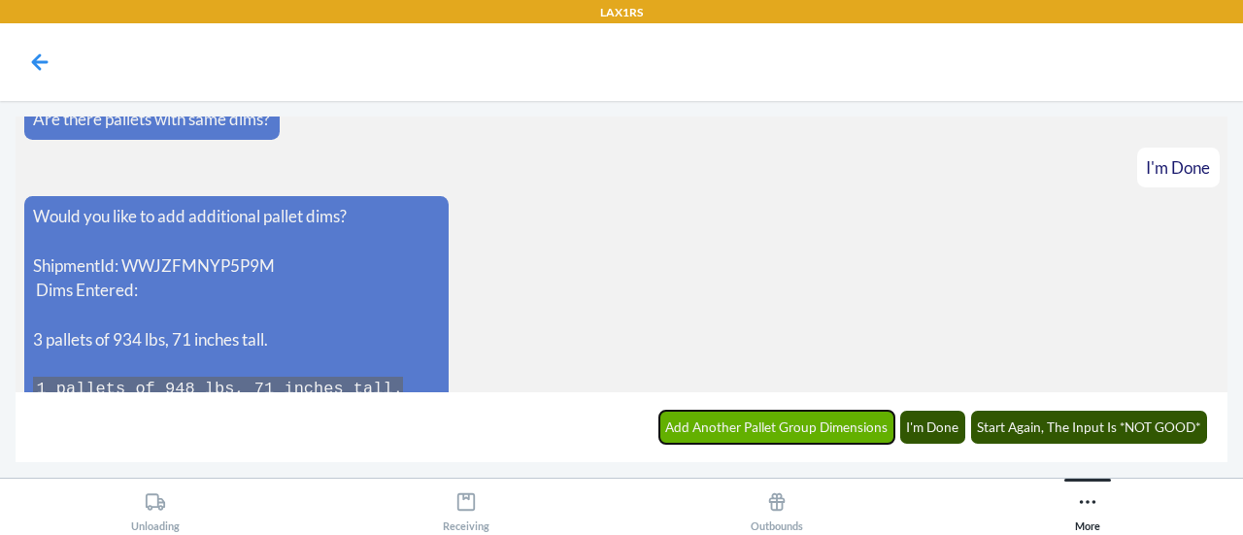
click at [835, 413] on button "Add Another Pallet Group Dimensions" at bounding box center [777, 427] width 236 height 33
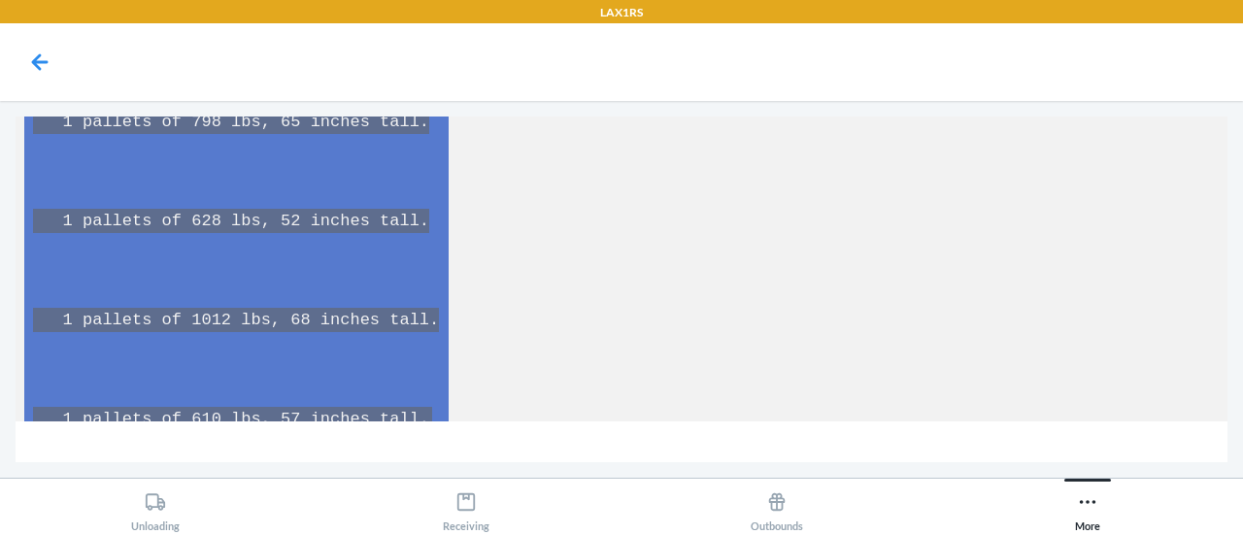
scroll to position [11064, 0]
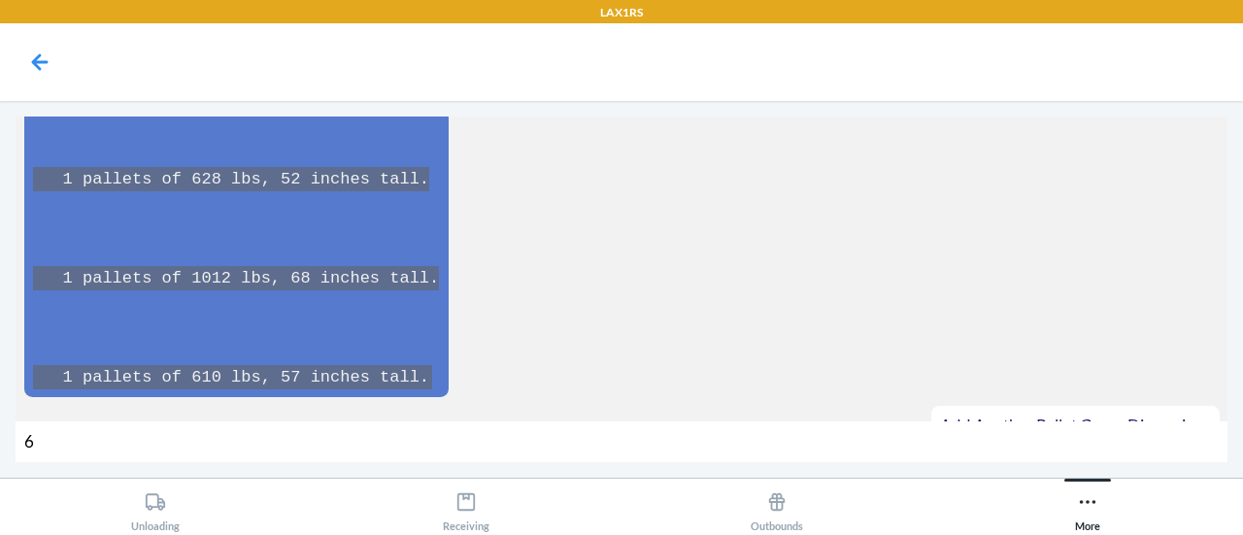
type input "62"
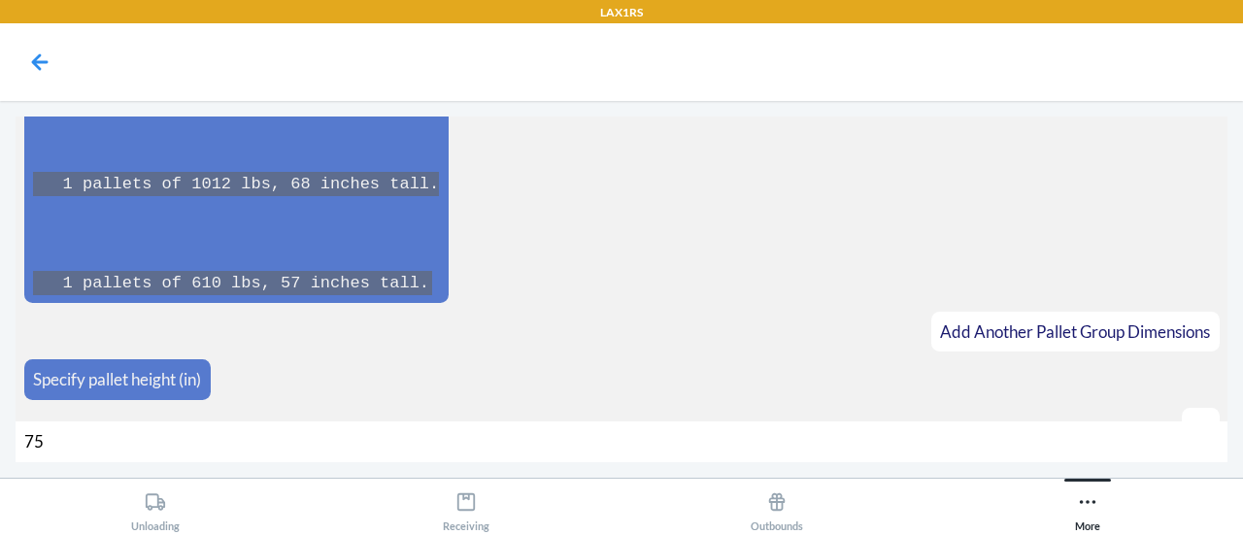
type input "758"
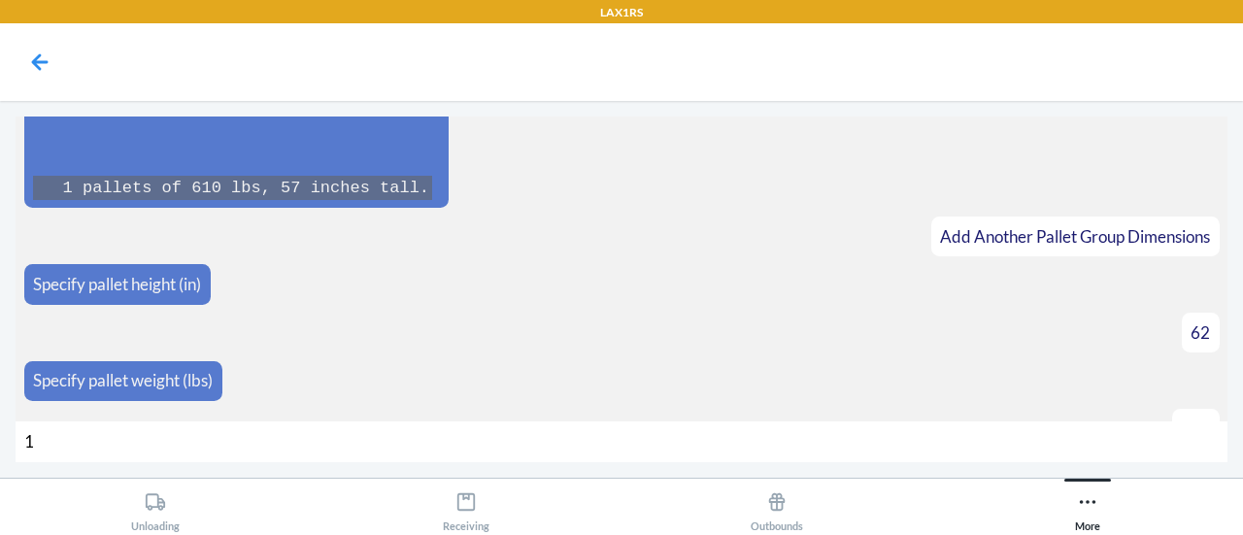
type input "17"
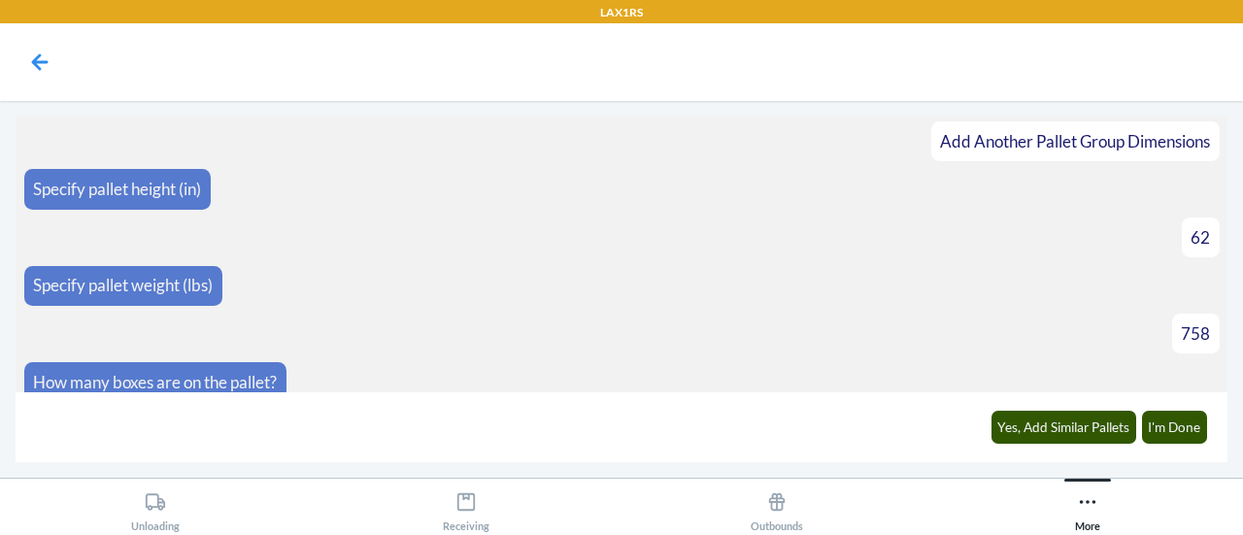
scroll to position [11377, 0]
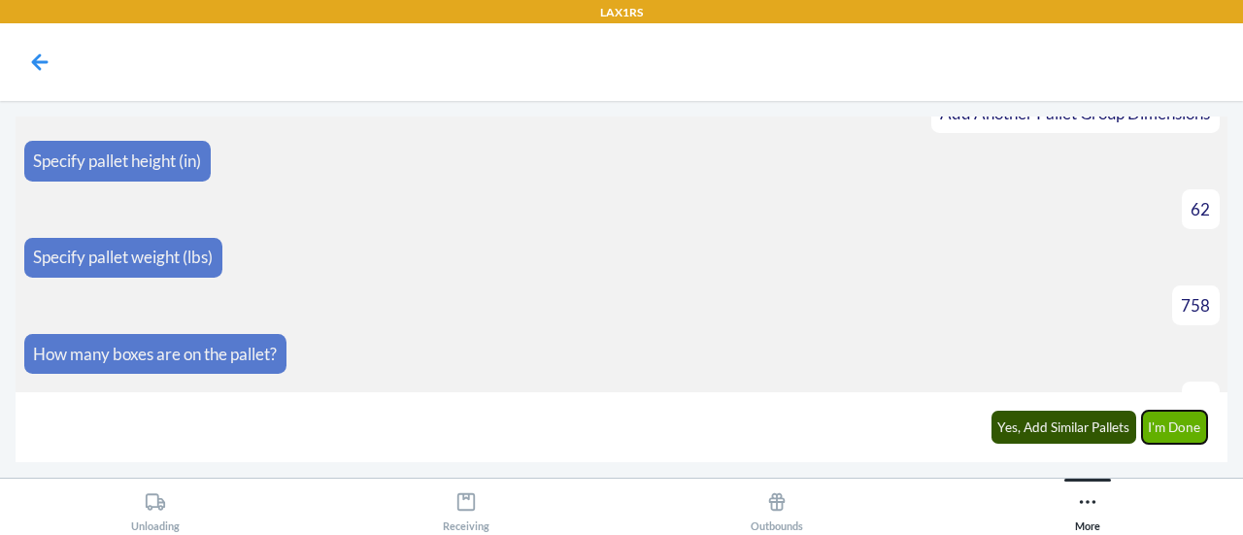
click at [1194, 426] on button "I'm Done" at bounding box center [1175, 427] width 66 height 33
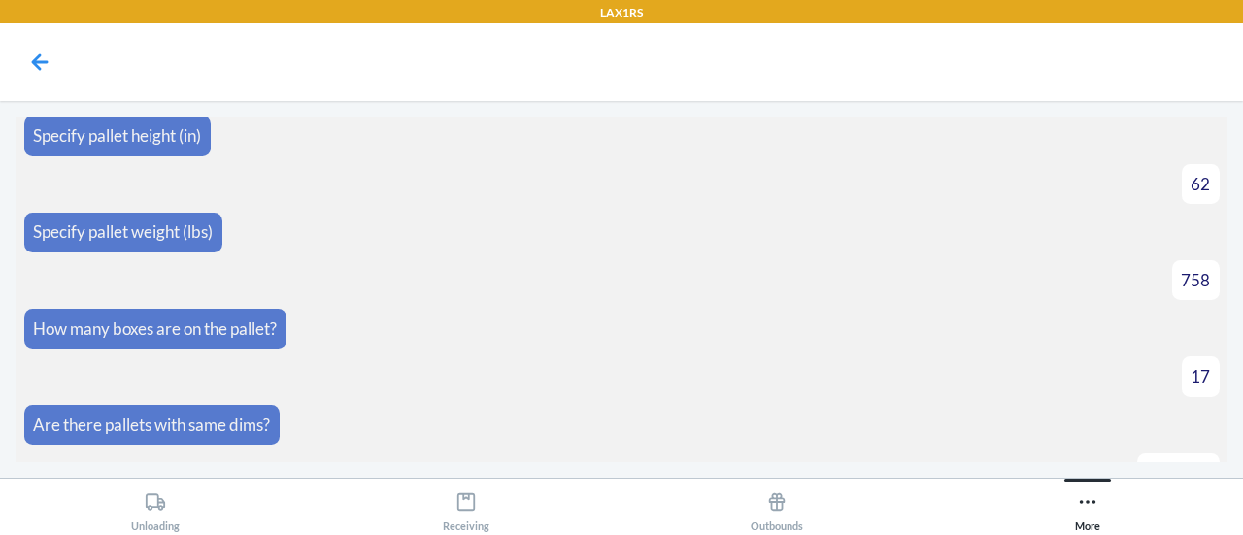
scroll to position [11701, 0]
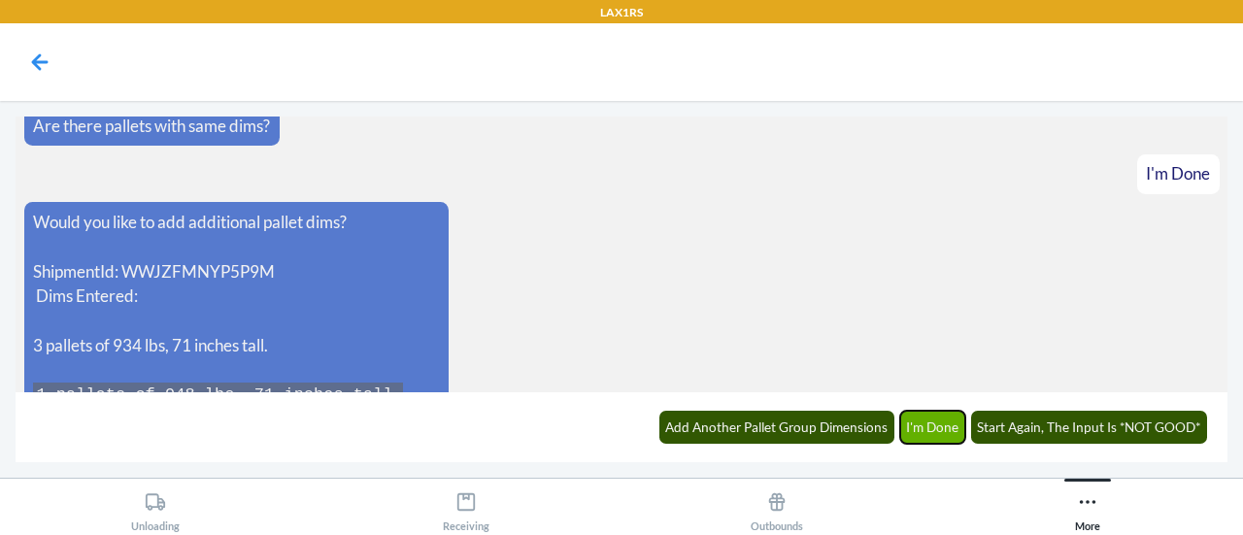
click at [923, 428] on button "I'm Done" at bounding box center [933, 427] width 66 height 33
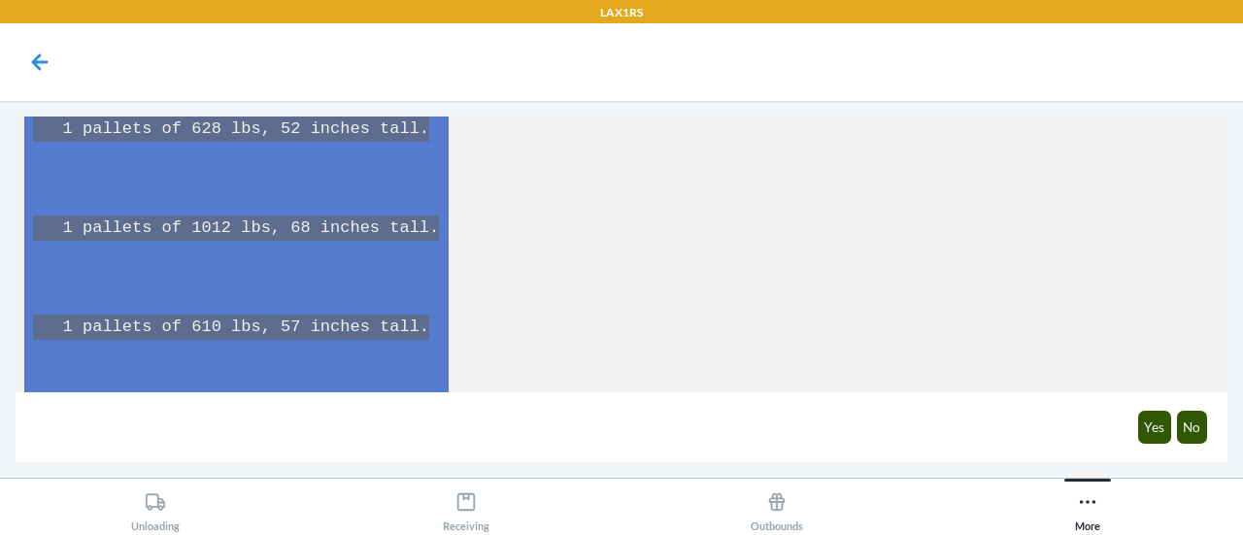
scroll to position [12433, 0]
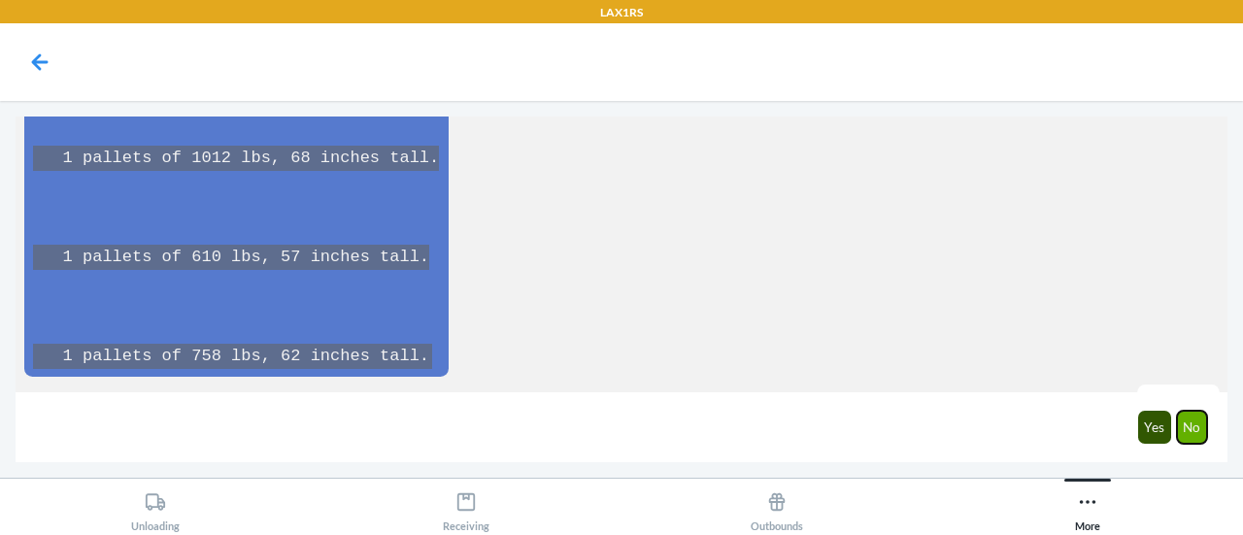
click at [1202, 414] on button "No" at bounding box center [1191, 427] width 31 height 33
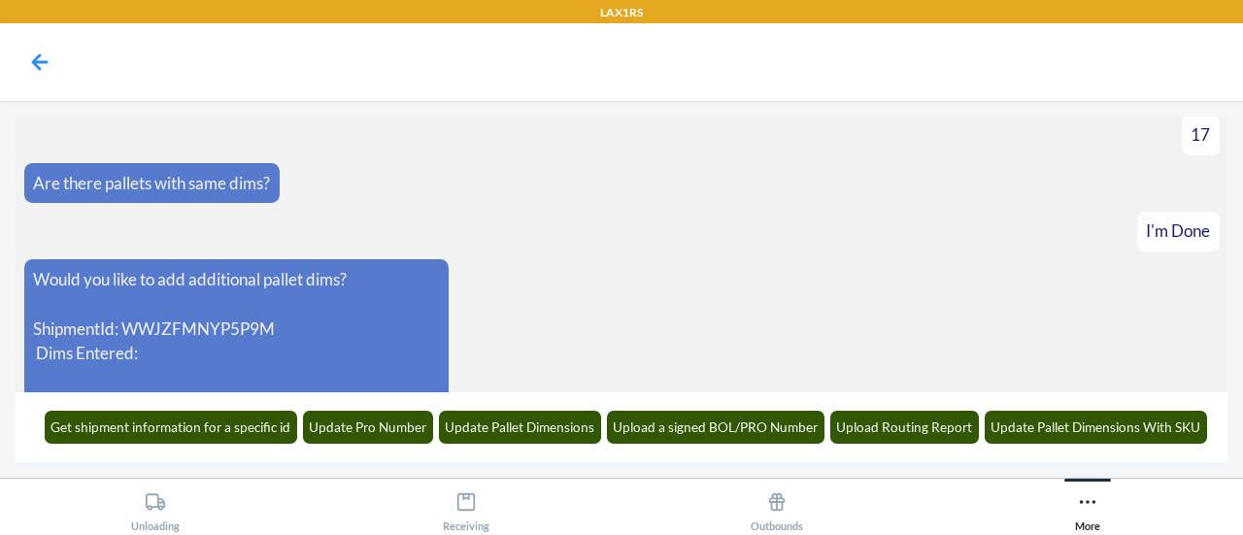
scroll to position [11643, 0]
click at [260, 317] on p "ShipmentId: WWJZFMNYP5P9M Dims Entered:" at bounding box center [236, 342] width 406 height 50
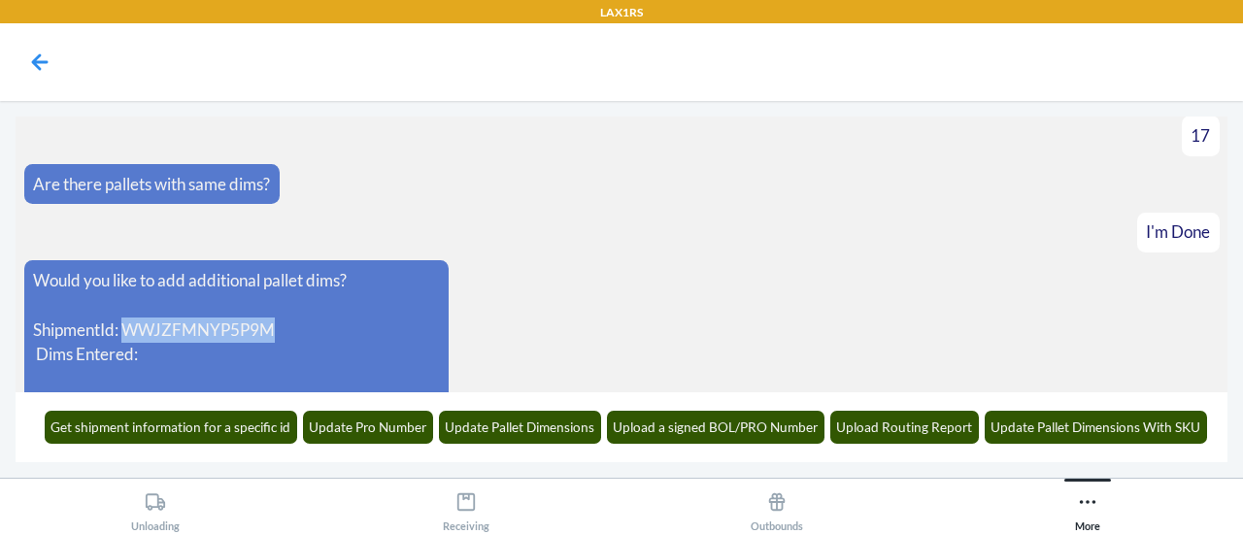
click at [260, 317] on p "ShipmentId: WWJZFMNYP5P9M Dims Entered:" at bounding box center [236, 342] width 406 height 50
copy p "WWJZFMNYP5P9M"
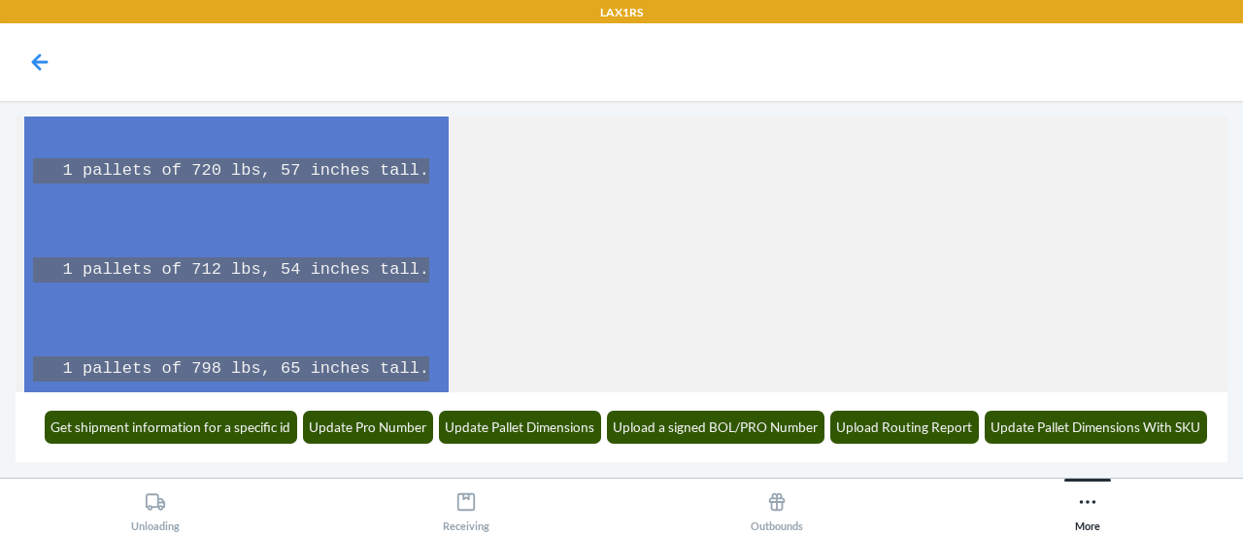
scroll to position [12026, 0]
